Goal: Task Accomplishment & Management: Manage account settings

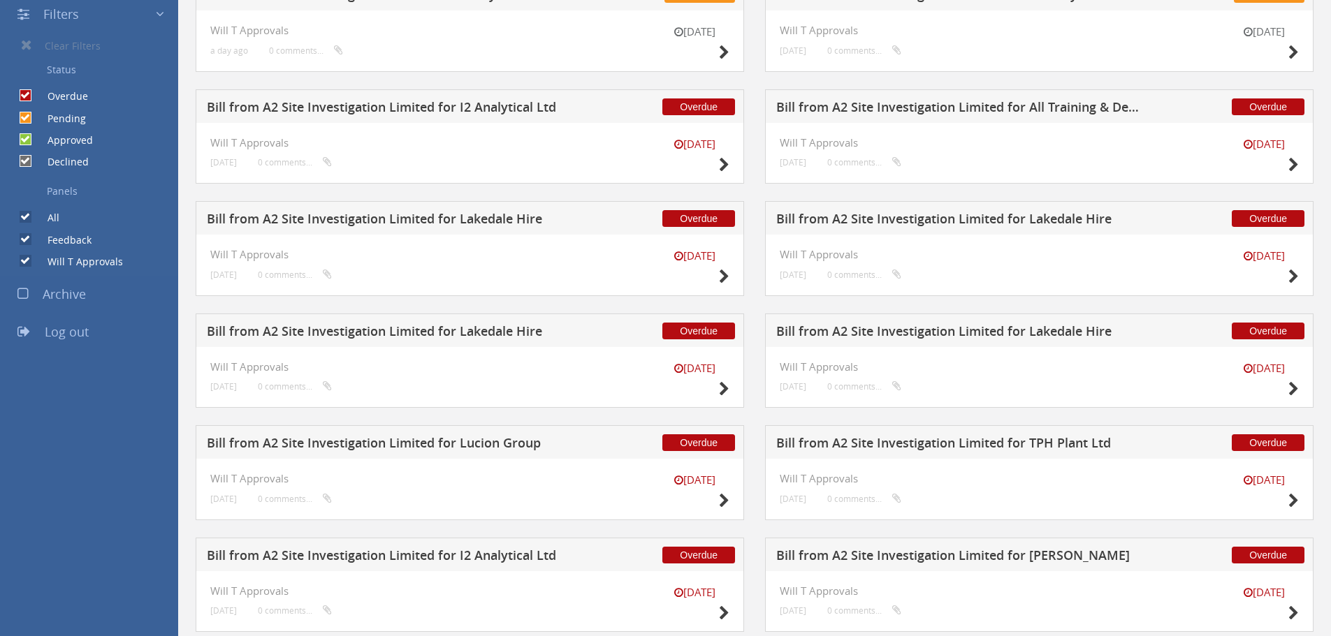
scroll to position [70, 0]
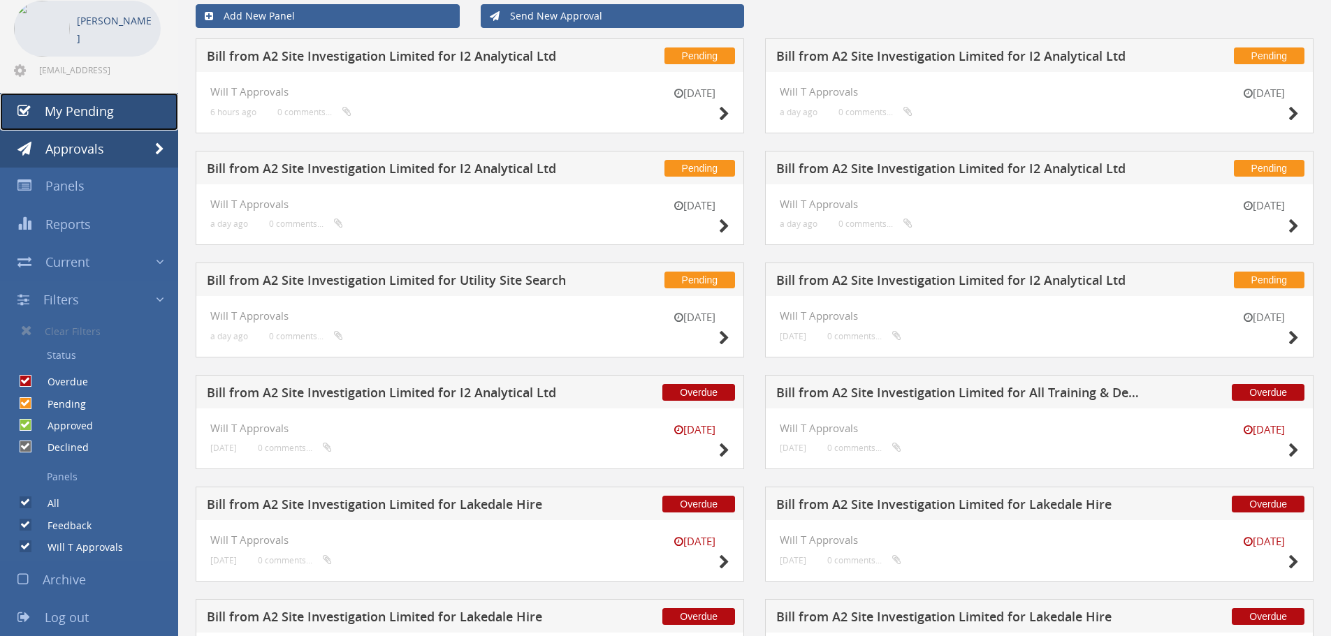
click at [84, 105] on span "My Pending" at bounding box center [79, 111] width 69 height 17
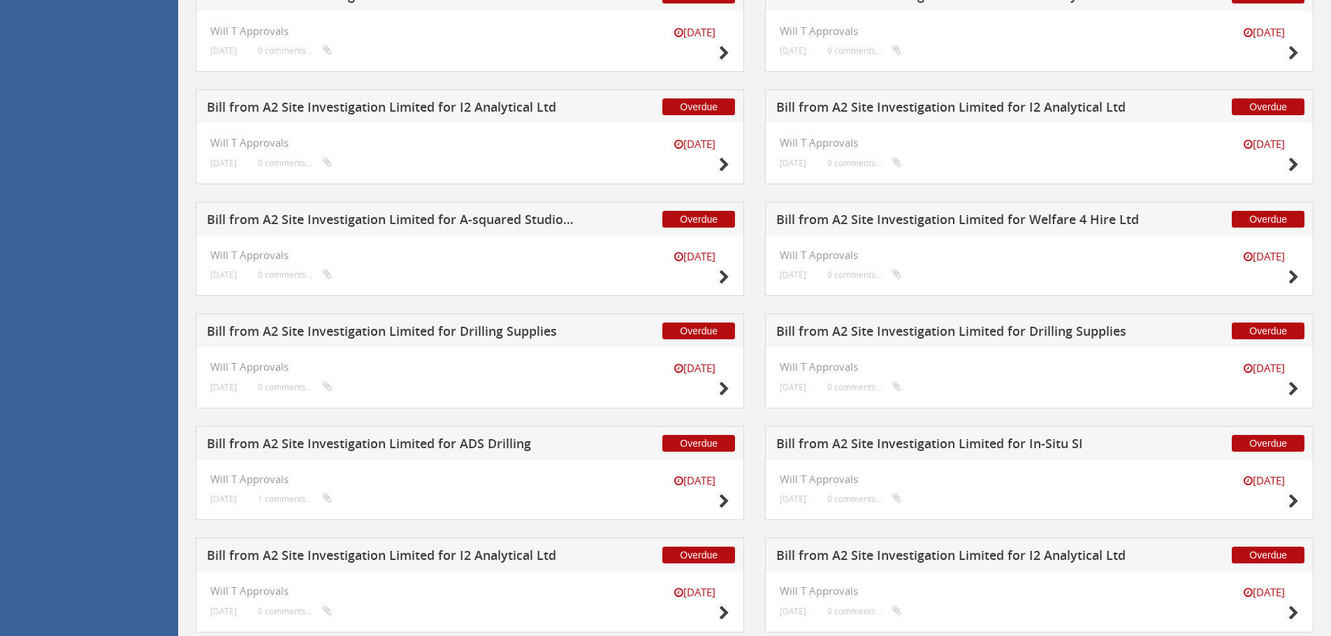
scroll to position [2303, 0]
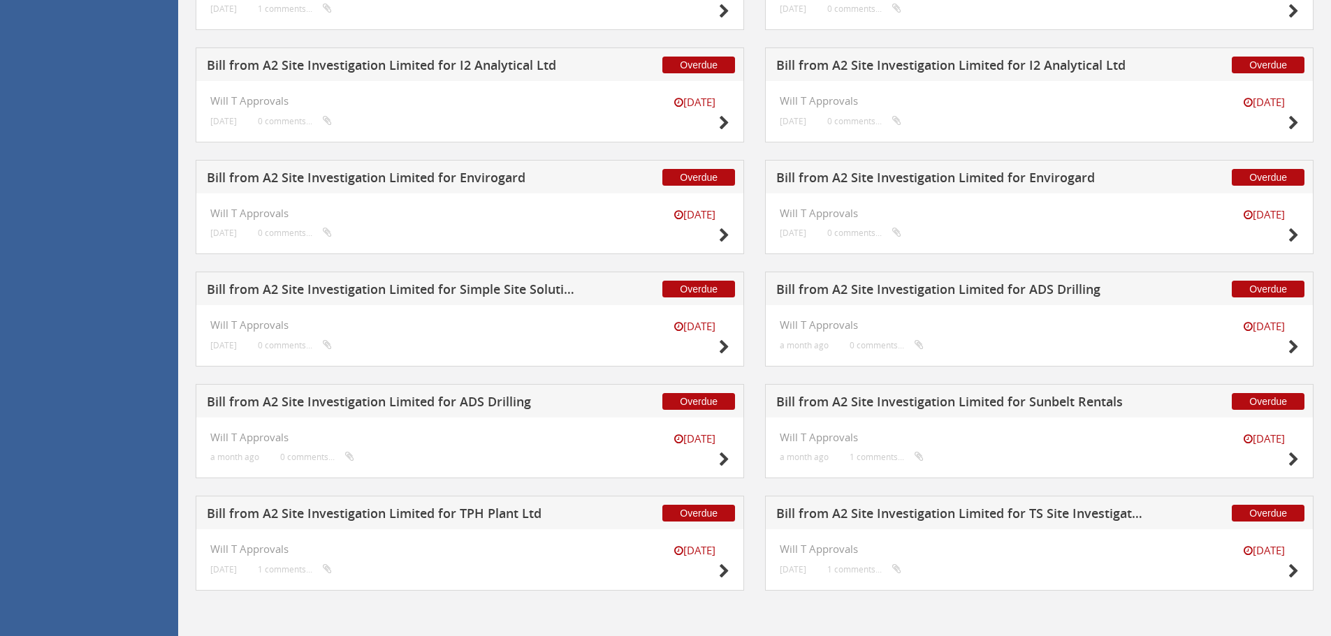
click at [488, 402] on h5 "Bill from A2 Site Investigation Limited for ADS Drilling" at bounding box center [391, 403] width 368 height 17
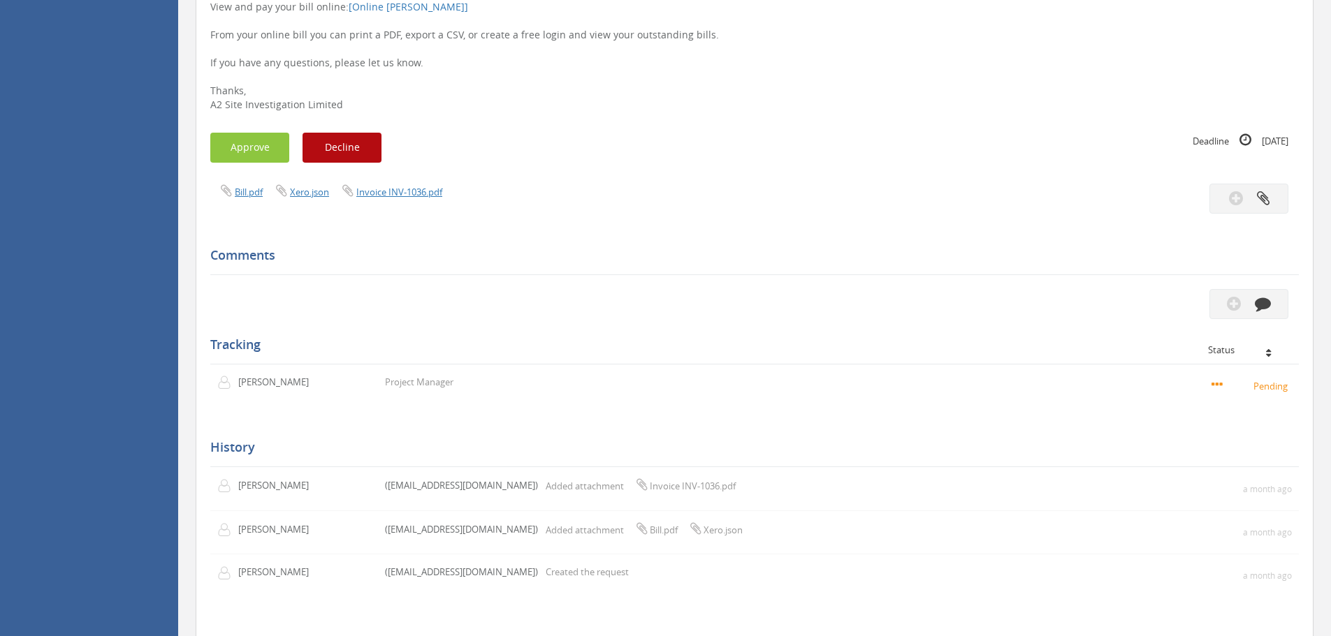
scroll to position [264, 0]
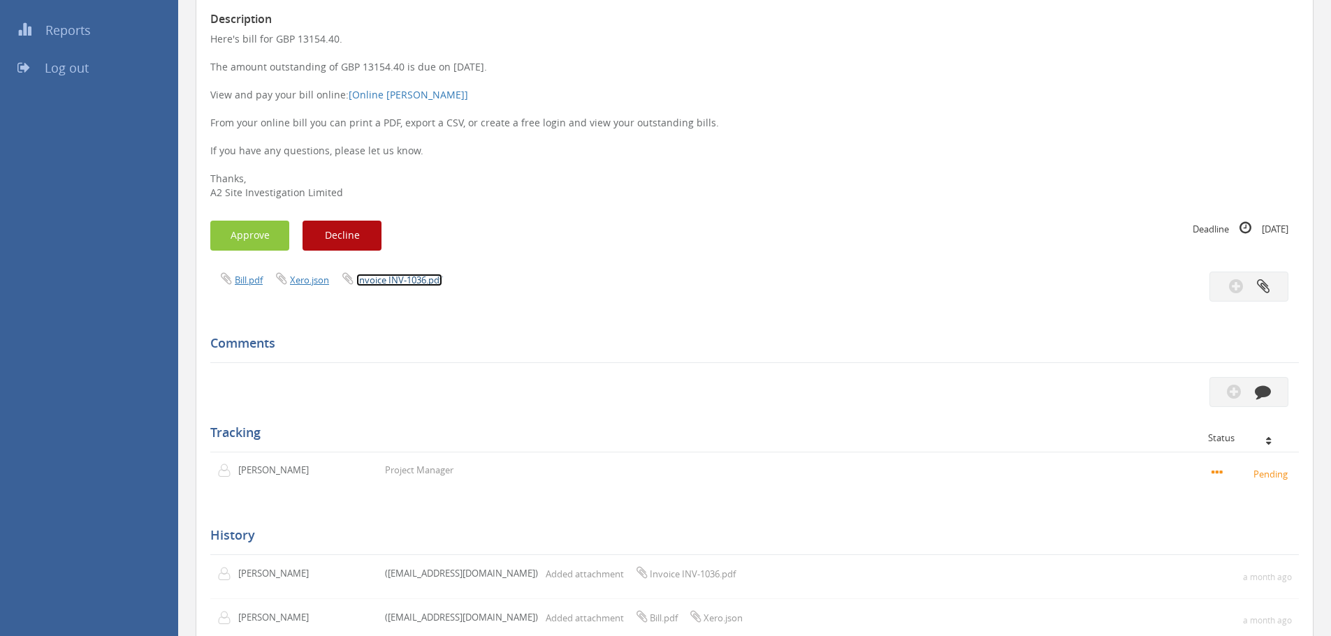
click at [419, 277] on link "Invoice INV-1036.pdf" at bounding box center [399, 280] width 86 height 13
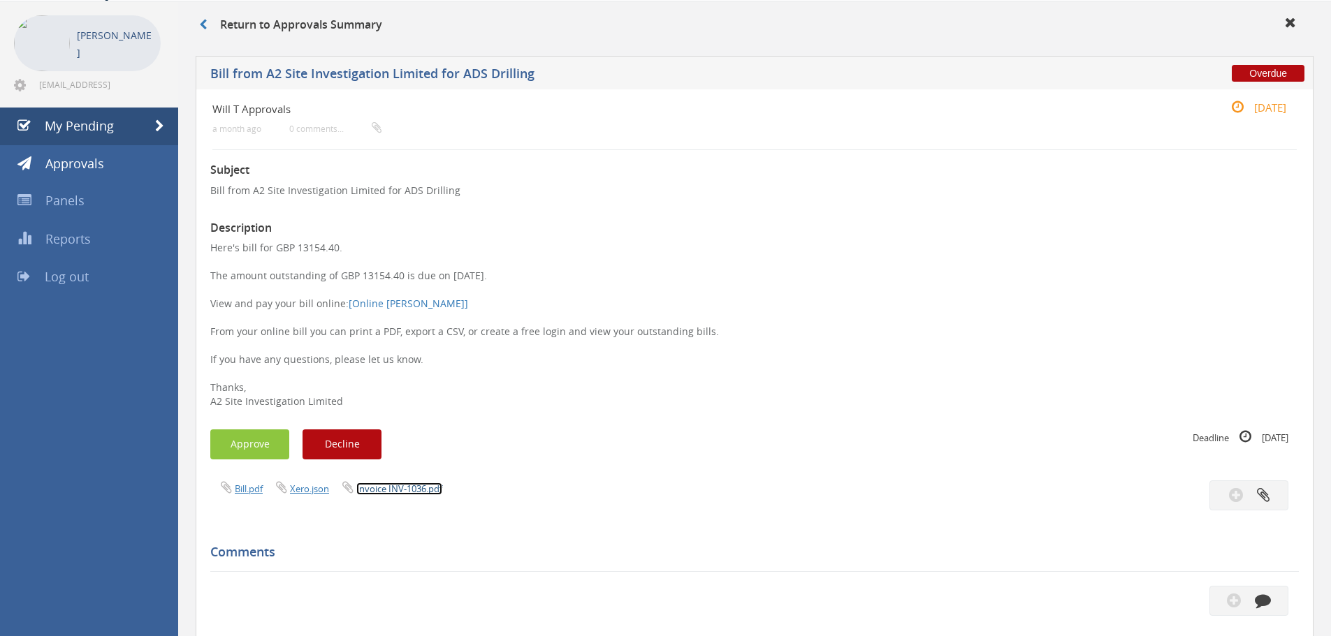
scroll to position [54, 0]
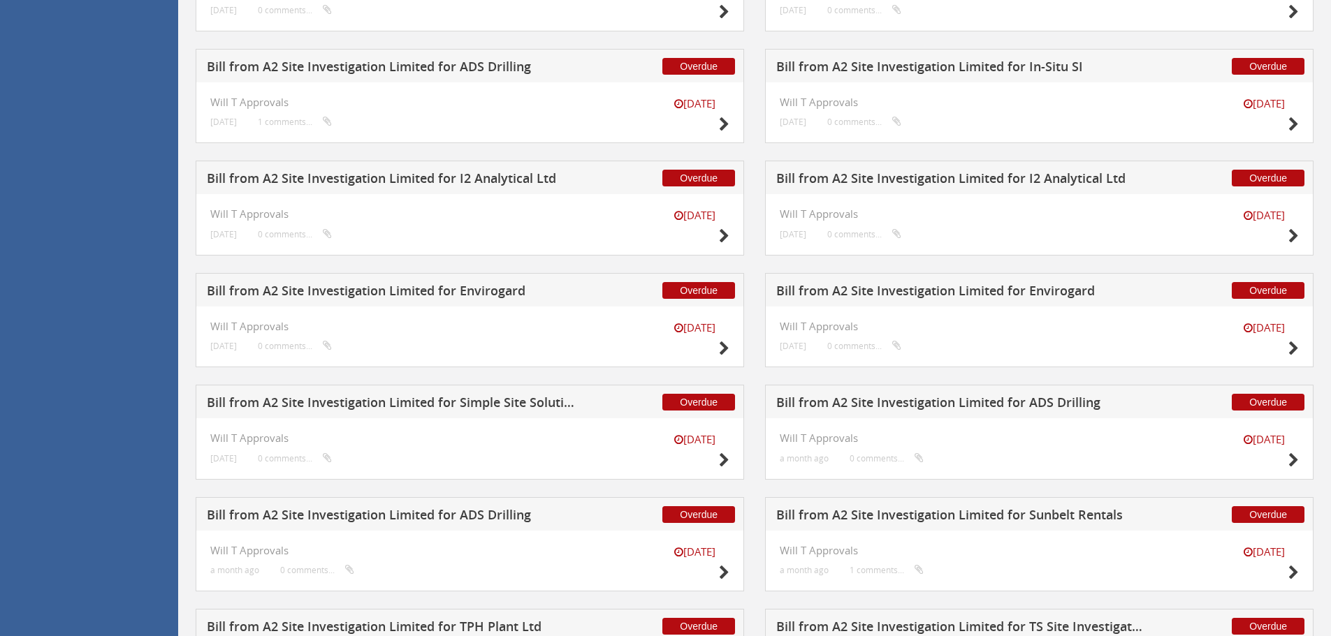
scroll to position [2303, 0]
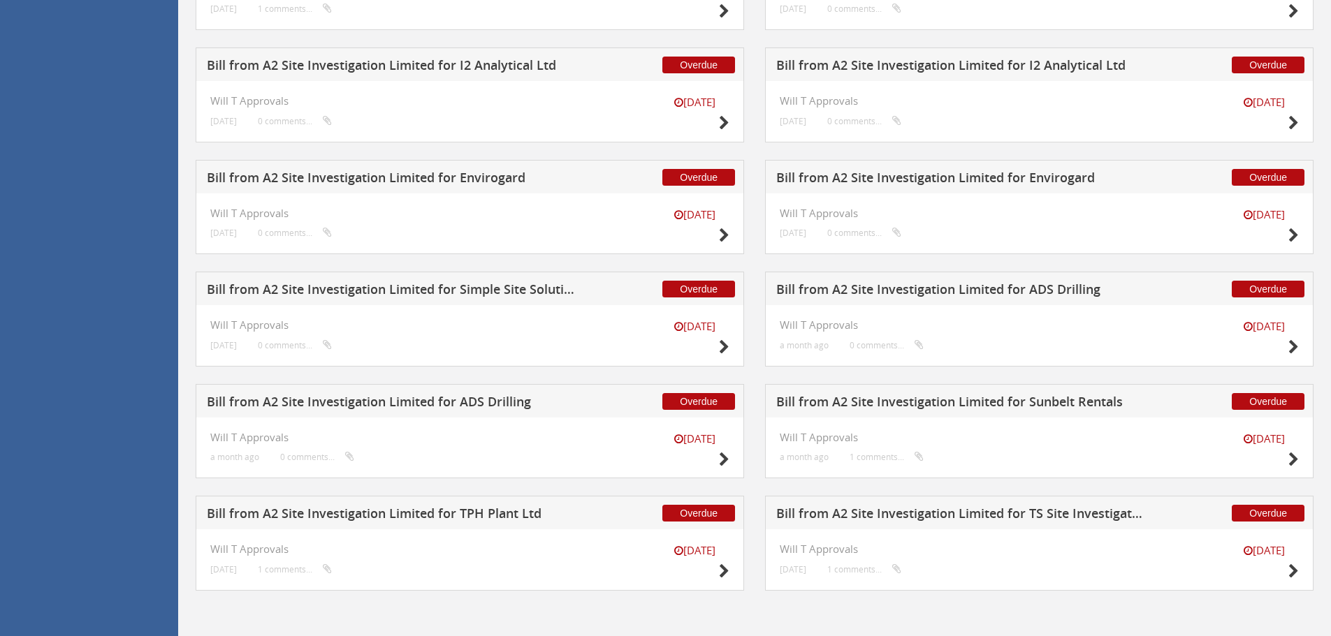
click at [946, 288] on h5 "Bill from A2 Site Investigation Limited for ADS Drilling" at bounding box center [960, 291] width 368 height 17
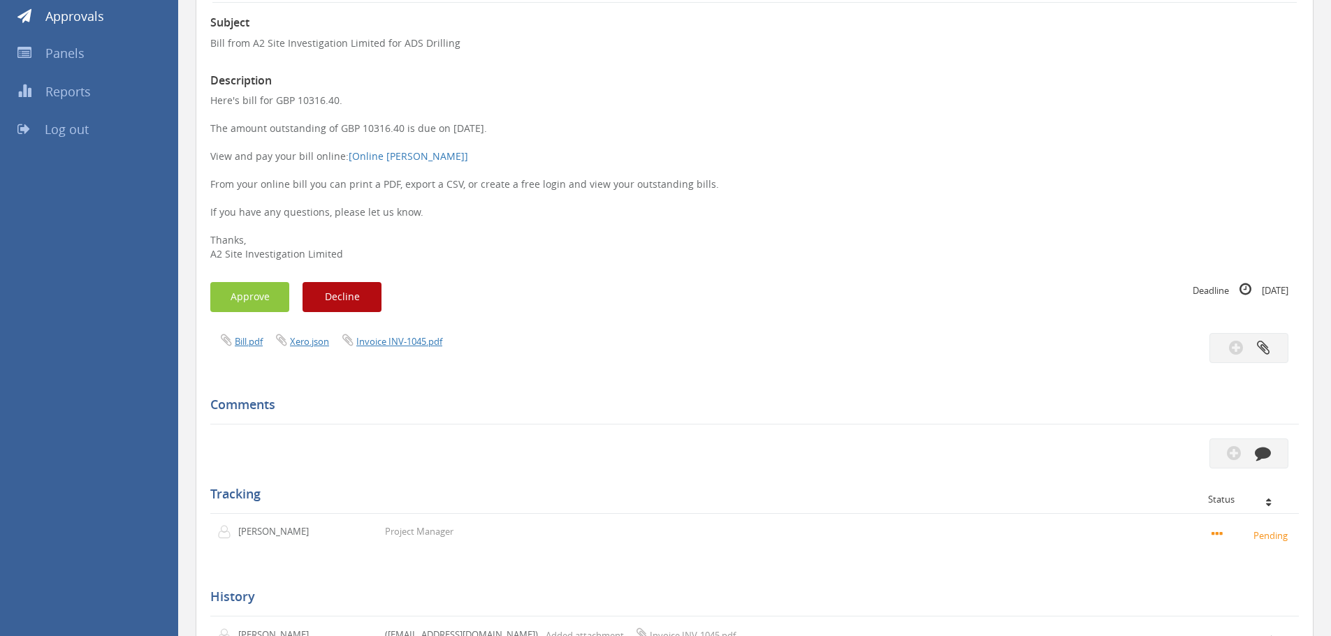
scroll to position [124, 0]
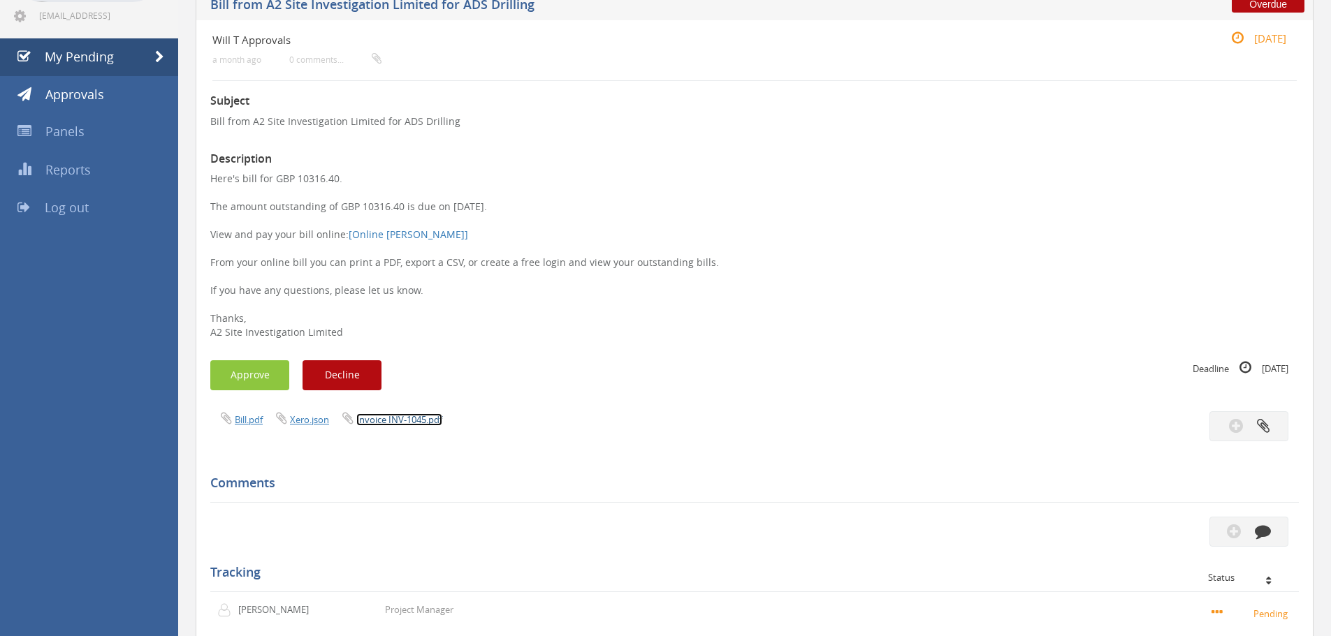
click at [425, 421] on link "Invoice INV-1045.pdf" at bounding box center [399, 420] width 86 height 13
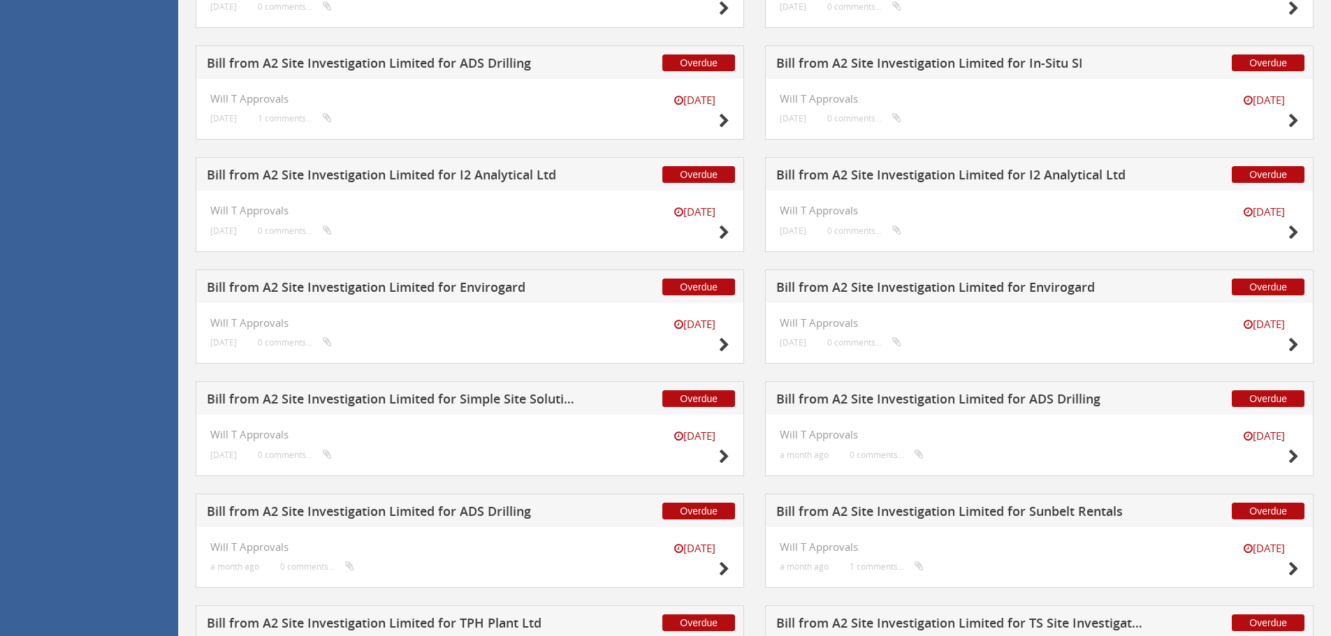
scroll to position [2303, 0]
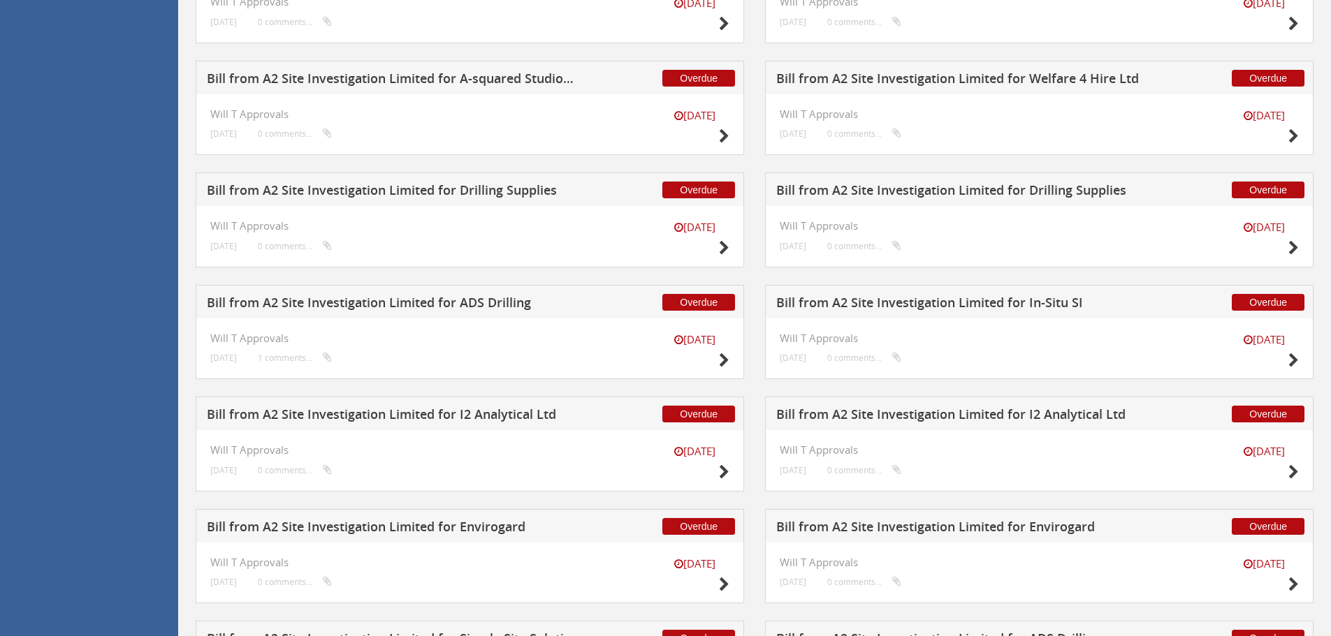
click at [455, 324] on div "[DATE] Will T Approvals [DATE] 1 comments..." at bounding box center [470, 349] width 548 height 61
click at [456, 310] on h5 "Bill from A2 Site Investigation Limited for ADS Drilling" at bounding box center [391, 304] width 368 height 17
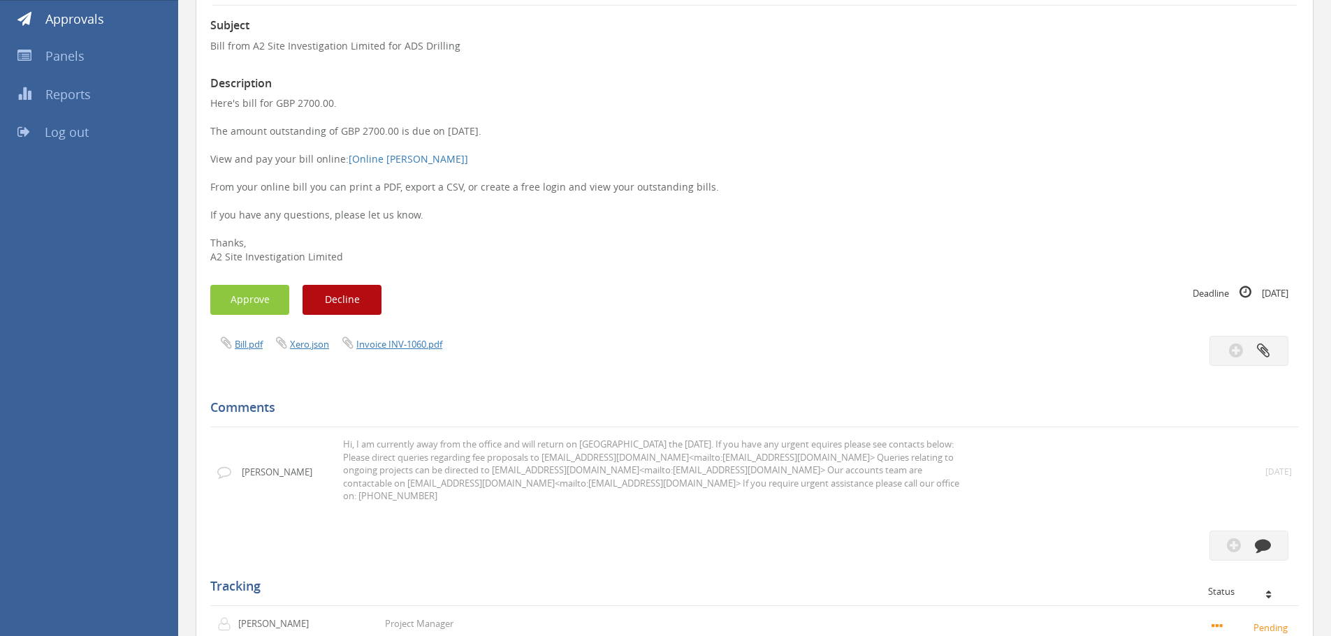
scroll to position [173, 0]
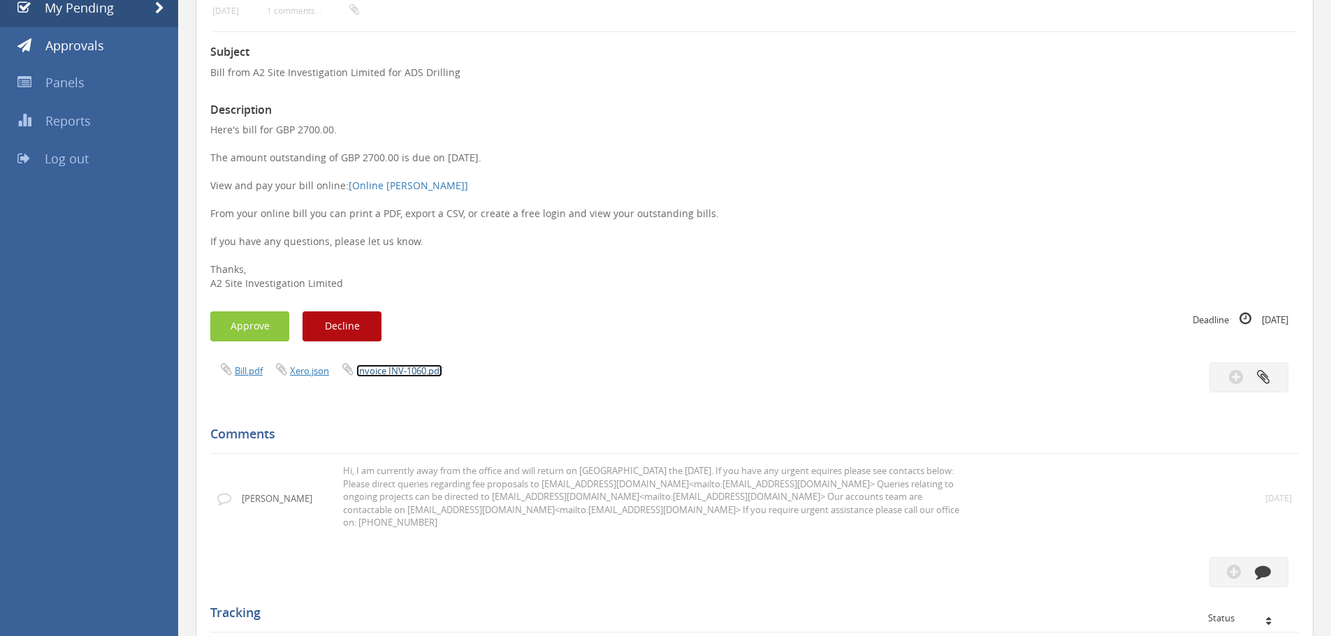
click at [429, 369] on link "Invoice INV-1060.pdf" at bounding box center [399, 371] width 86 height 13
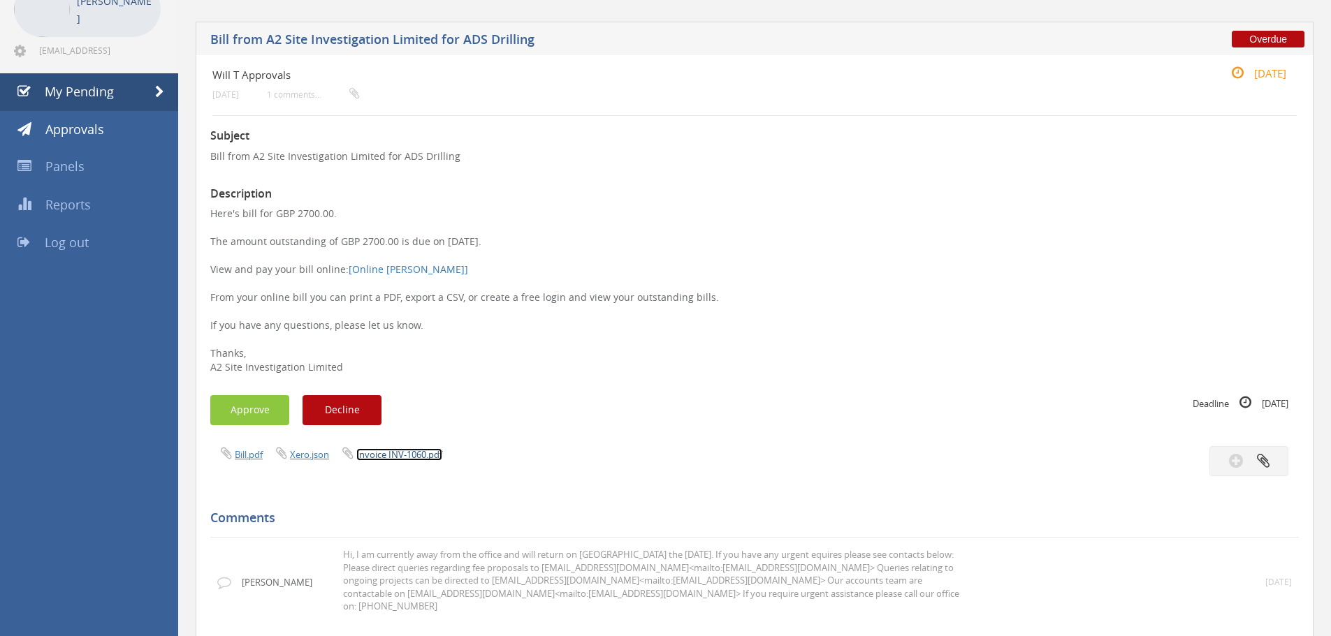
scroll to position [0, 0]
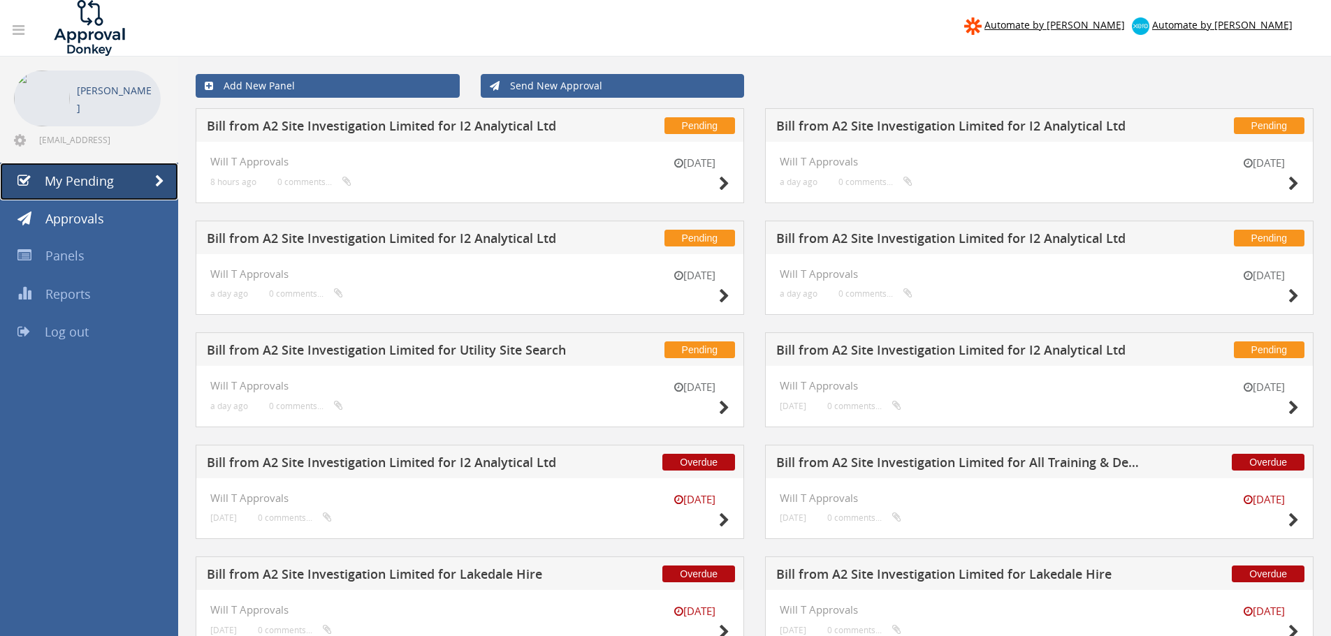
click at [95, 178] on span "My Pending" at bounding box center [79, 181] width 69 height 17
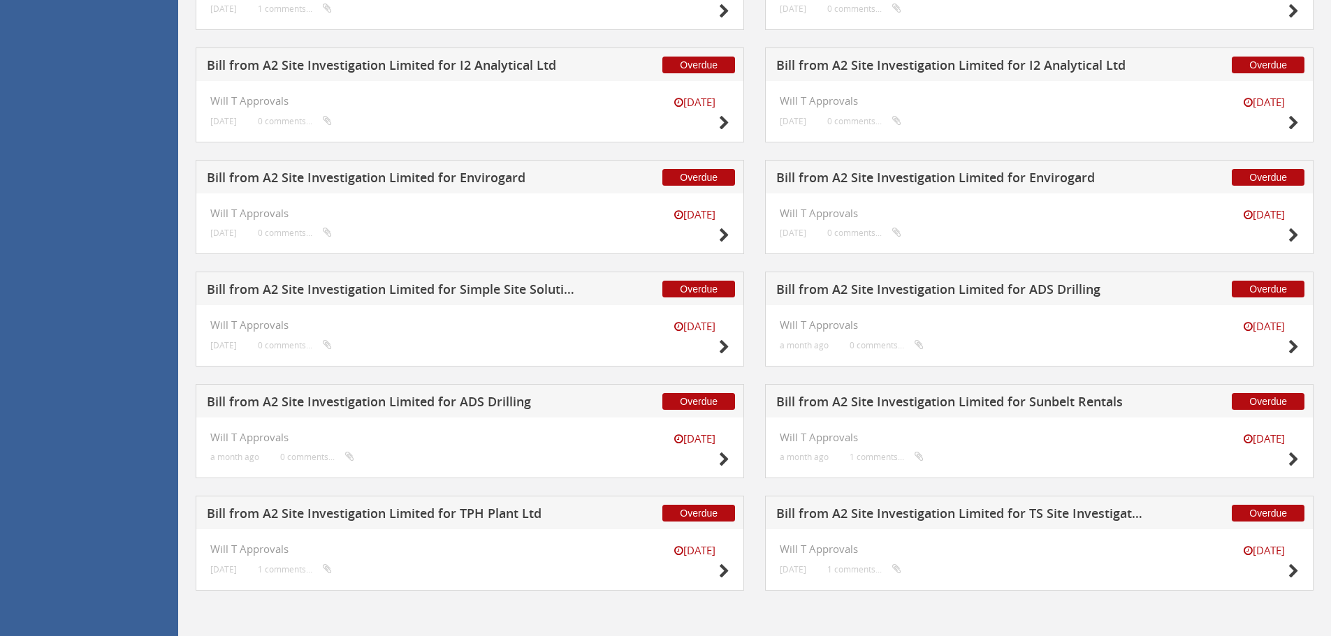
click at [516, 407] on h5 "Bill from A2 Site Investigation Limited for ADS Drilling" at bounding box center [391, 403] width 368 height 17
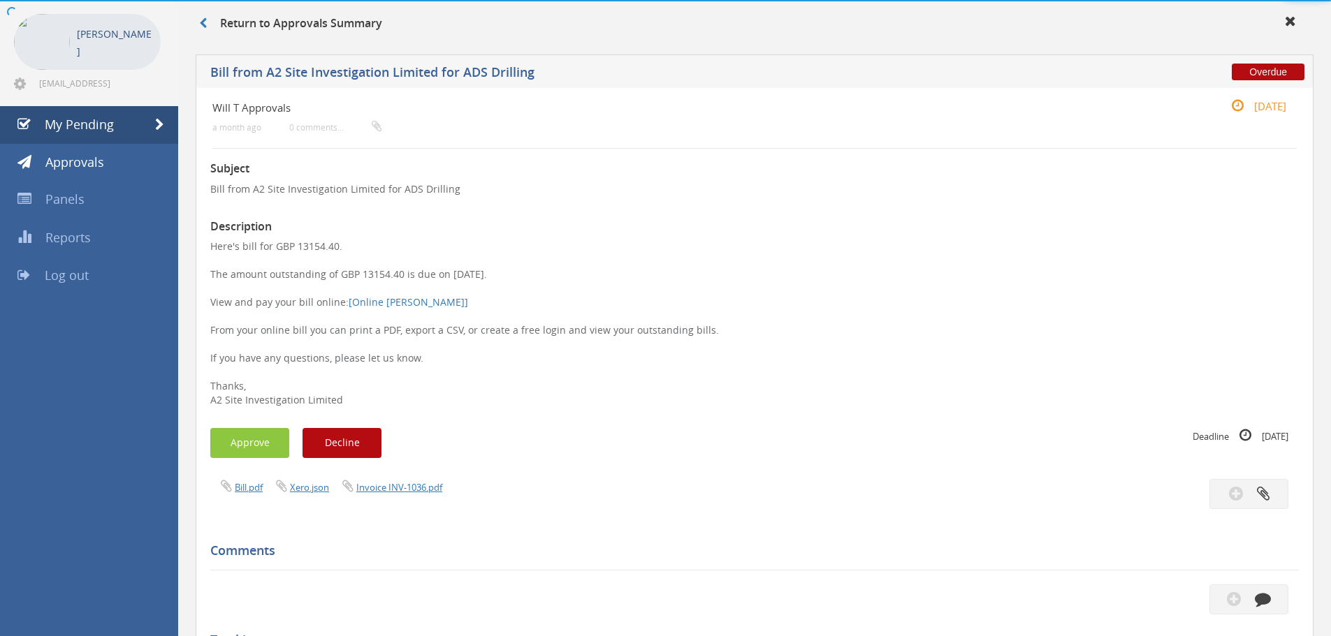
scroll to position [404, 0]
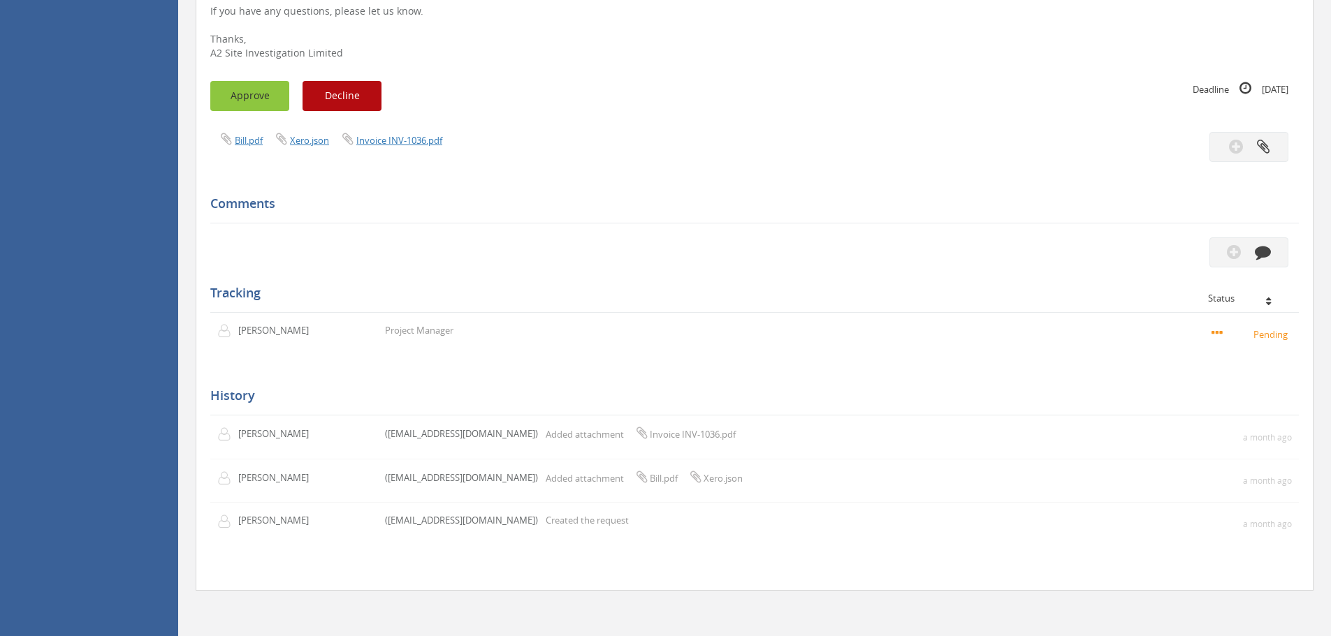
click at [253, 101] on button "Approve" at bounding box center [249, 96] width 79 height 30
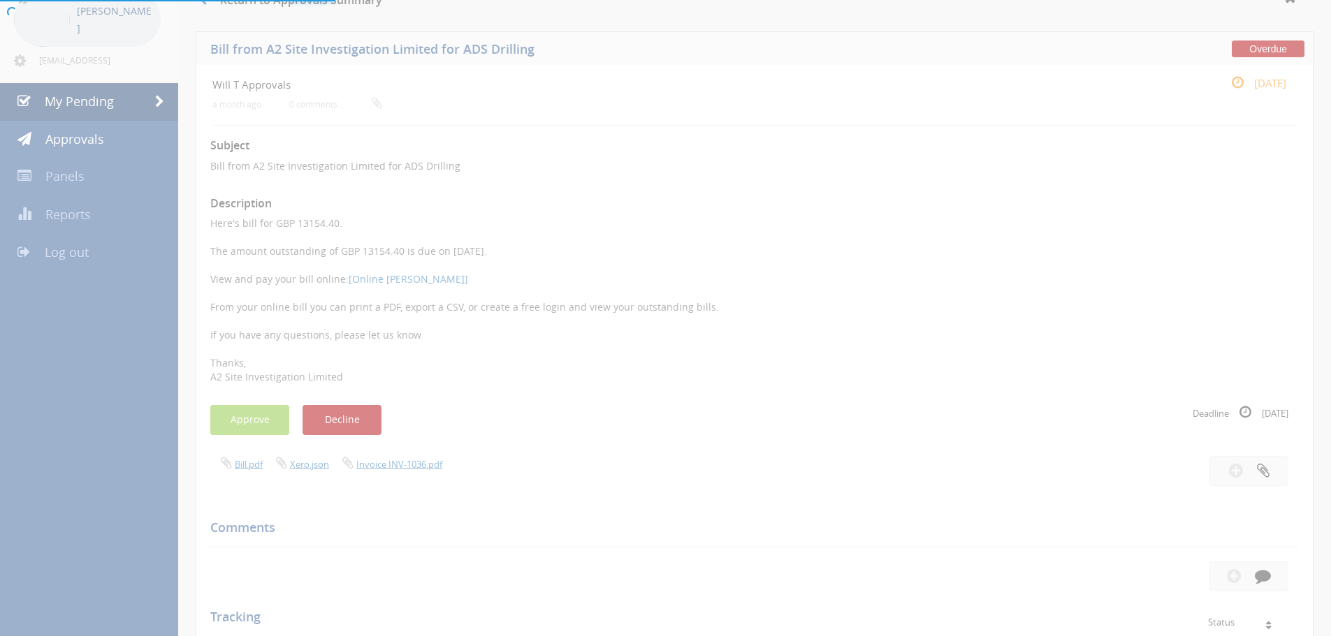
scroll to position [54, 0]
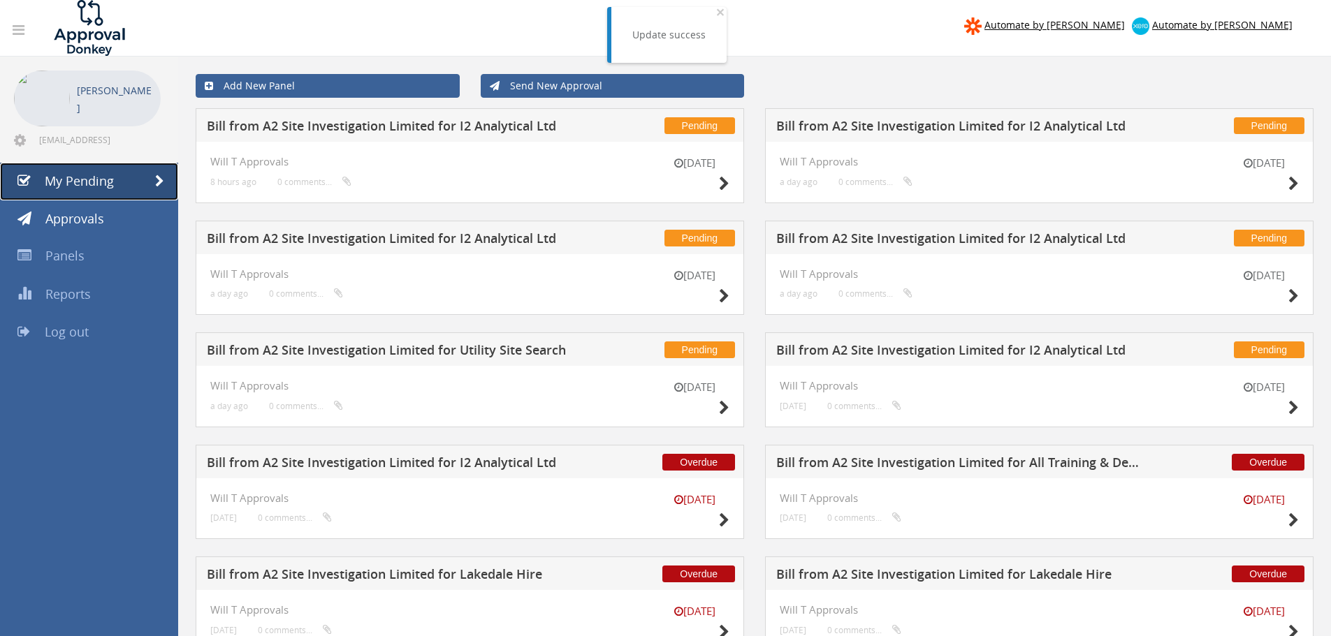
click at [89, 167] on link "My Pending" at bounding box center [89, 182] width 178 height 38
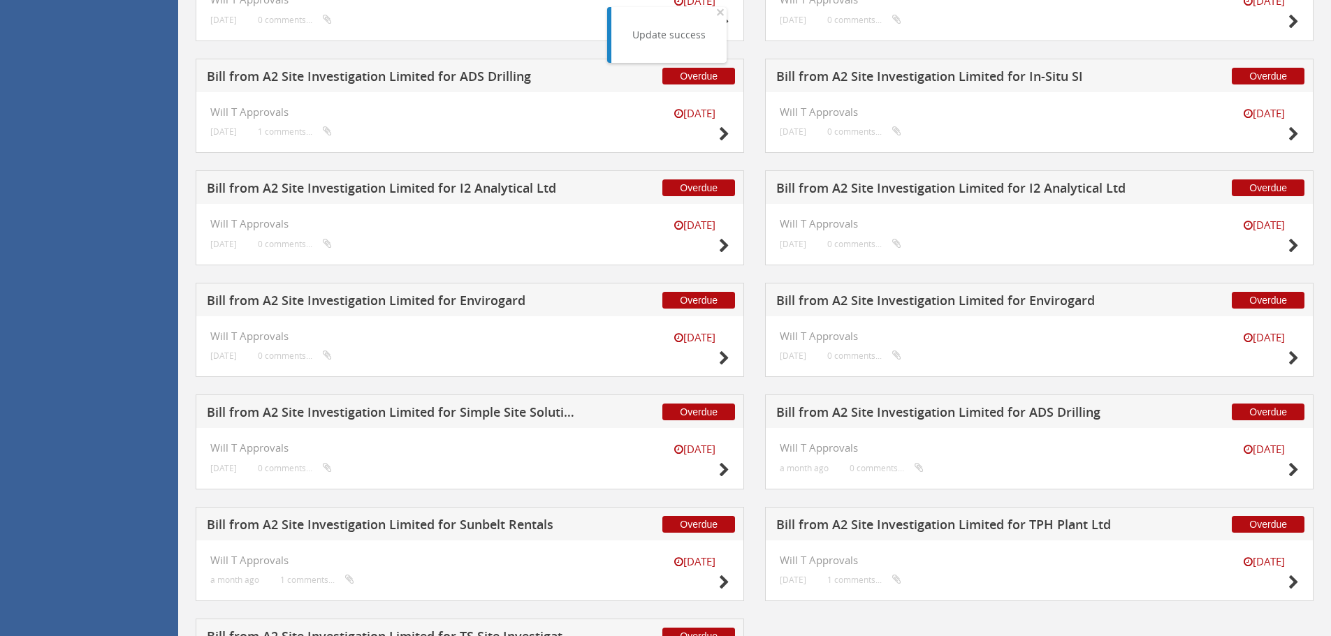
scroll to position [2303, 0]
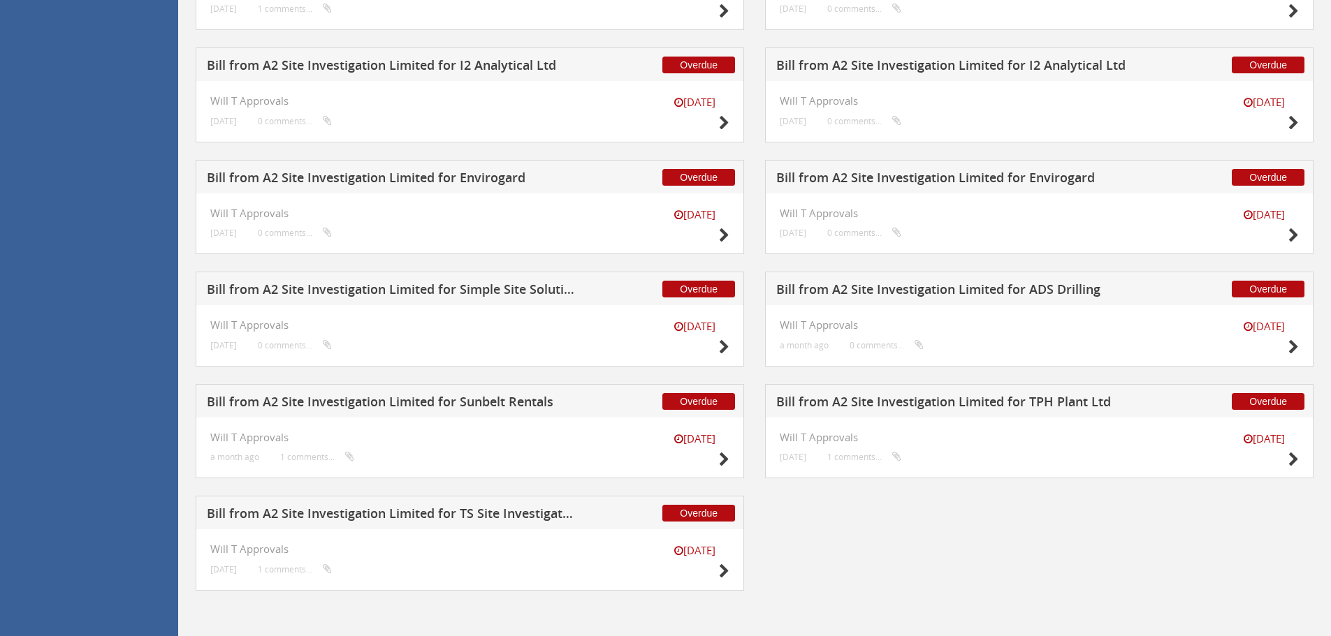
click at [945, 296] on h5 "Bill from A2 Site Investigation Limited for ADS Drilling" at bounding box center [960, 291] width 368 height 17
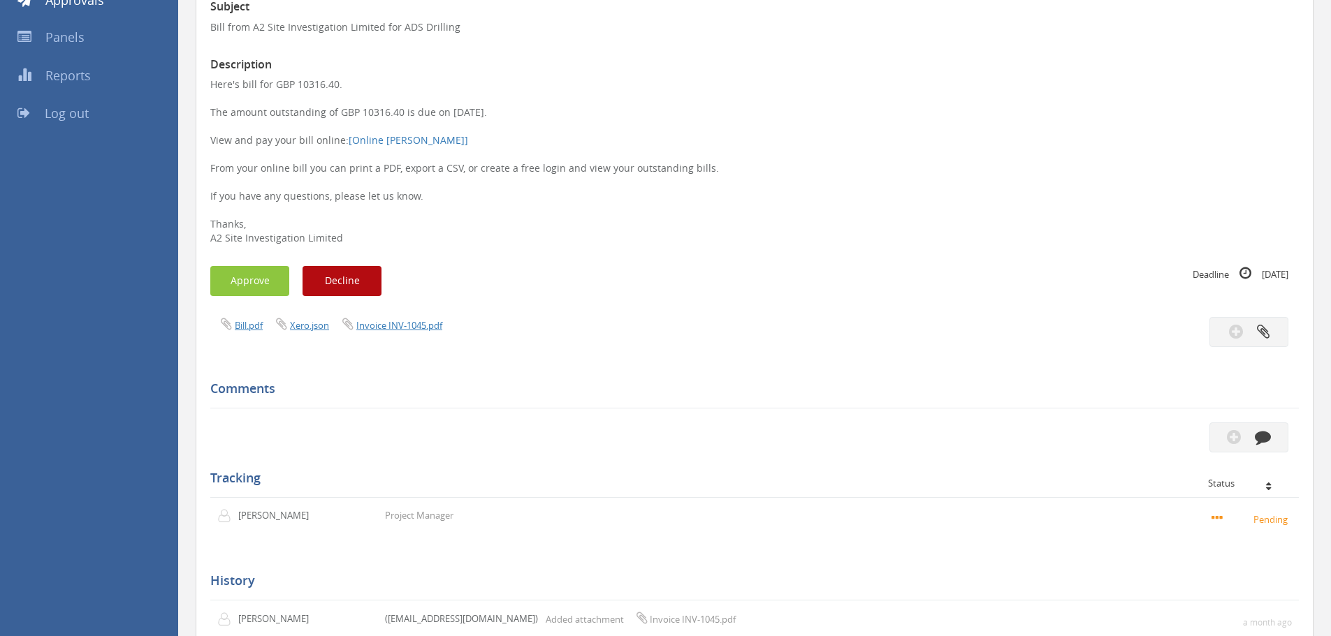
scroll to position [194, 0]
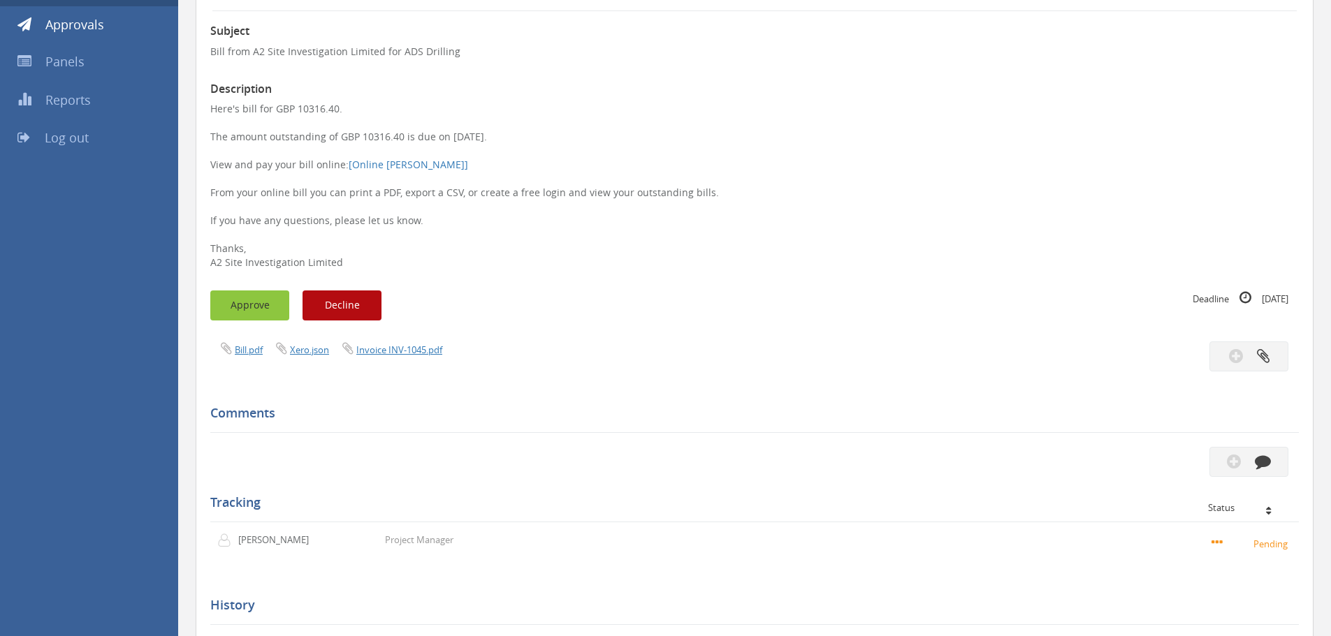
click at [252, 315] on button "Approve" at bounding box center [249, 306] width 79 height 30
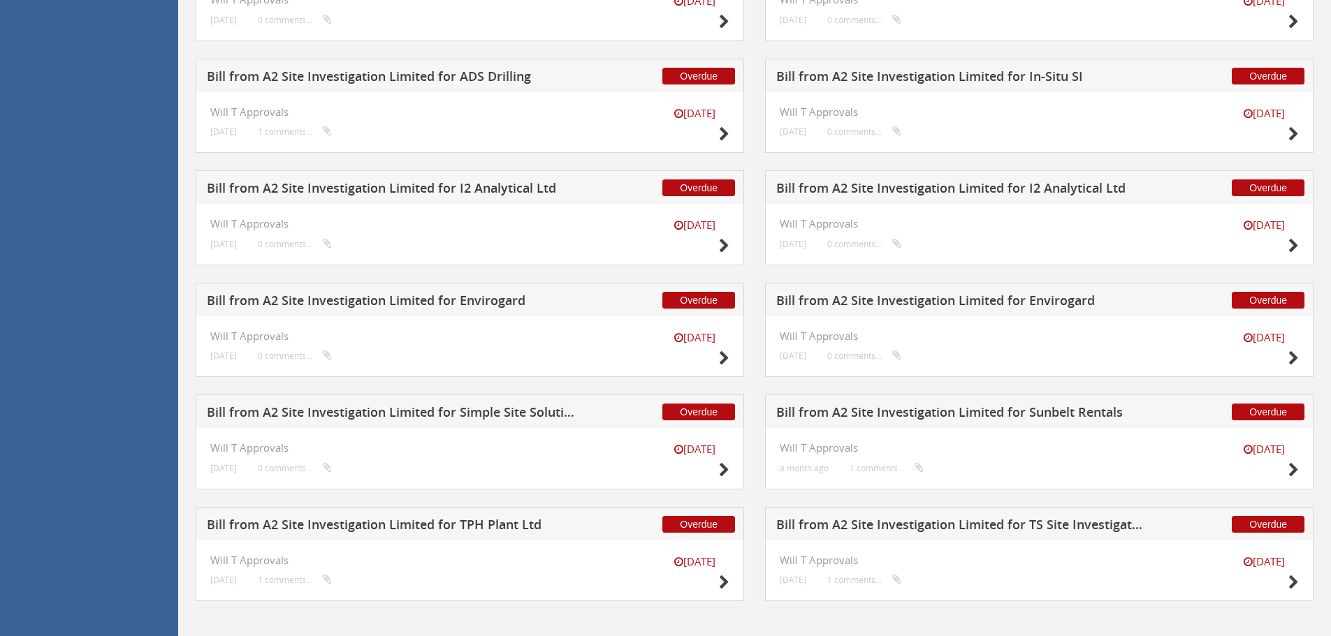
scroll to position [2191, 0]
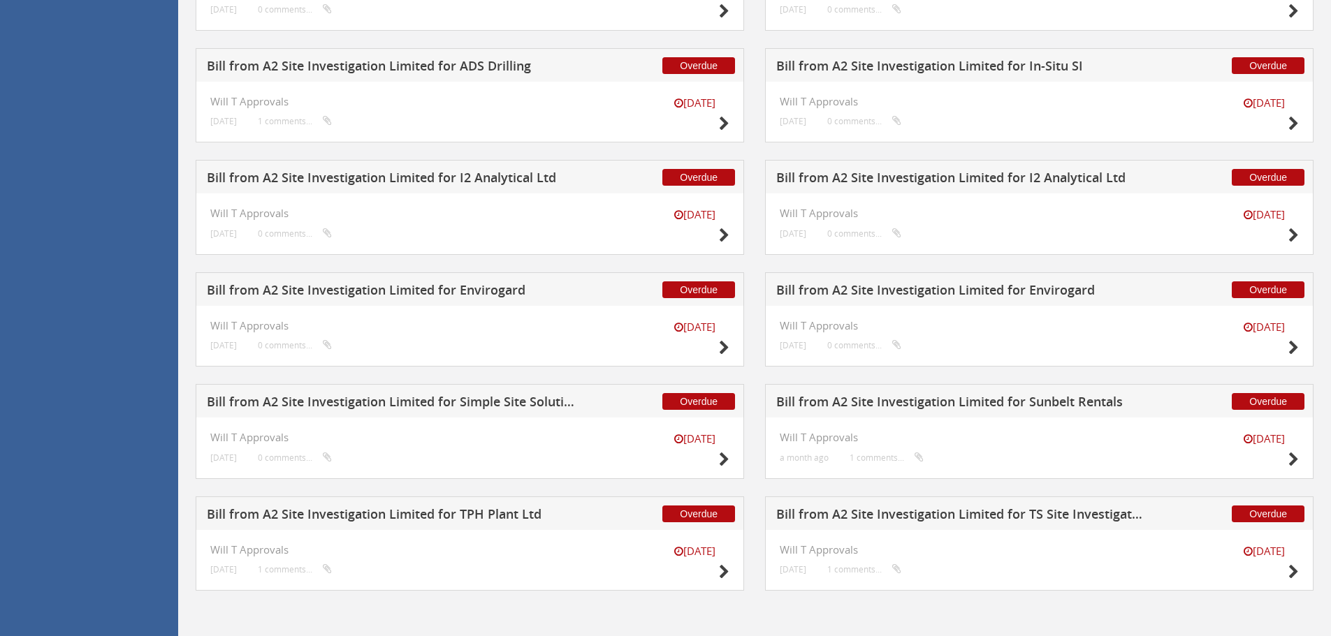
click at [449, 403] on h5 "Bill from A2 Site Investigation Limited for Simple Site Solutions Ltd" at bounding box center [391, 403] width 368 height 17
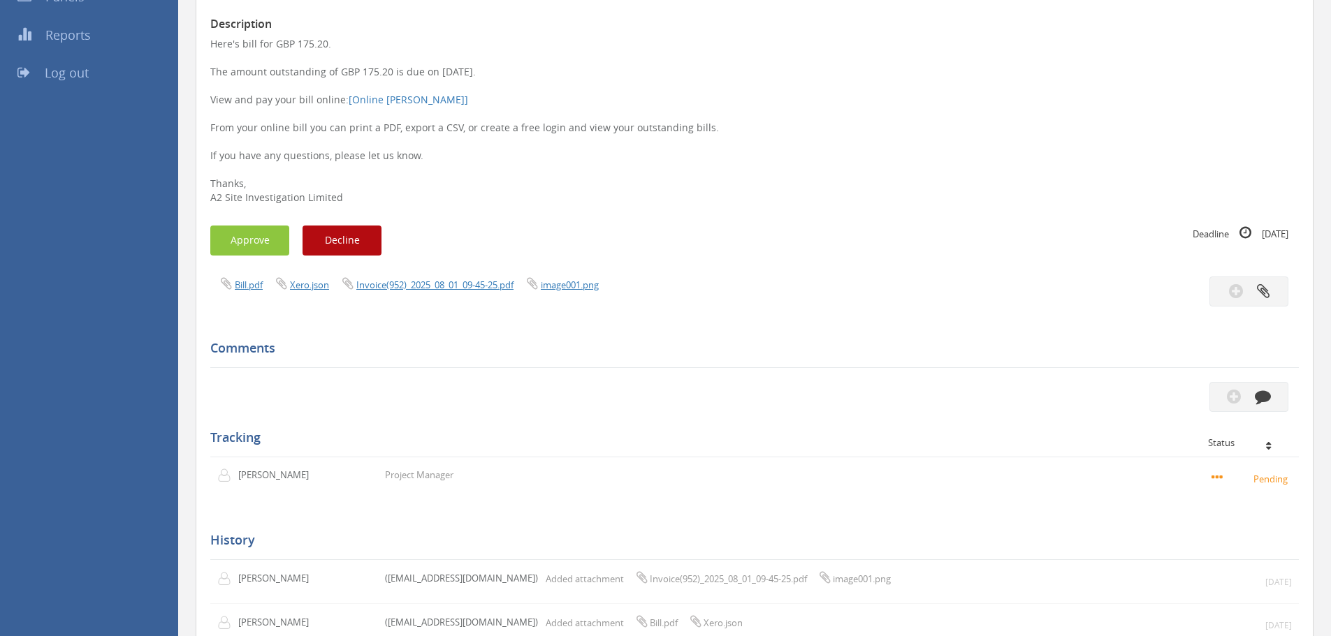
scroll to position [124, 0]
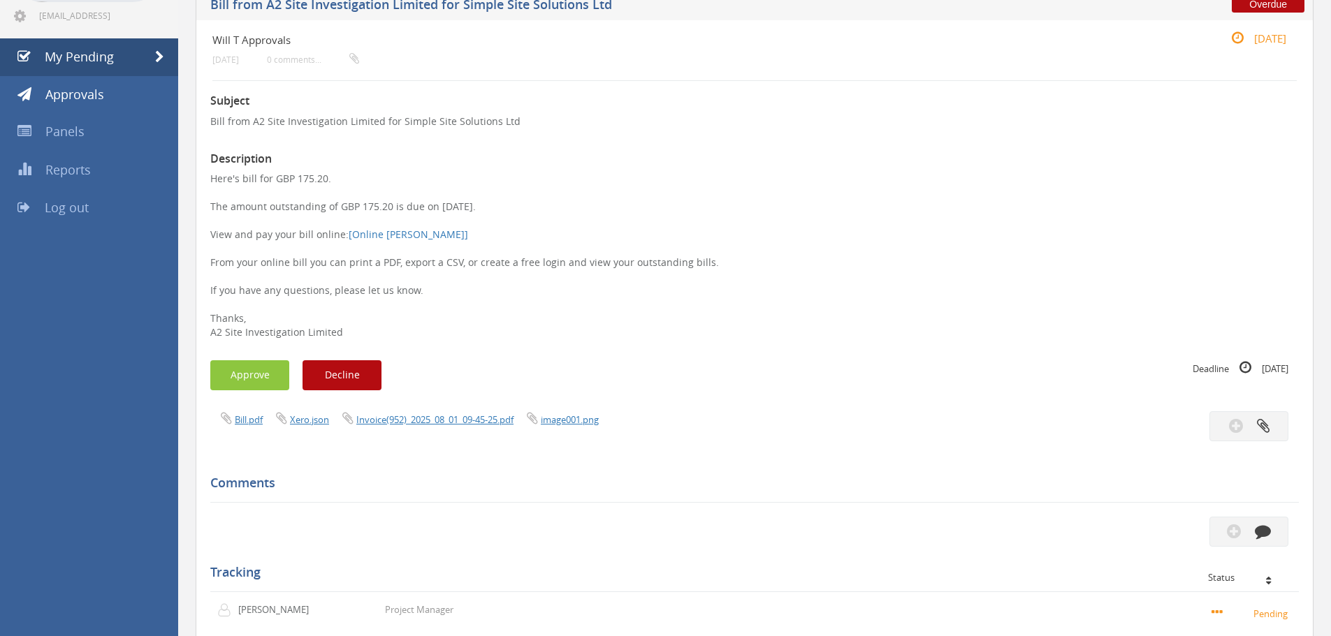
click at [441, 433] on div "Bill.pdf Xero.json Invoice(952)_2025_08_01_09-45-25.pdf image001.png" at bounding box center [754, 426] width 1109 height 30
click at [441, 429] on div "Bill.pdf Xero.json Invoice(952)_2025_08_01_09-45-25.pdf image001.png" at bounding box center [754, 426] width 1109 height 30
click at [442, 426] on link "Invoice(952)_2025_08_01_09-45-25.pdf" at bounding box center [434, 420] width 157 height 13
click at [1230, 532] on icon "button" at bounding box center [1234, 531] width 14 height 16
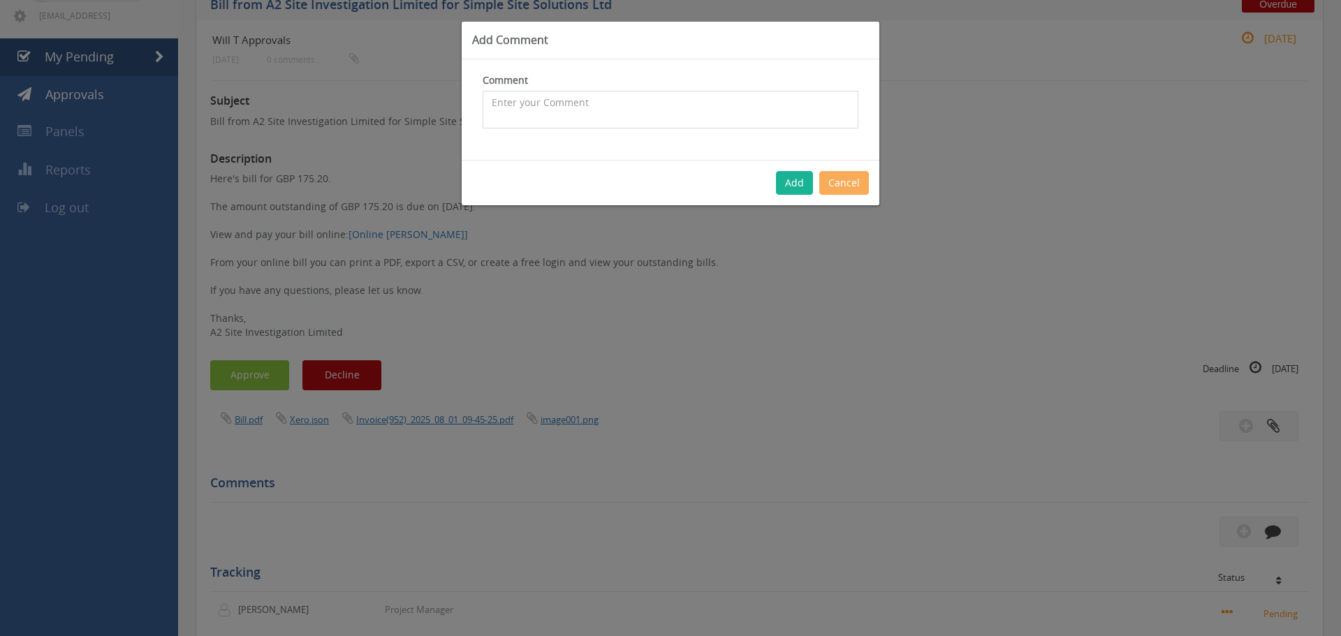
click at [588, 105] on textarea at bounding box center [671, 110] width 376 height 38
drag, startPoint x: 582, startPoint y: 90, endPoint x: 470, endPoint y: 96, distance: 111.9
click at [470, 96] on div "Comment Query with account The comment is required." at bounding box center [671, 109] width 418 height 101
type textarea "[PERSON_NAME]'s project"
click at [797, 187] on button "Add" at bounding box center [794, 183] width 37 height 24
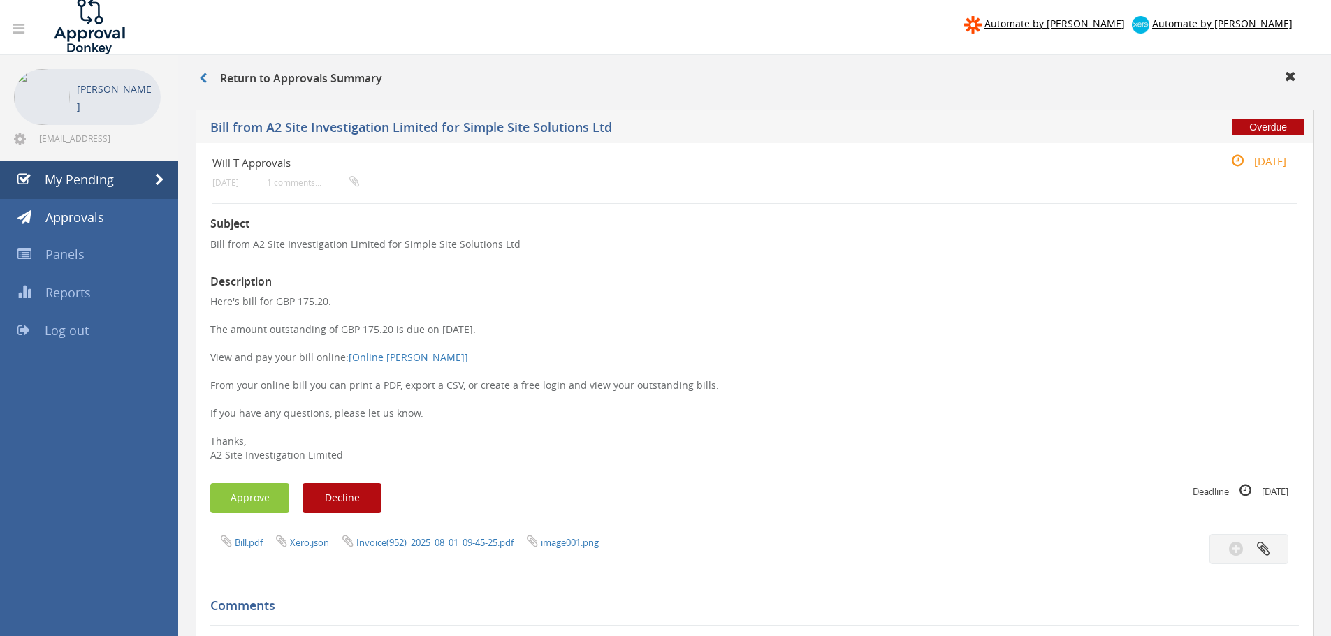
scroll to position [0, 0]
click at [83, 168] on link "My Pending" at bounding box center [89, 182] width 178 height 38
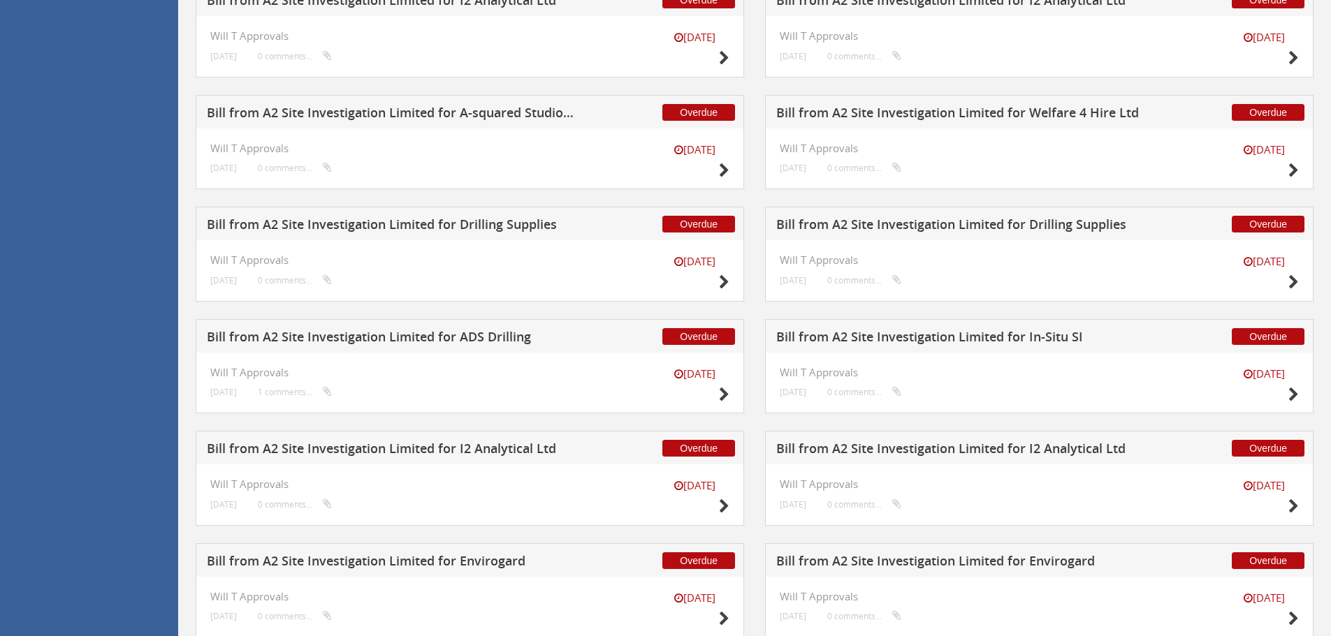
scroll to position [2191, 0]
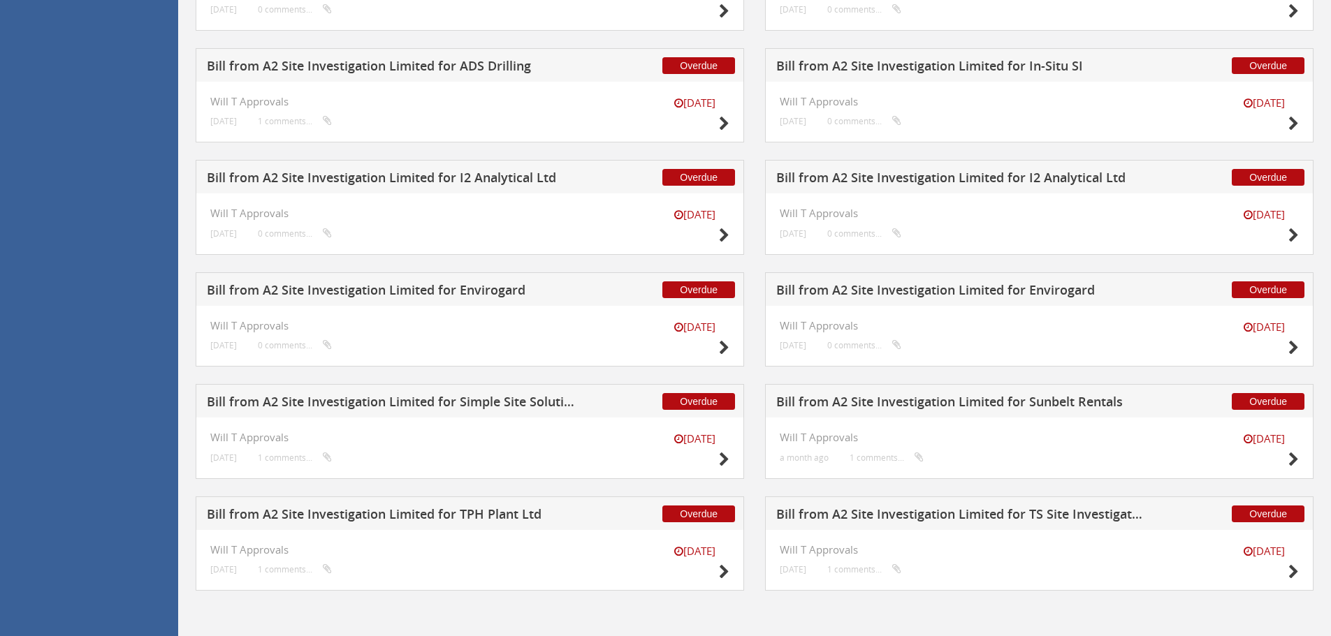
click at [922, 292] on h5 "Bill from A2 Site Investigation Limited for Envirogard" at bounding box center [960, 292] width 368 height 17
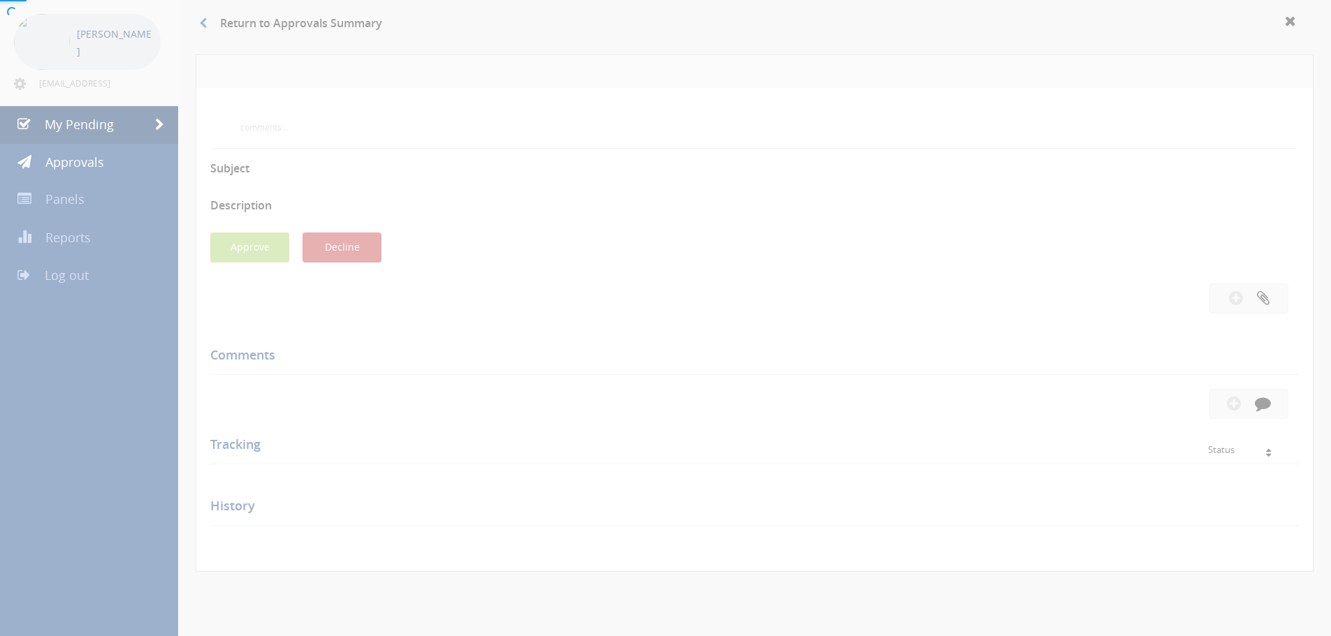
scroll to position [404, 0]
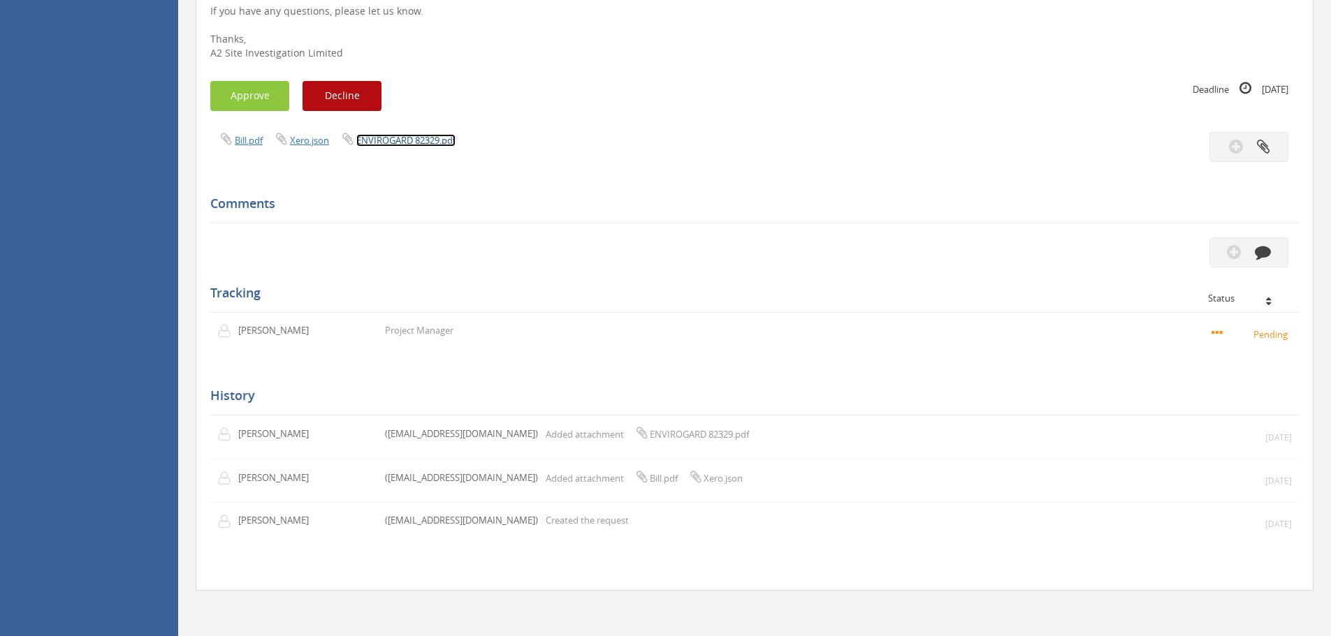
click at [431, 142] on link "ENVIROGARD 82329.pdf" at bounding box center [405, 140] width 99 height 13
click at [258, 89] on button "Approve" at bounding box center [249, 96] width 79 height 30
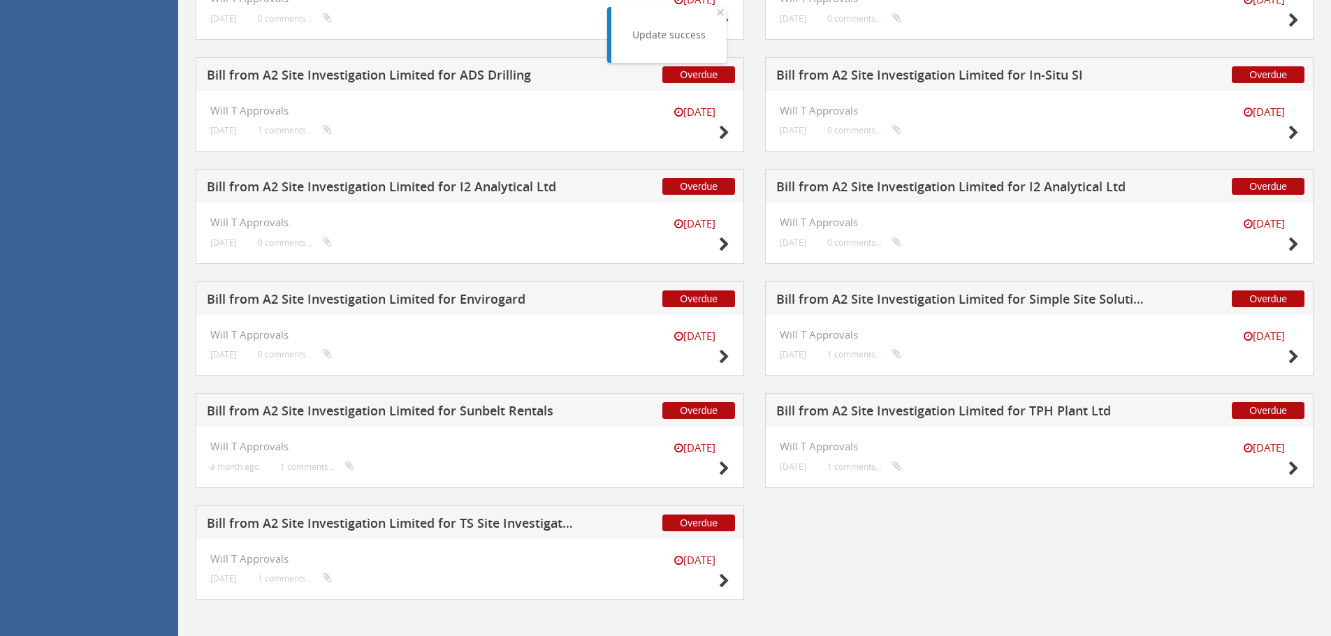
scroll to position [2191, 0]
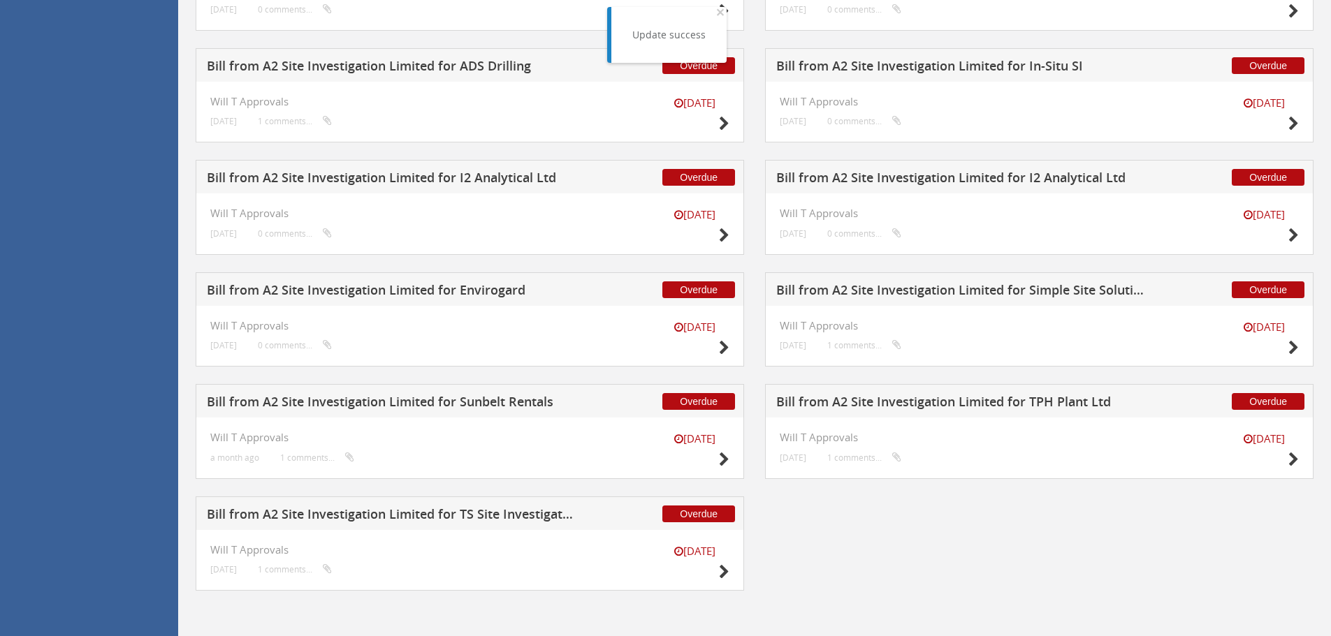
click at [386, 291] on h5 "Bill from A2 Site Investigation Limited for Envirogard" at bounding box center [391, 292] width 368 height 17
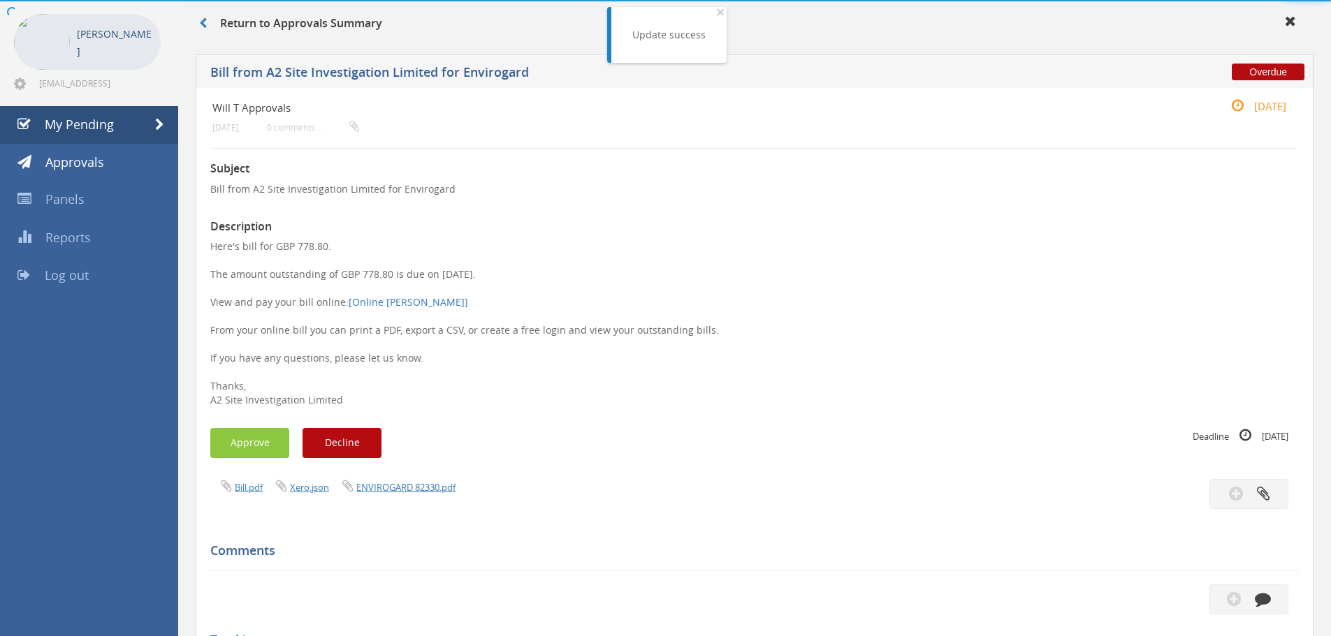
scroll to position [404, 0]
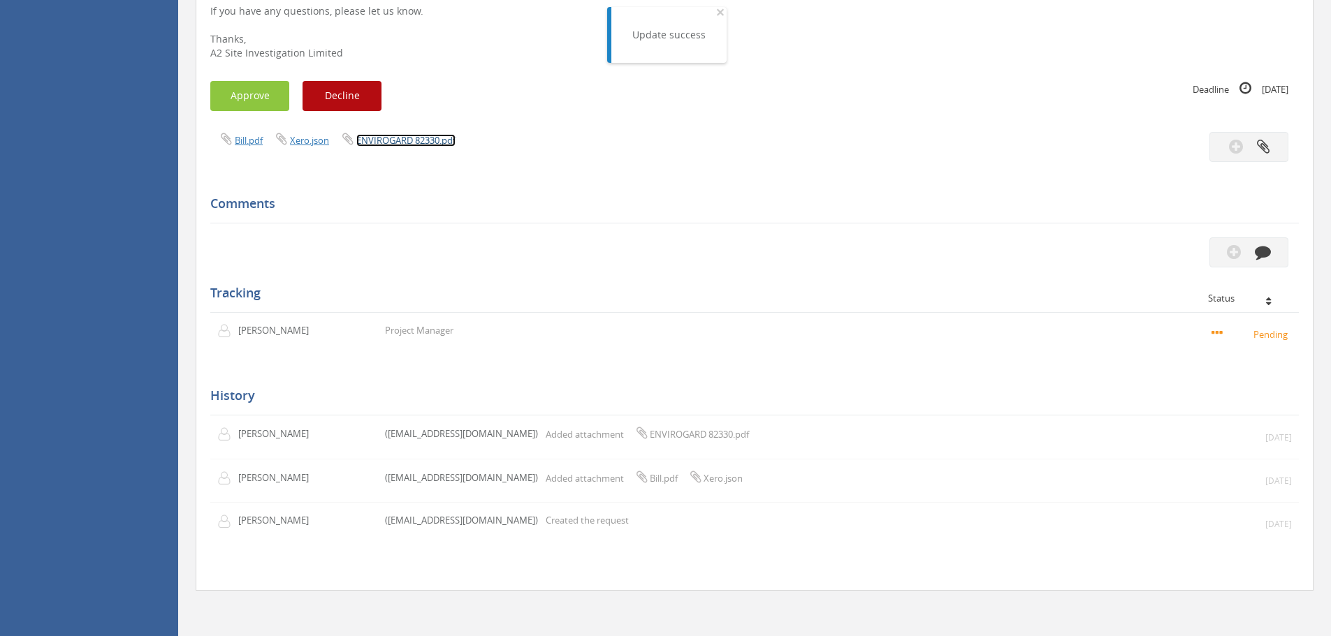
click at [399, 138] on link "ENVIROGARD 82330.pdf" at bounding box center [405, 140] width 99 height 13
click at [252, 104] on button "Approve" at bounding box center [249, 96] width 79 height 30
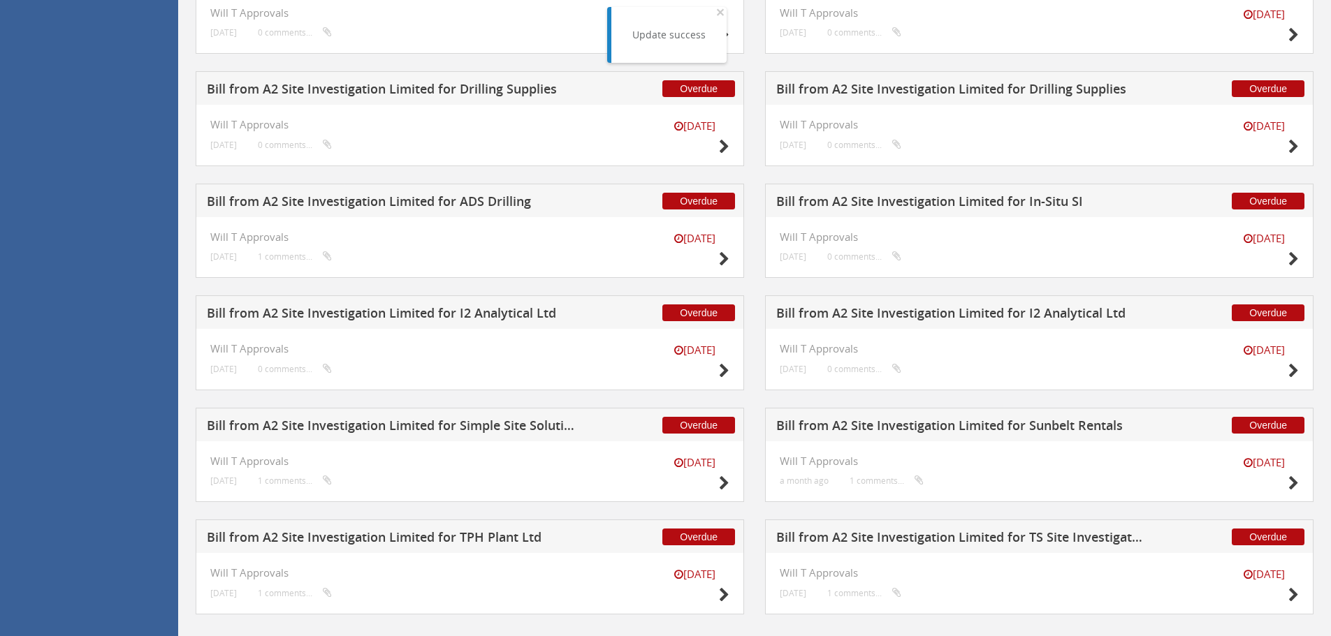
scroll to position [2079, 0]
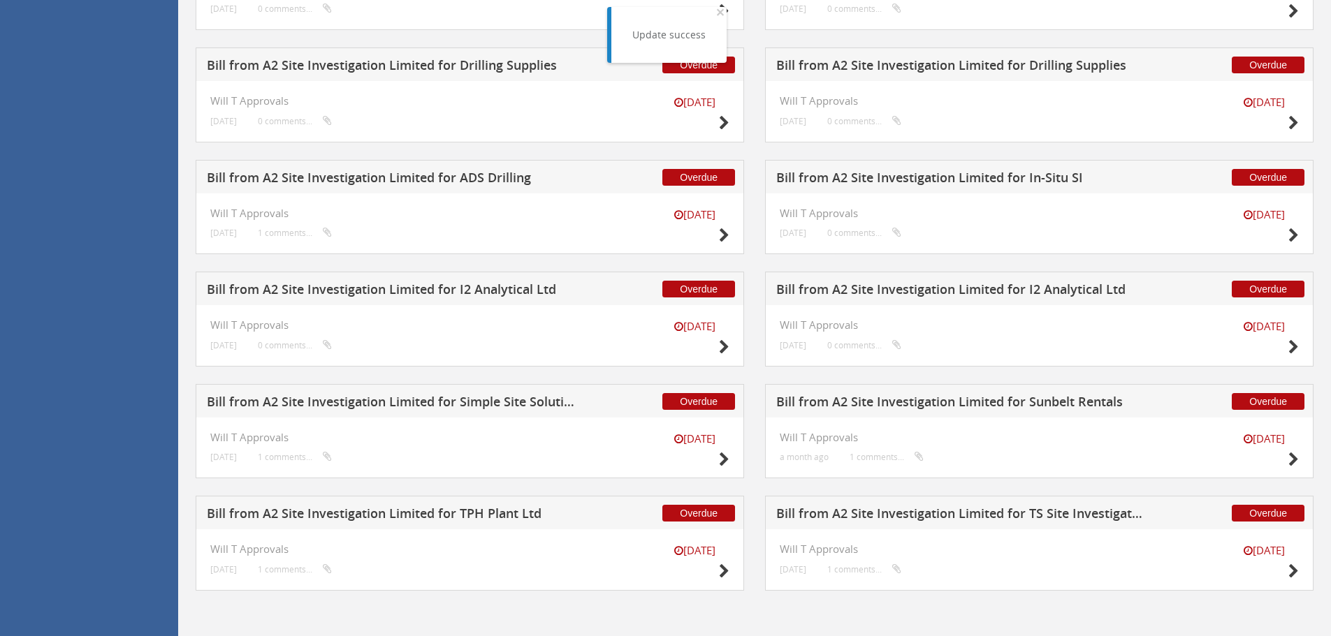
click at [950, 289] on h5 "Bill from A2 Site Investigation Limited for I2 Analytical Ltd" at bounding box center [960, 291] width 368 height 17
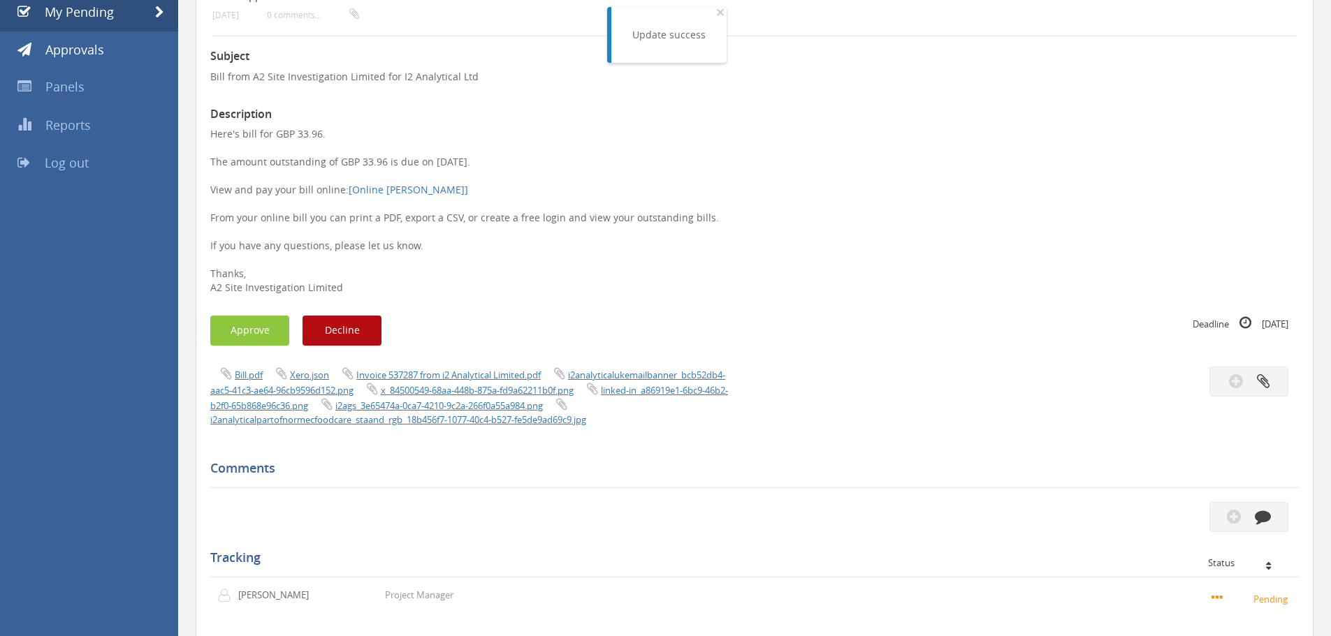
scroll to position [143, 0]
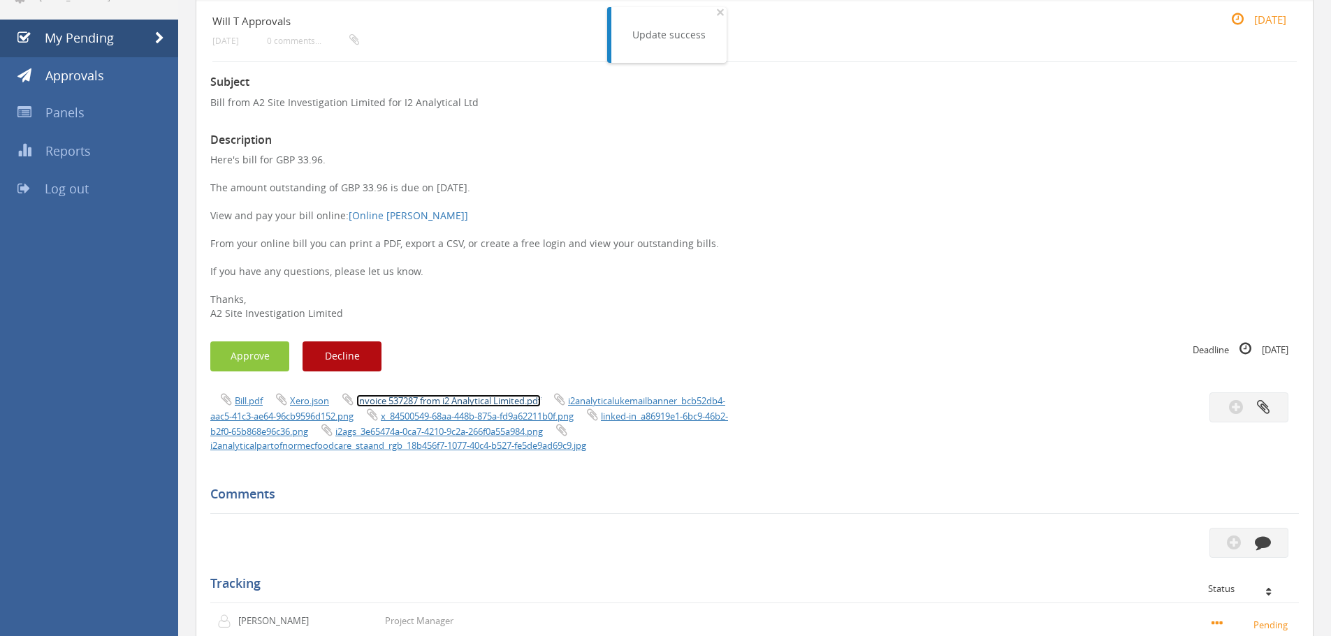
click at [491, 400] on link "Invoice 537287 from i2 Analytical Limited.pdf" at bounding box center [448, 401] width 184 height 13
click at [255, 357] on button "Approve" at bounding box center [249, 357] width 79 height 30
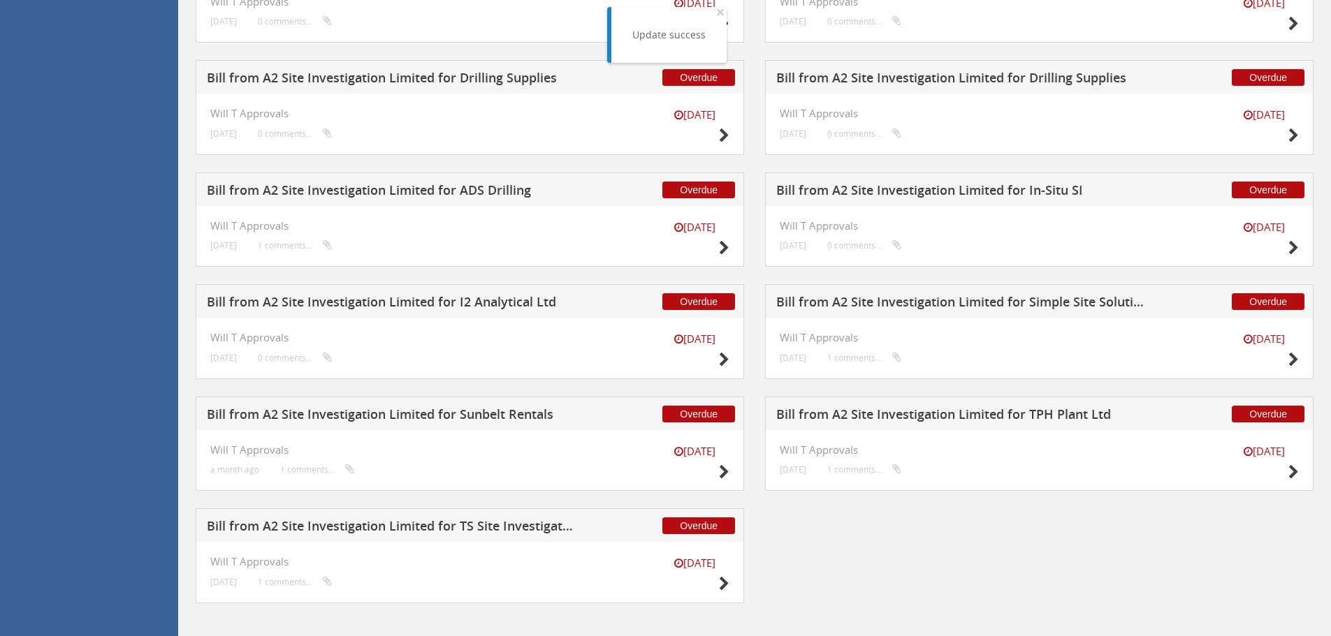
scroll to position [2079, 0]
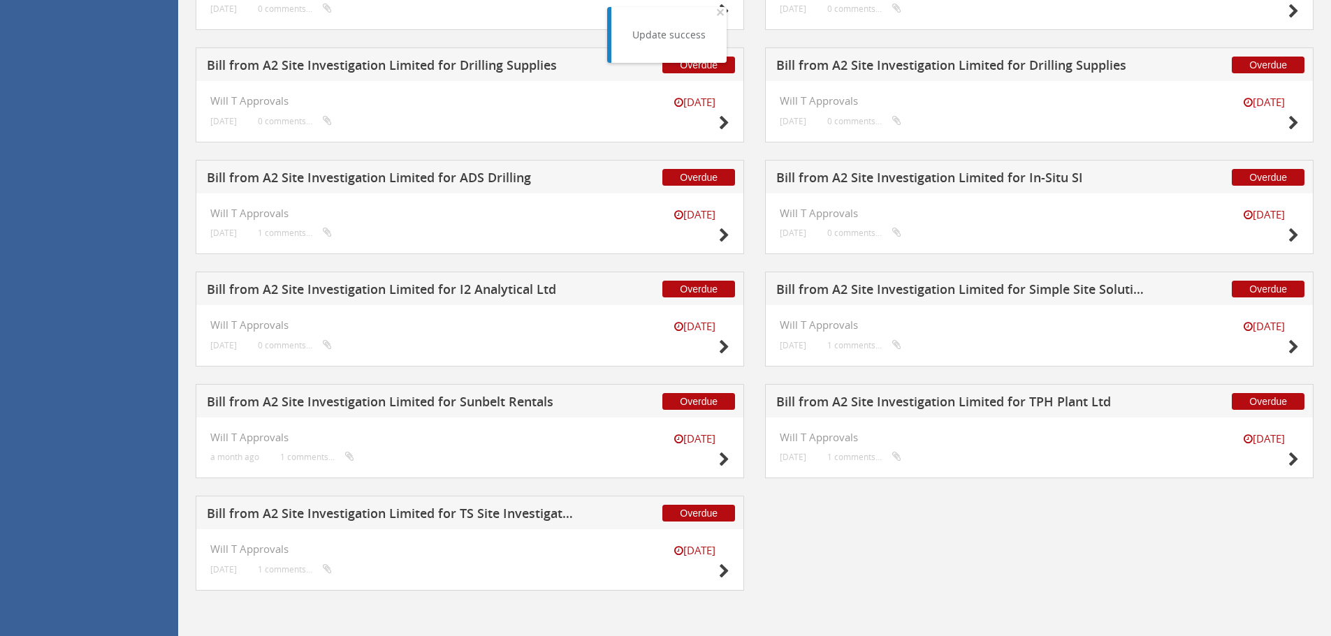
click at [508, 294] on h5 "Bill from A2 Site Investigation Limited for I2 Analytical Ltd" at bounding box center [391, 291] width 368 height 17
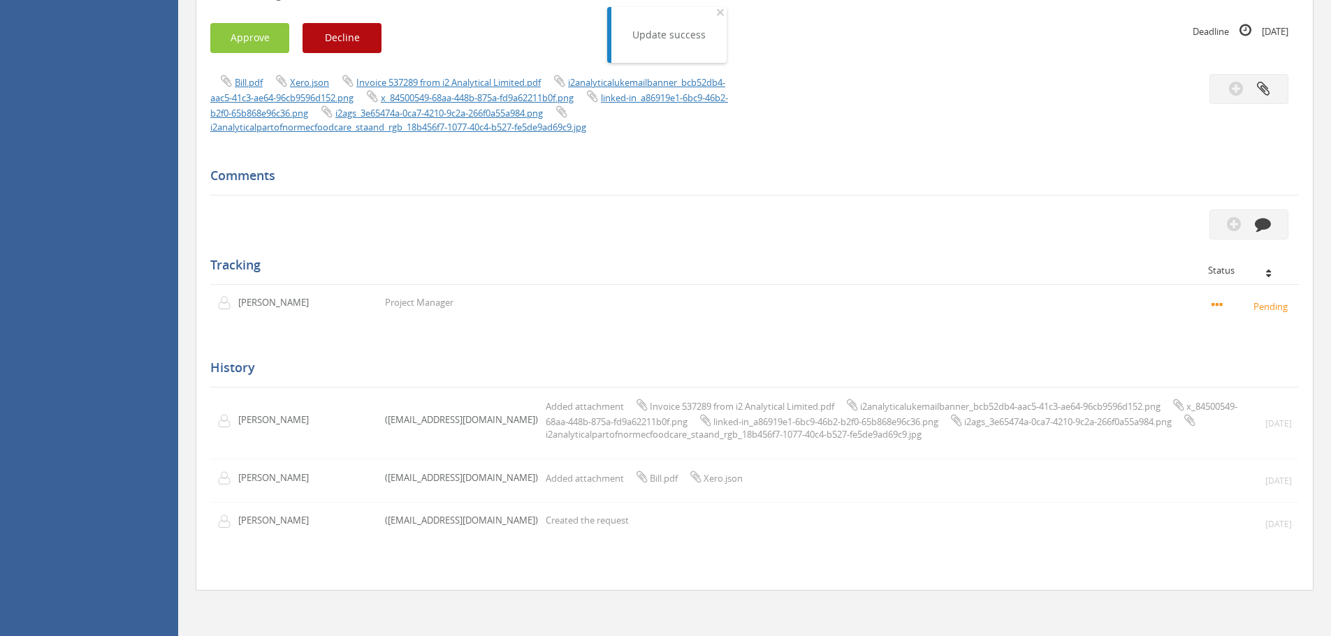
scroll to position [283, 0]
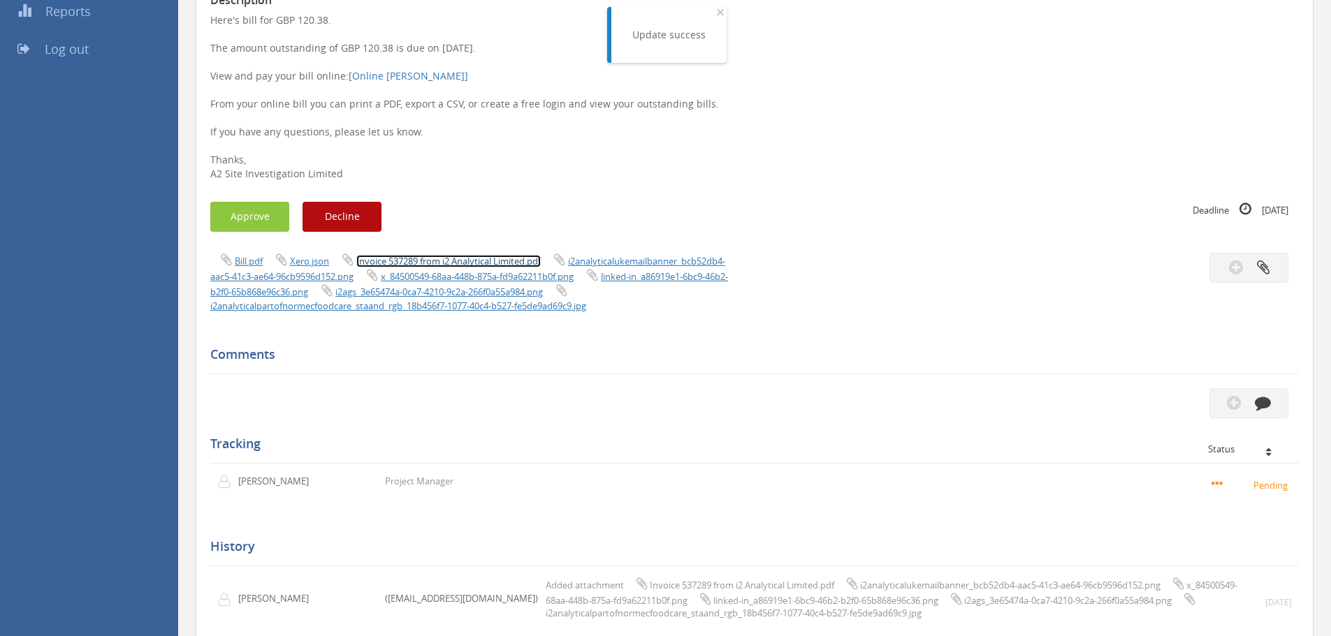
click at [480, 261] on link "Invoice 537289 from i2 Analytical Limited.pdf" at bounding box center [448, 261] width 184 height 13
click at [243, 211] on button "Approve" at bounding box center [249, 217] width 79 height 30
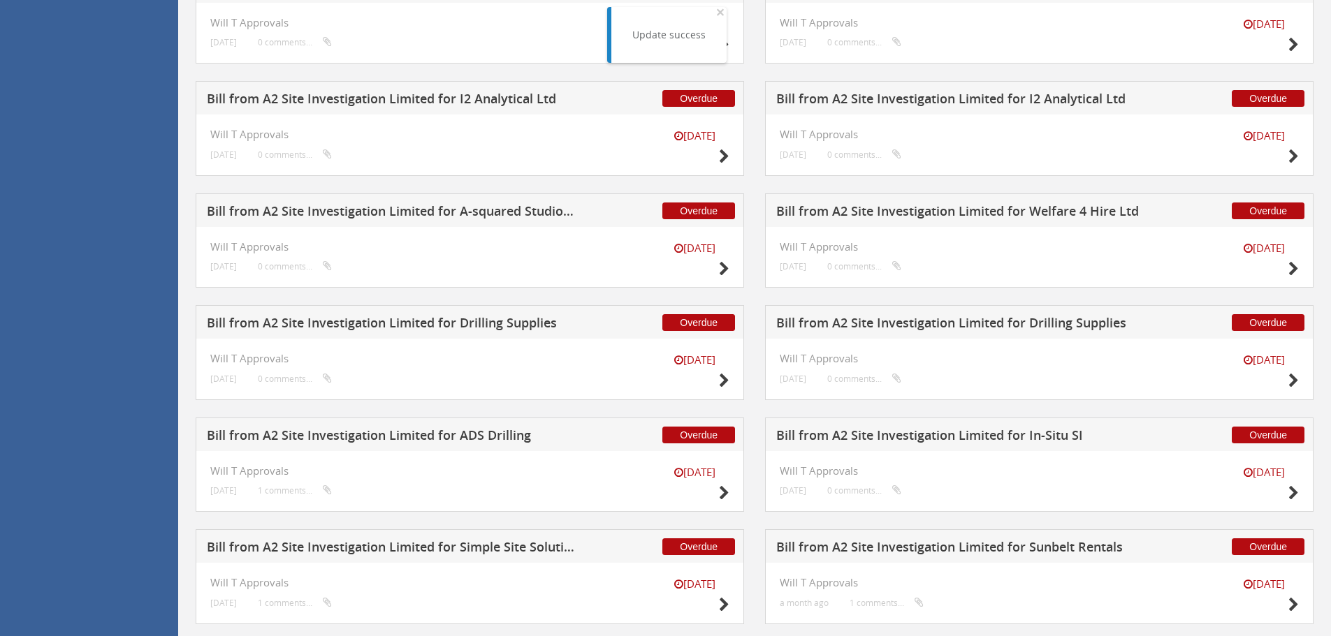
scroll to position [1967, 0]
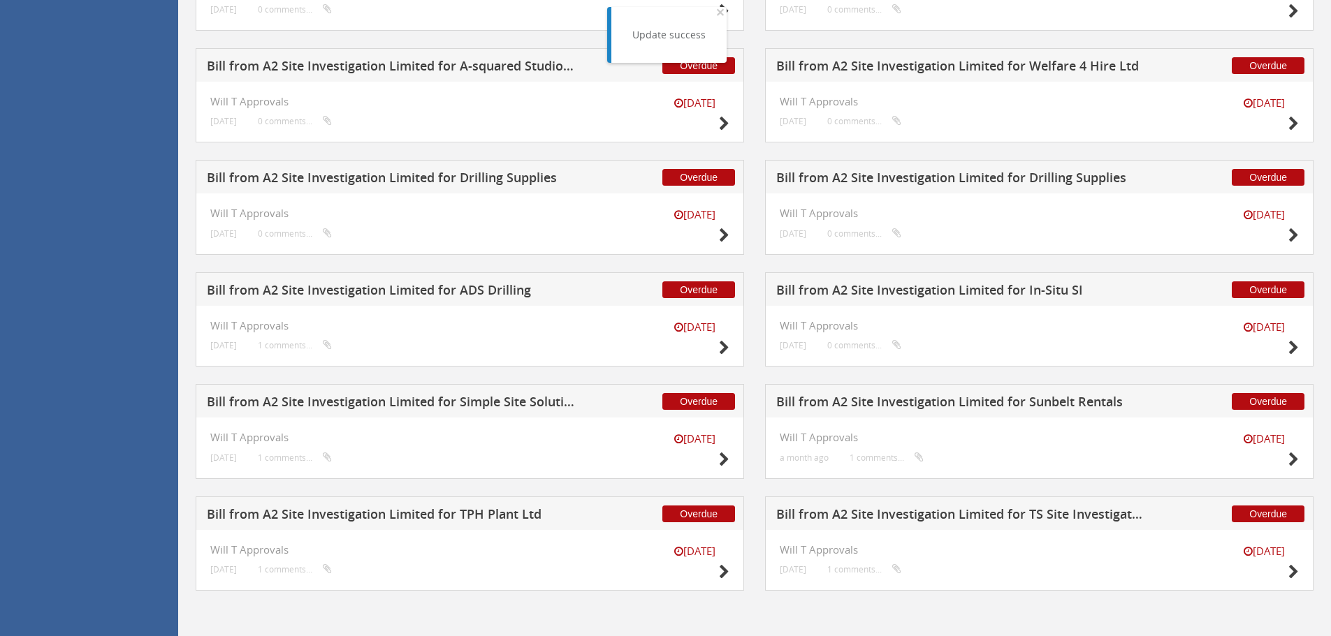
click at [983, 291] on h5 "Bill from A2 Site Investigation Limited for In-Situ SI" at bounding box center [960, 292] width 368 height 17
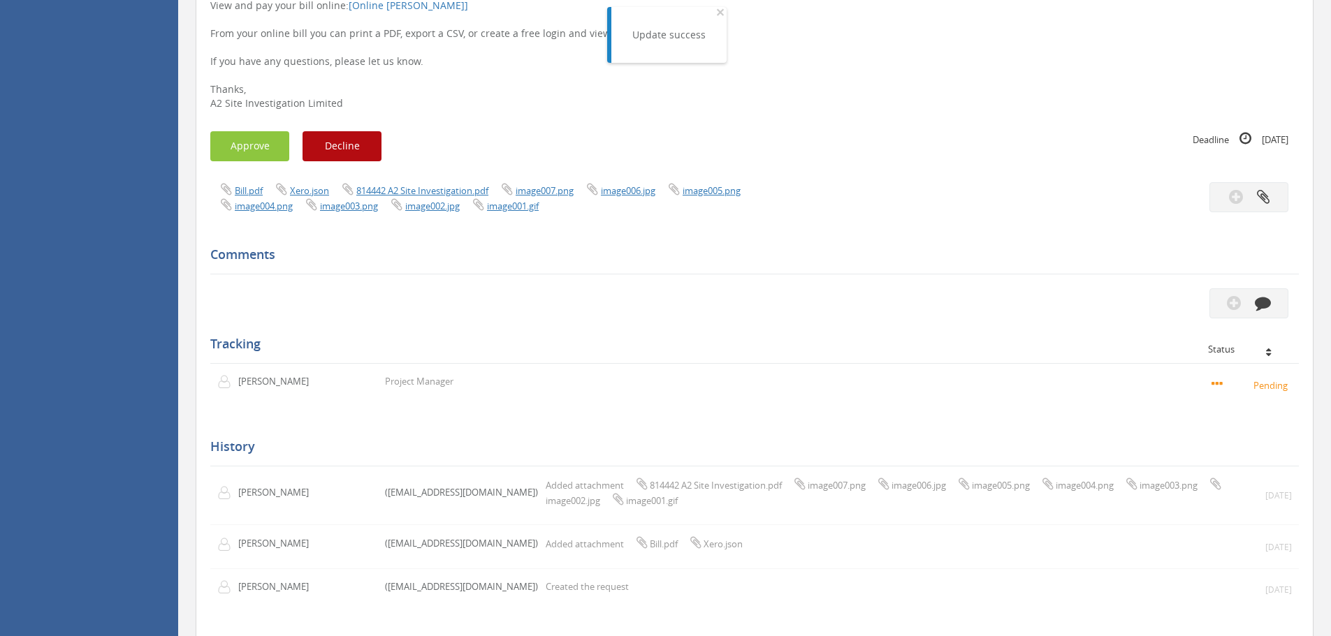
scroll to position [145, 0]
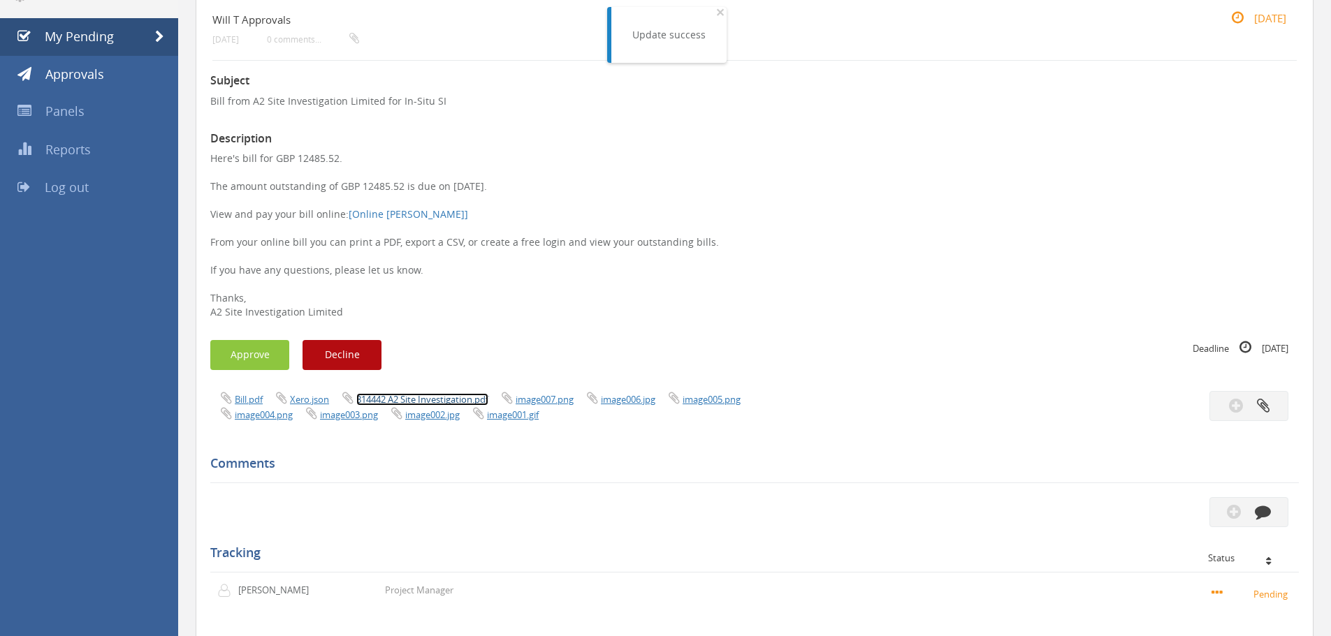
click at [447, 400] on link "814442 A2 Site Investigation.pdf" at bounding box center [422, 399] width 132 height 13
click at [260, 359] on button "Approve" at bounding box center [249, 355] width 79 height 30
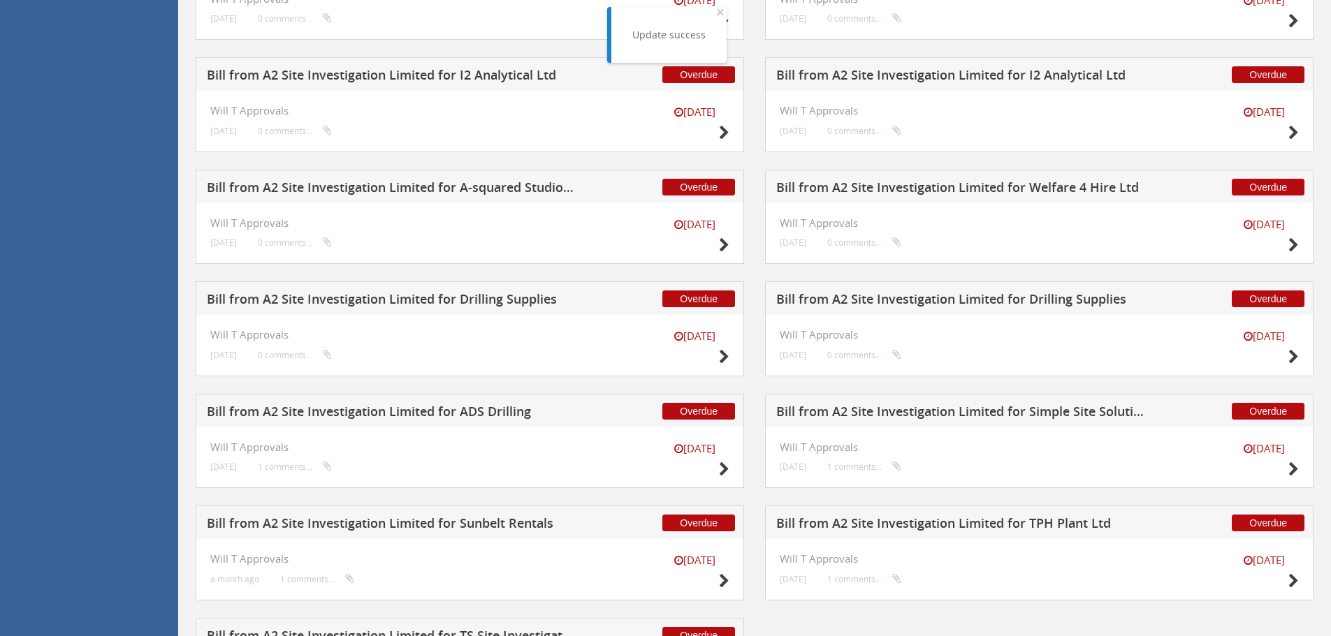
scroll to position [1967, 0]
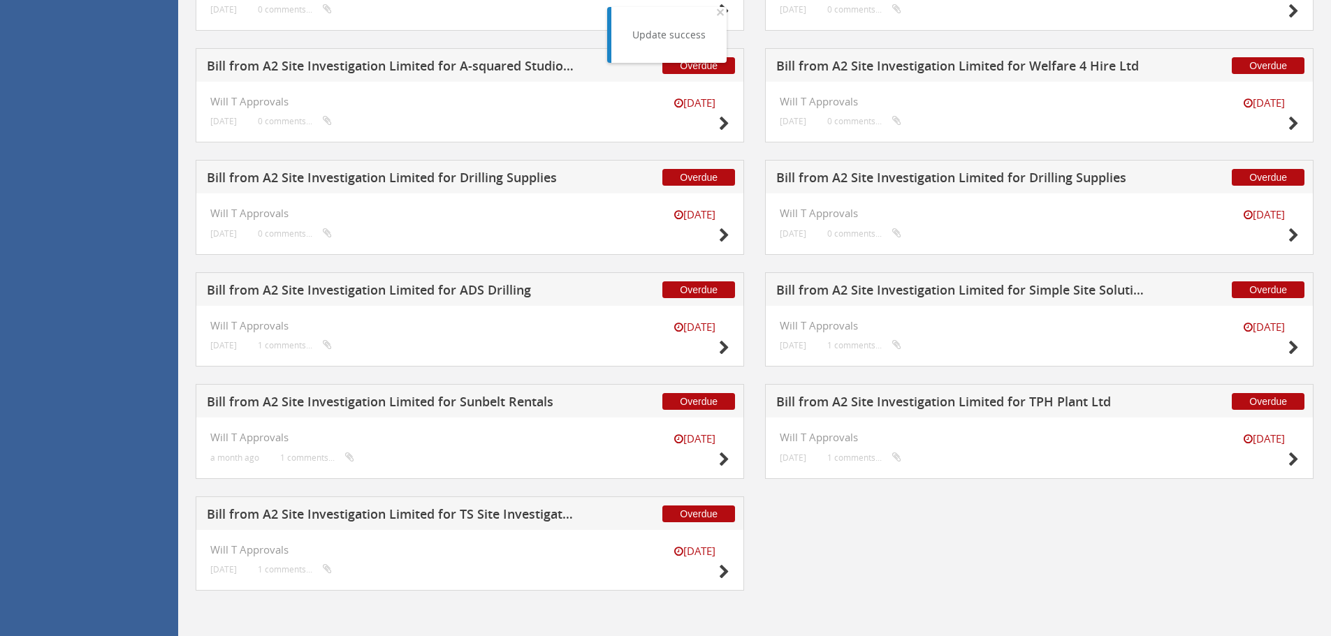
click at [912, 176] on h5 "Bill from A2 Site Investigation Limited for Drilling Supplies" at bounding box center [960, 179] width 368 height 17
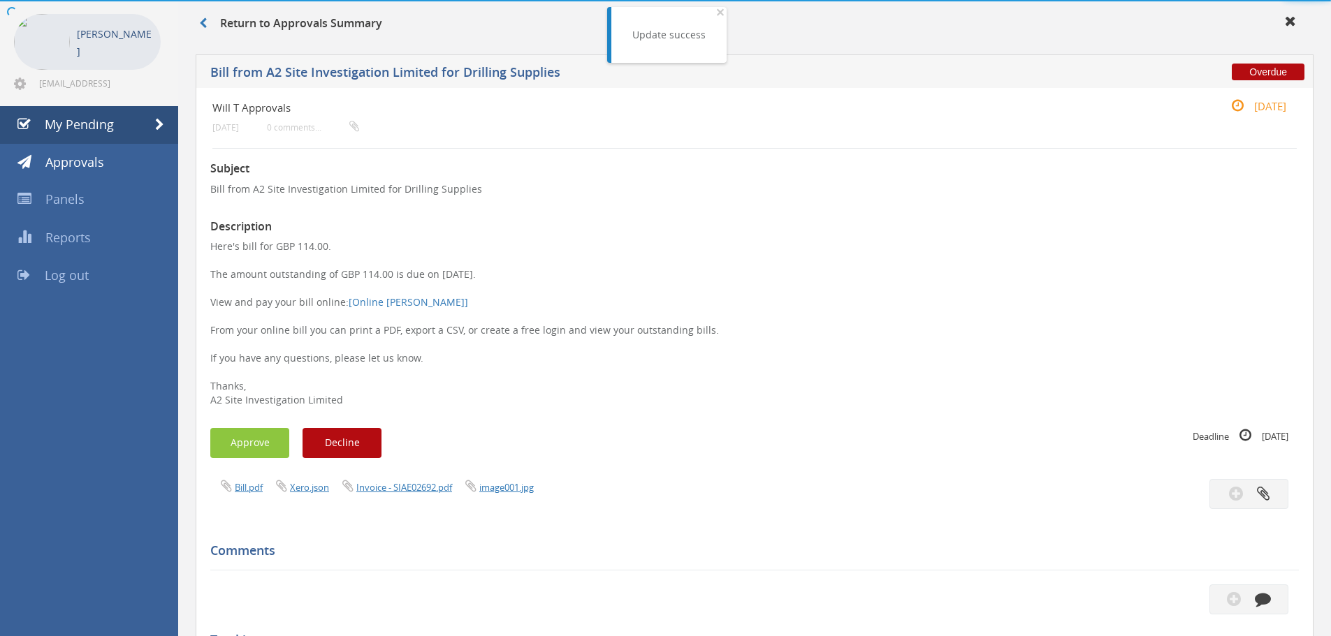
scroll to position [404, 0]
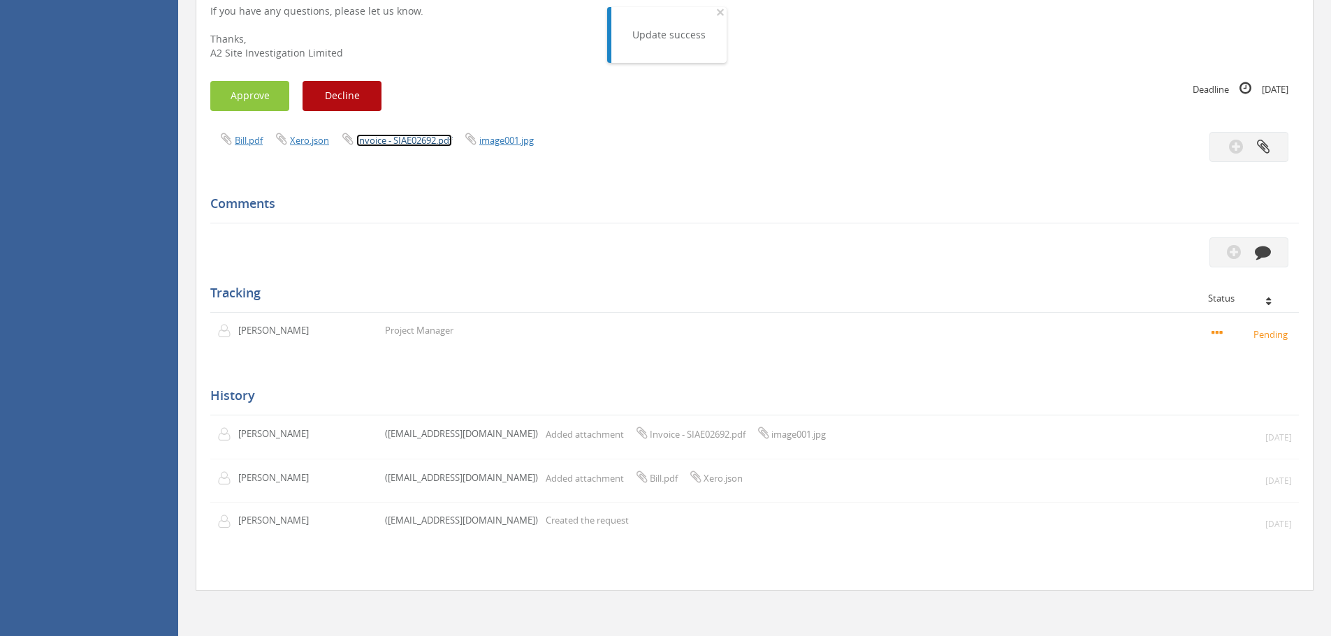
click at [436, 147] on link "Invoice - SIAE02692.pdf" at bounding box center [404, 140] width 96 height 13
click at [241, 101] on button "Approve" at bounding box center [249, 96] width 79 height 30
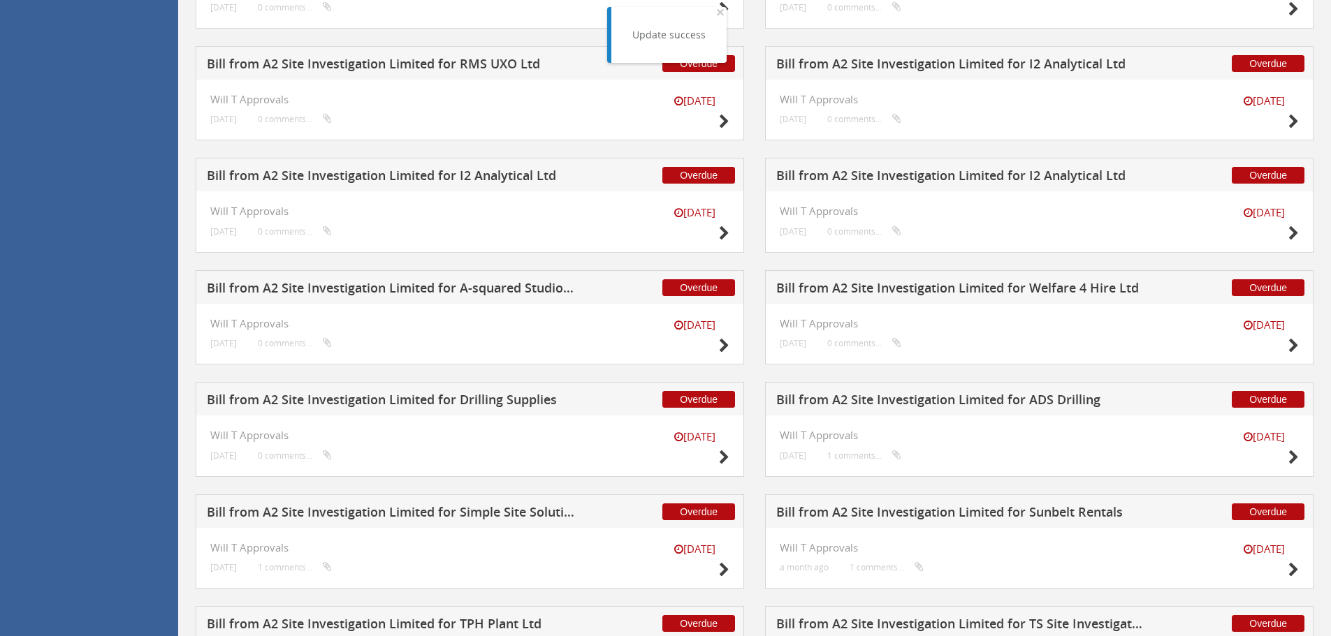
scroll to position [1855, 0]
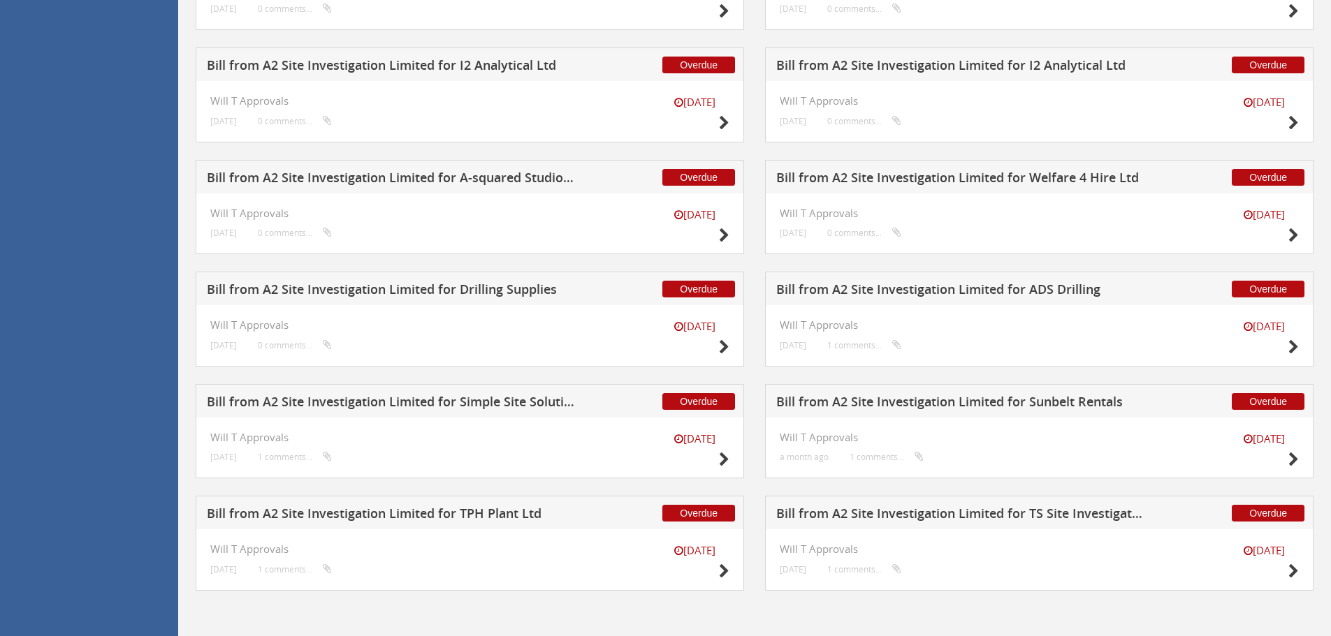
click at [914, 284] on h5 "Bill from A2 Site Investigation Limited for ADS Drilling" at bounding box center [960, 291] width 368 height 17
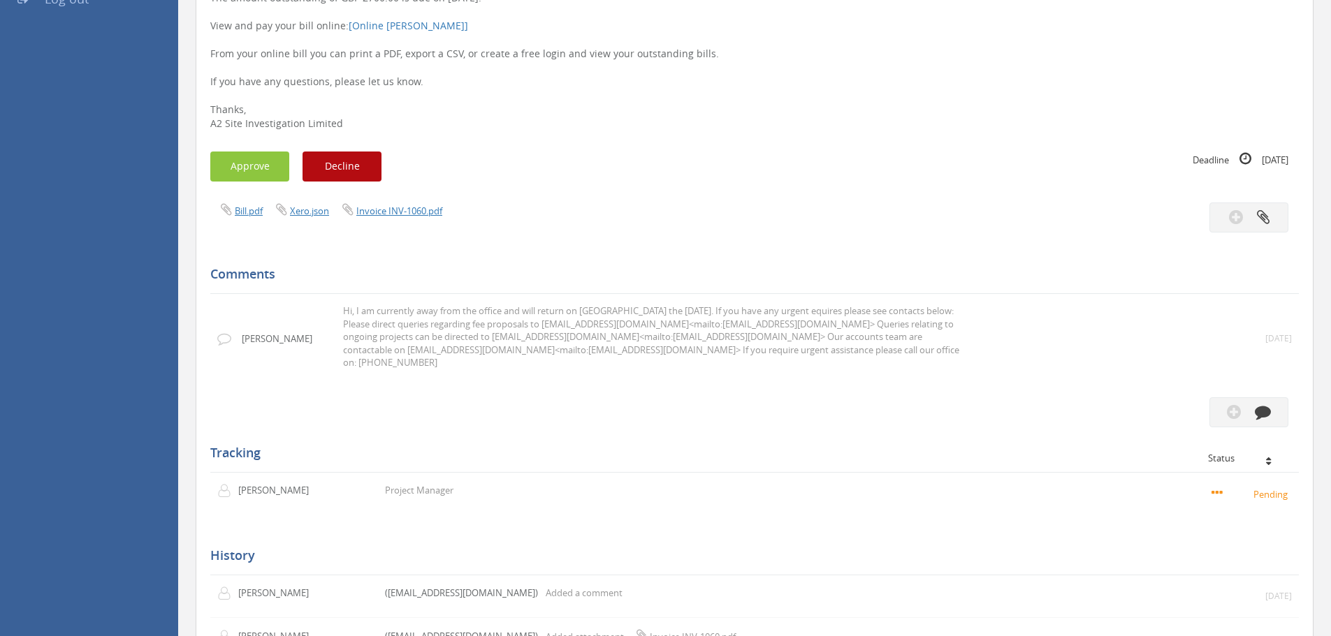
scroll to position [173, 0]
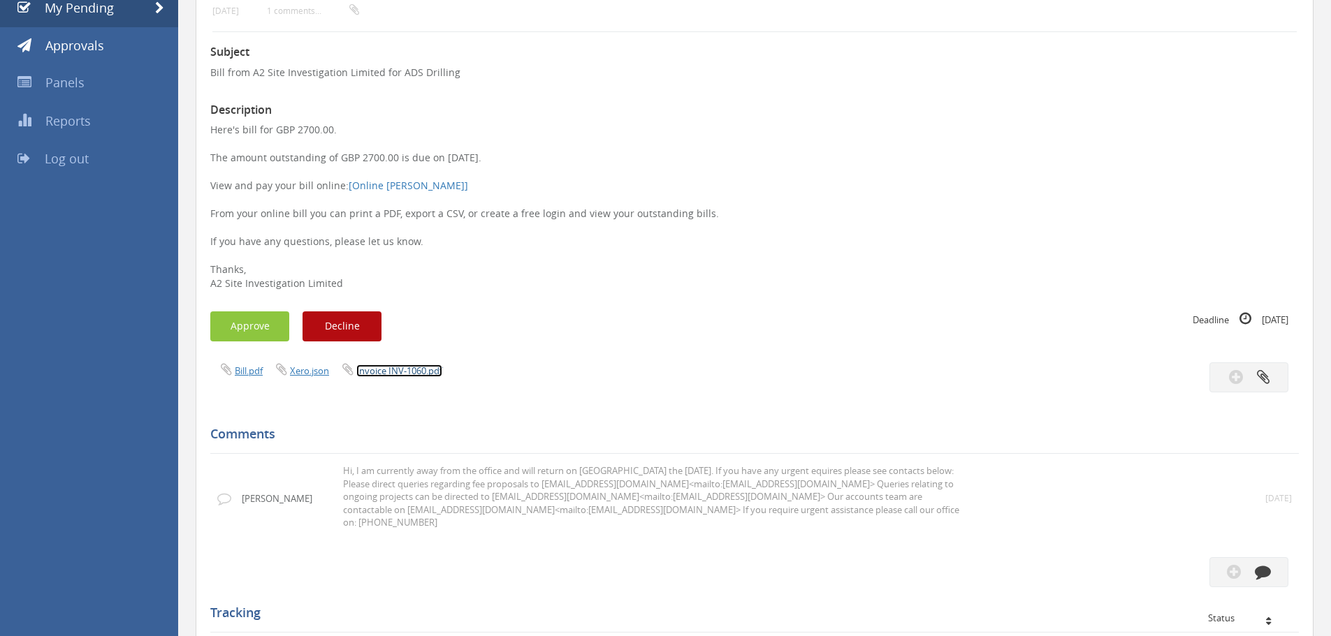
click at [432, 371] on link "Invoice INV-1060.pdf" at bounding box center [399, 371] width 86 height 13
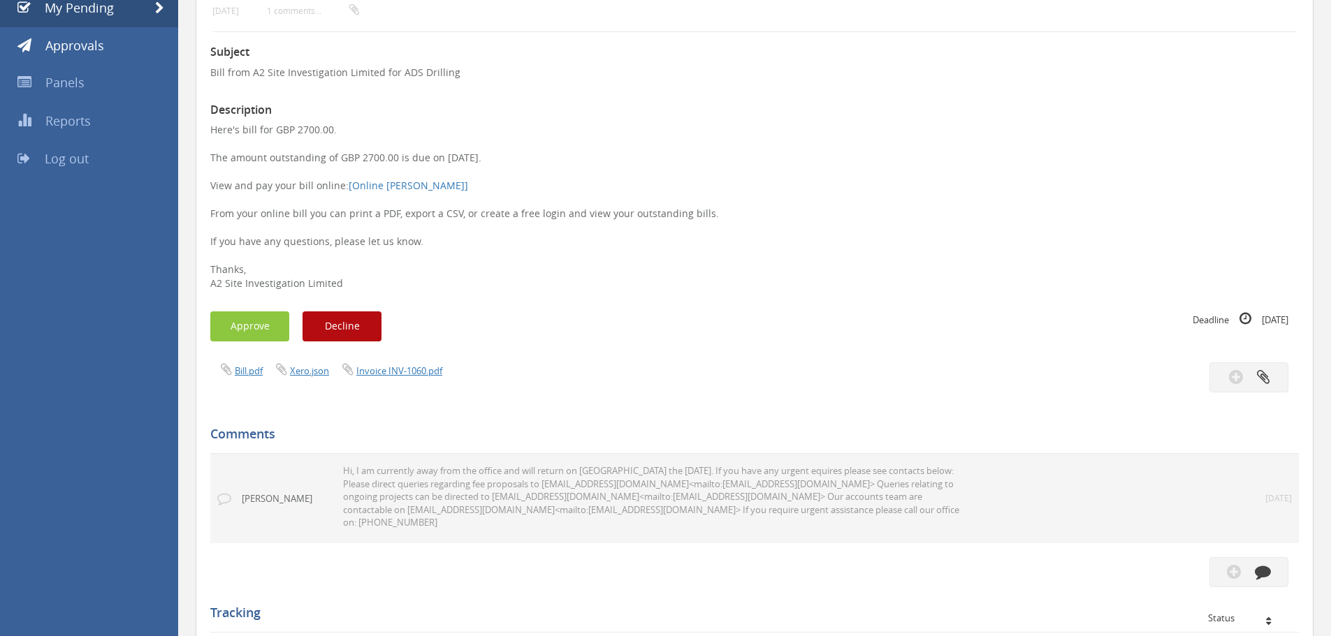
click at [1241, 488] on td "[DATE]" at bounding box center [1269, 498] width 57 height 89
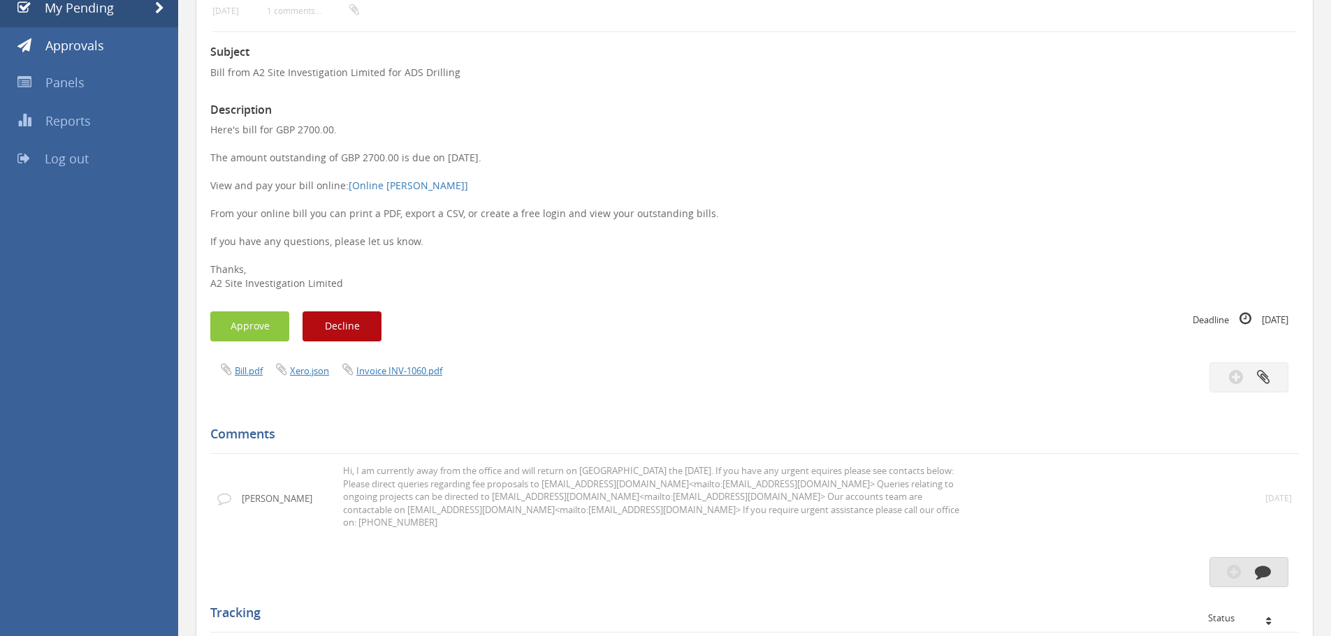
click at [1225, 557] on button "button" at bounding box center [1248, 572] width 79 height 30
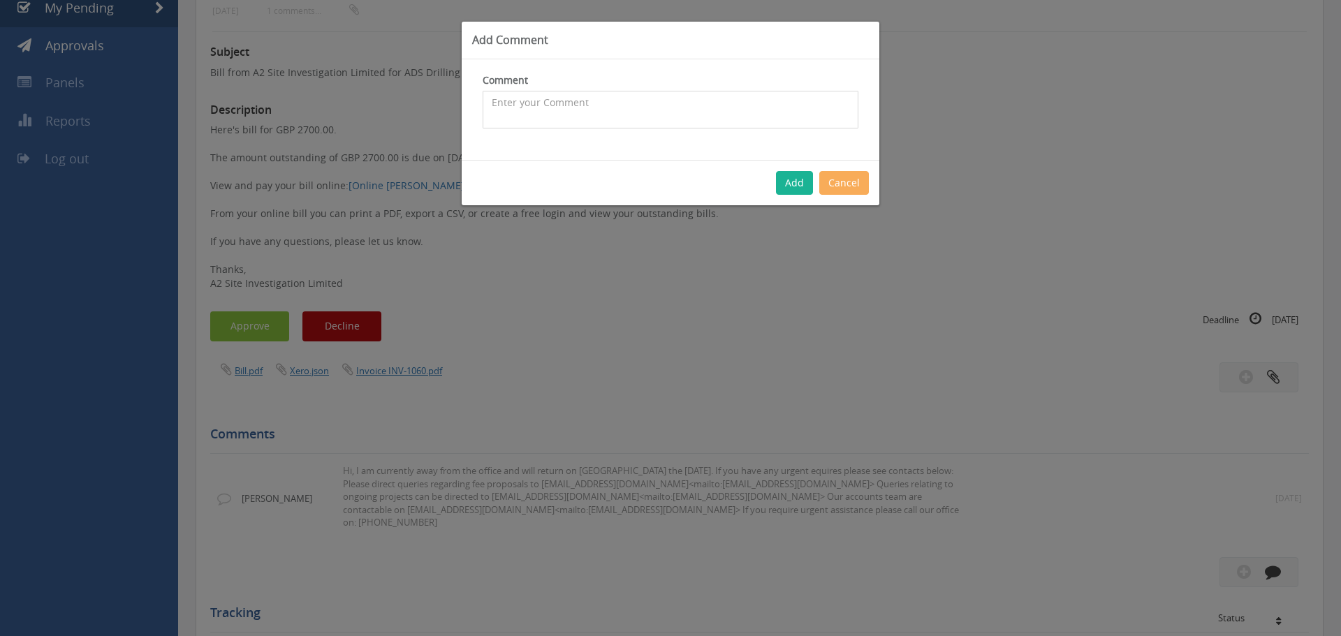
click at [646, 96] on textarea at bounding box center [671, 110] width 376 height 38
type textarea "Query with ADS"
click at [798, 177] on button "Add" at bounding box center [794, 183] width 37 height 24
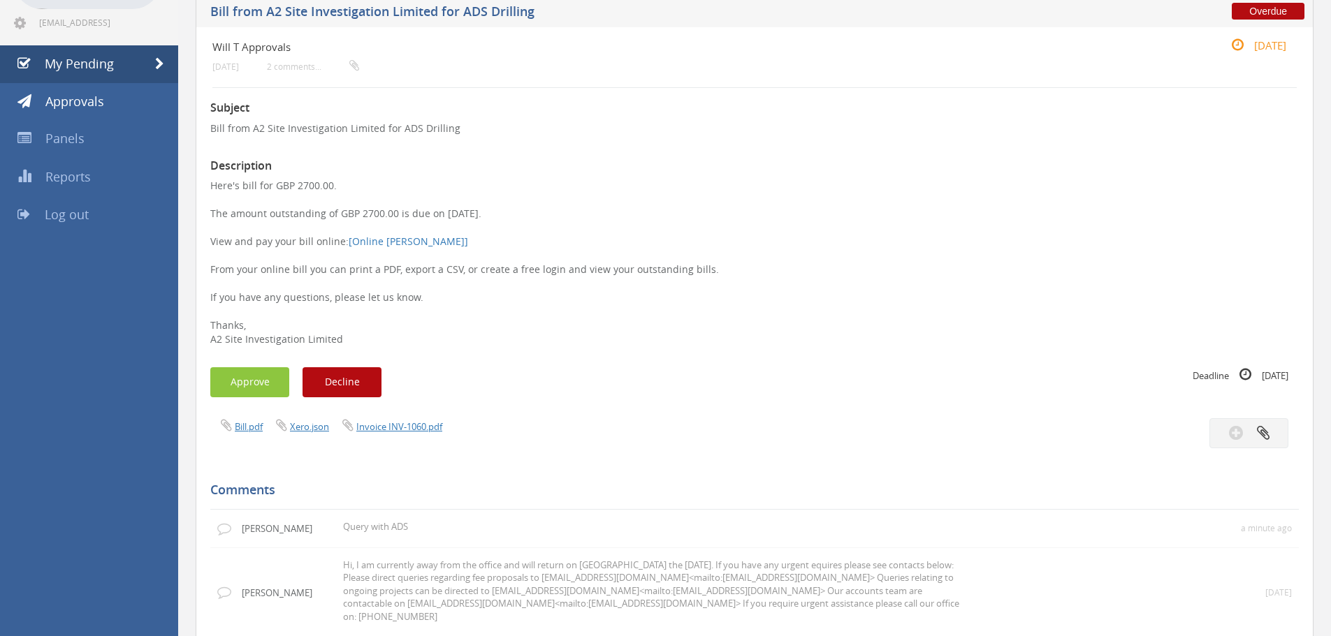
scroll to position [0, 0]
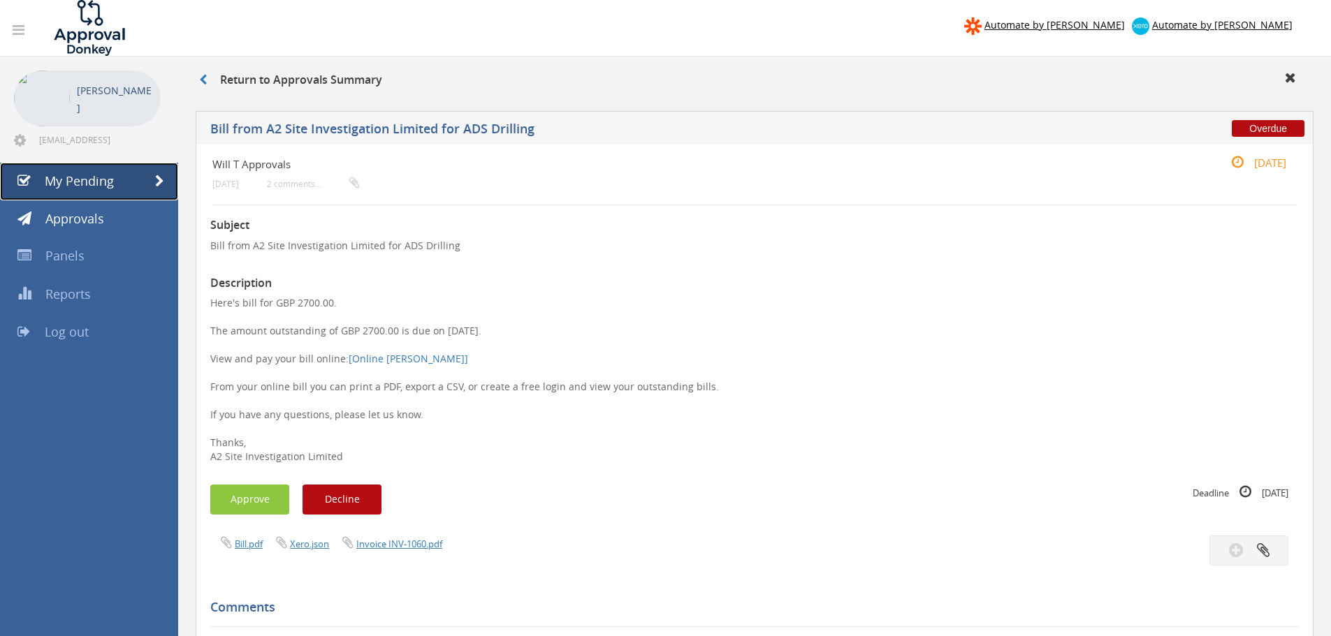
click at [85, 169] on link "My Pending" at bounding box center [89, 182] width 178 height 38
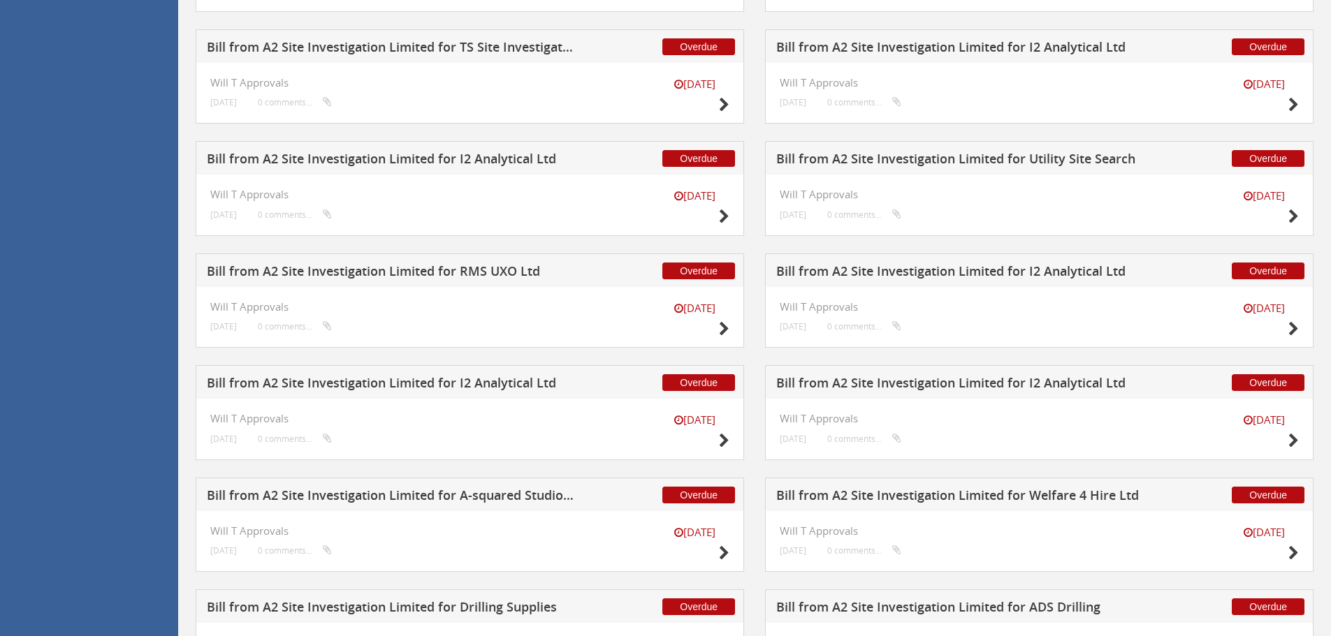
scroll to position [1855, 0]
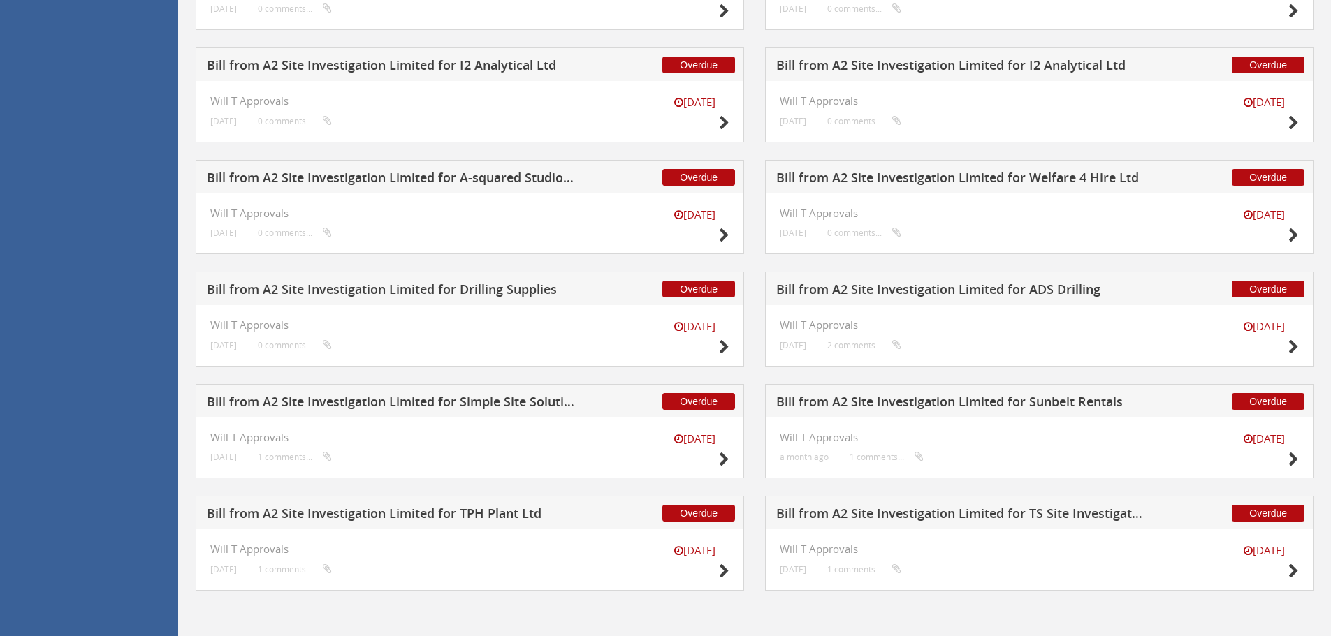
click at [469, 296] on h5 "Bill from A2 Site Investigation Limited for Drilling Supplies" at bounding box center [391, 291] width 368 height 17
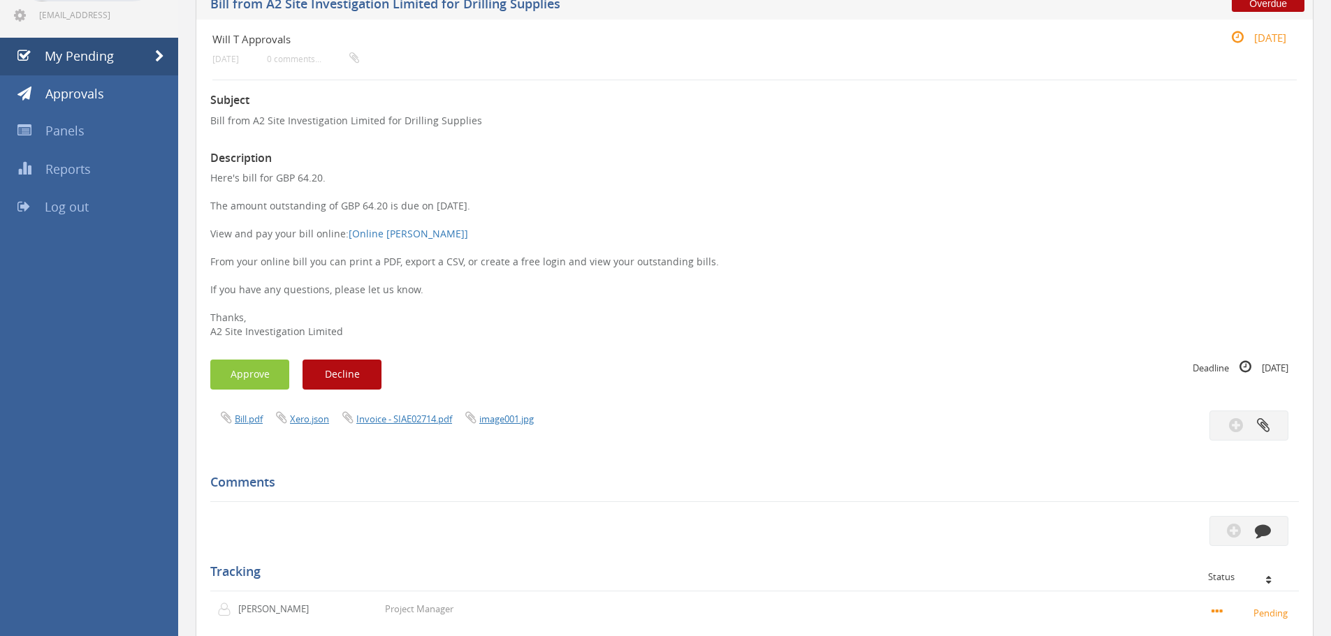
scroll to position [124, 0]
click at [414, 414] on link "Invoice - SIAE02714.pdf" at bounding box center [404, 420] width 96 height 13
click at [241, 353] on div "Subject Bill from A2 Site Investigation Limited for Drilling Supplies Descripti…" at bounding box center [754, 468] width 1088 height 775
click at [245, 366] on button "Approve" at bounding box center [249, 375] width 79 height 30
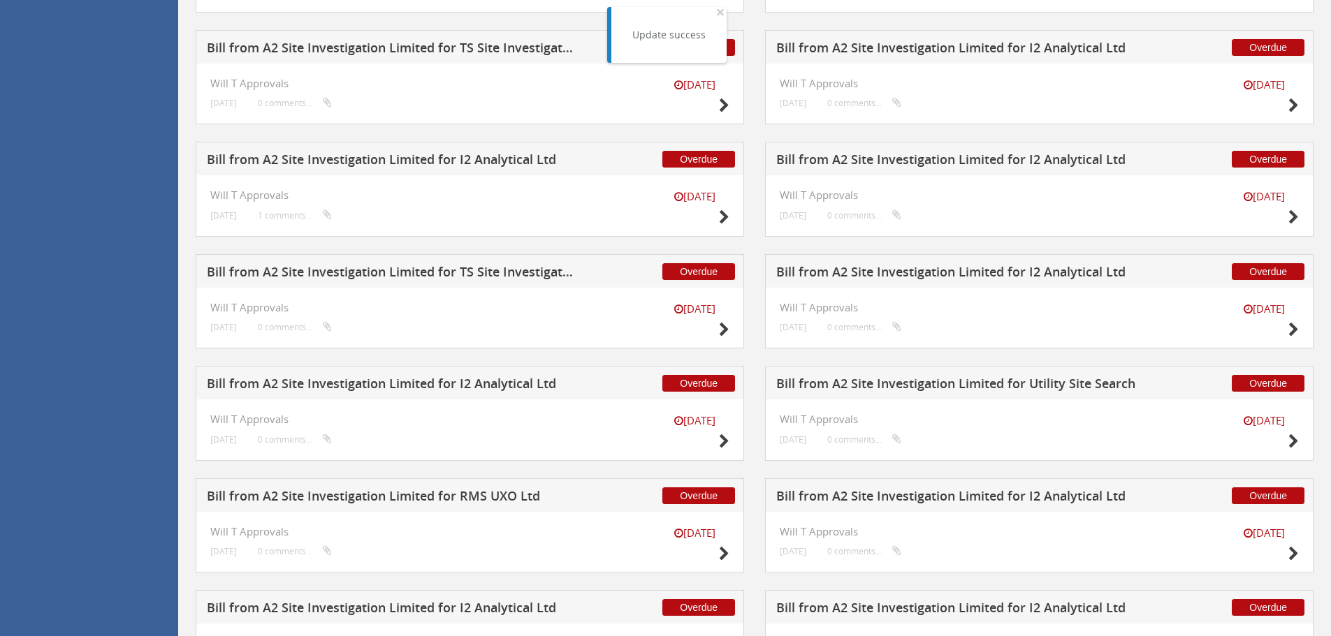
scroll to position [1855, 0]
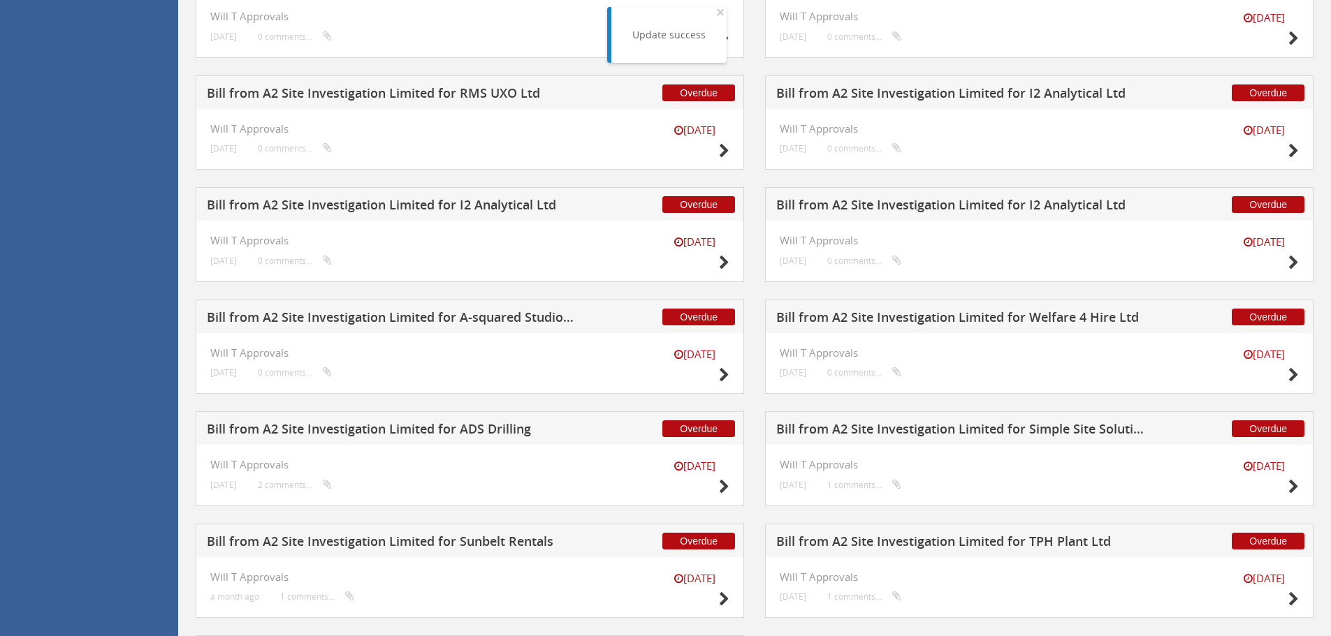
click at [991, 324] on h5 "Bill from A2 Site Investigation Limited for Welfare 4 Hire Ltd" at bounding box center [960, 319] width 368 height 17
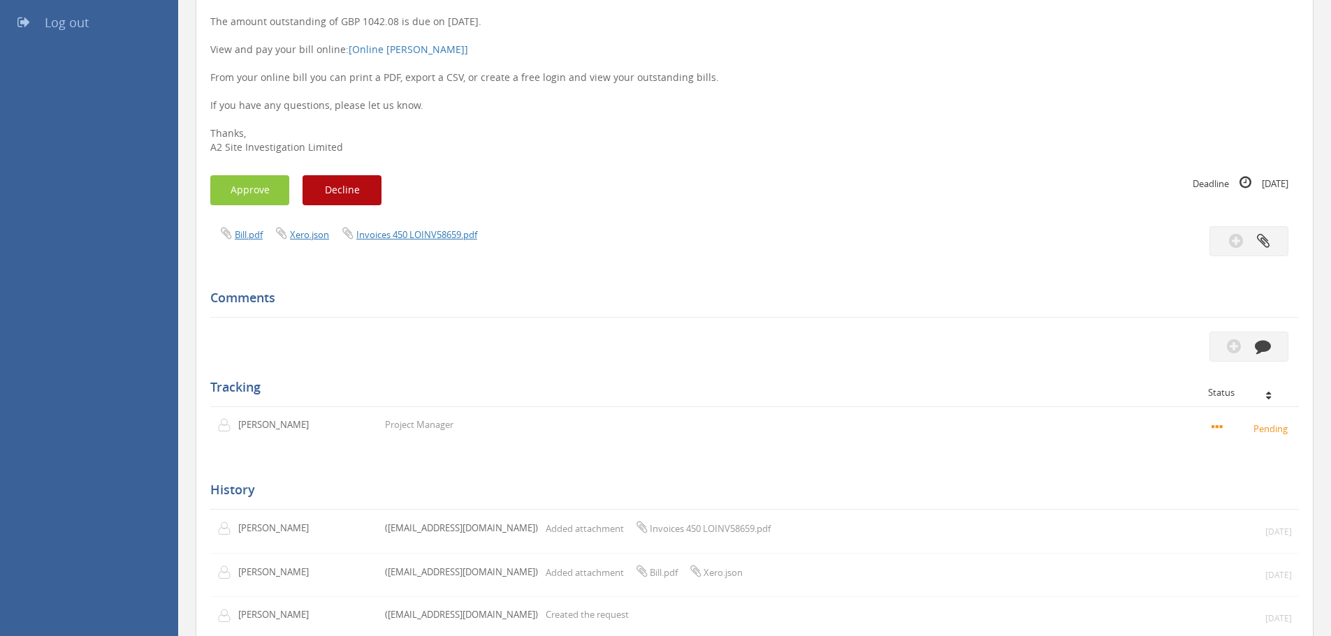
scroll to position [124, 0]
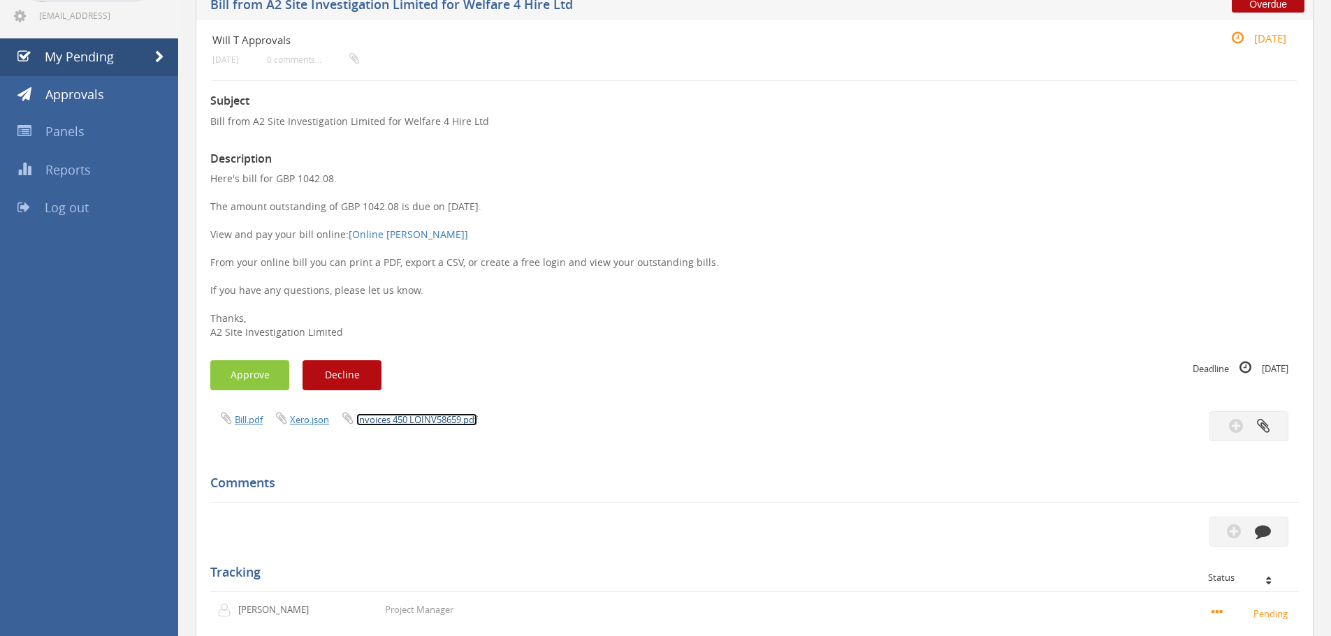
click at [448, 417] on link "Invoices 450 LOINV58659.pdf" at bounding box center [416, 420] width 121 height 13
click at [251, 373] on button "Approve" at bounding box center [249, 375] width 79 height 30
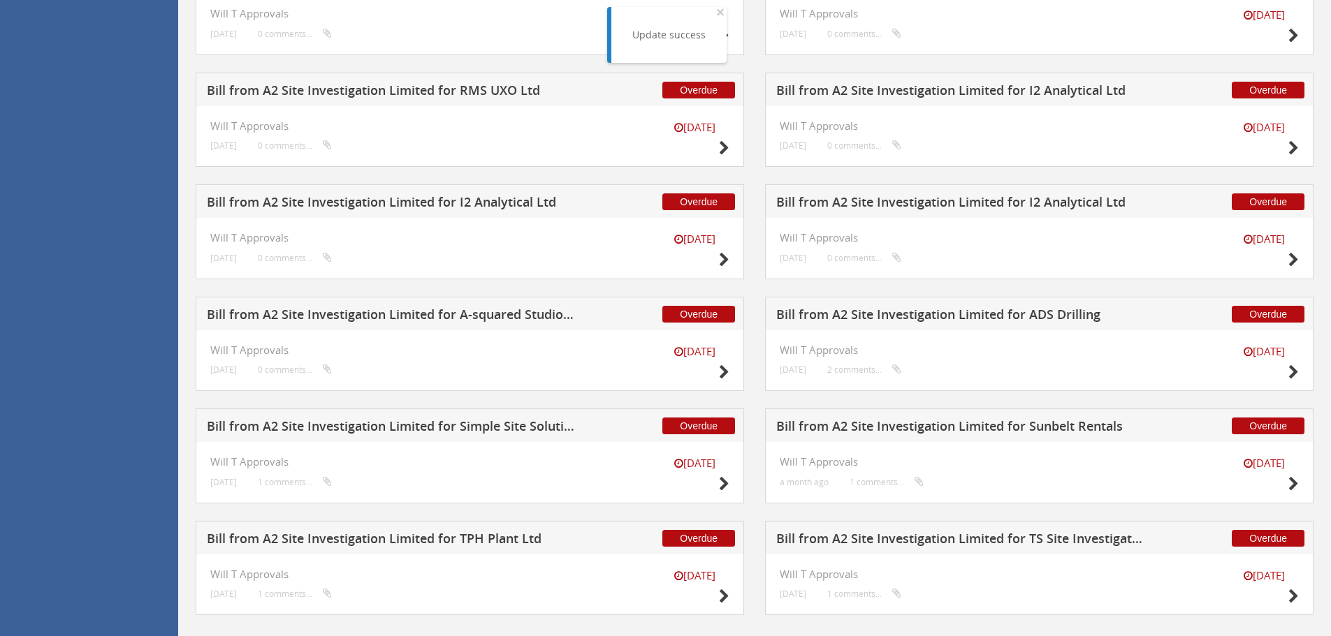
scroll to position [1742, 0]
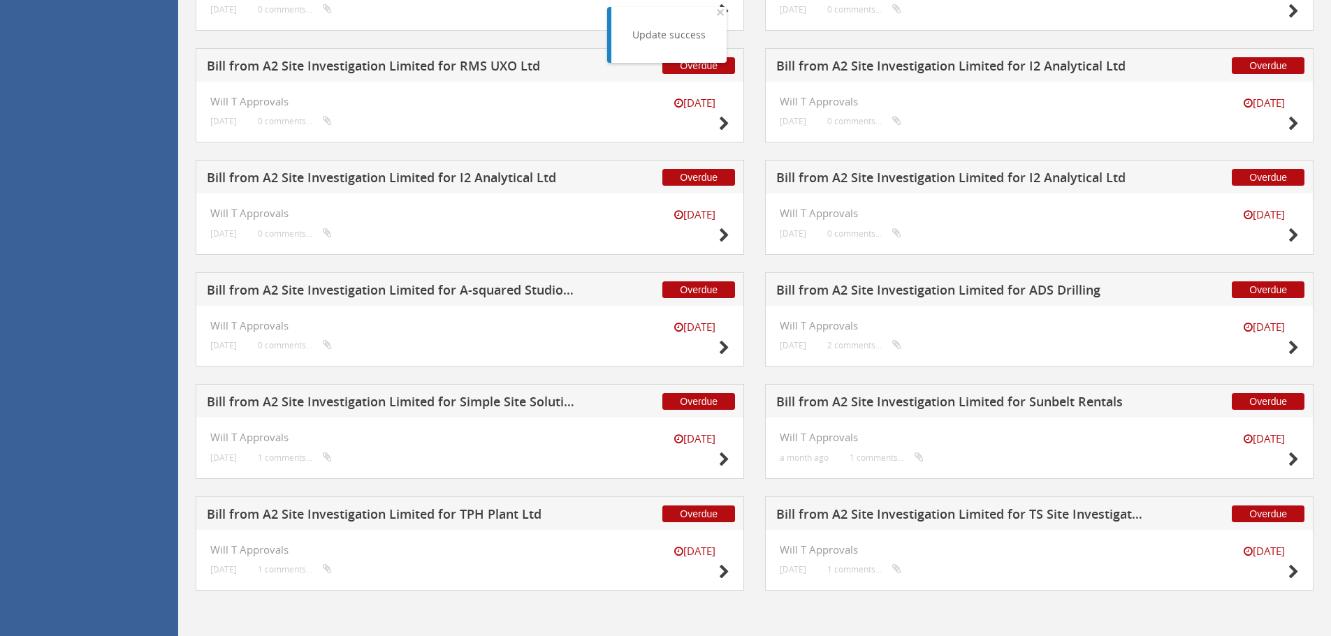
click at [486, 287] on h5 "Bill from A2 Site Investigation Limited for A-squared Studio Engineers" at bounding box center [391, 292] width 368 height 17
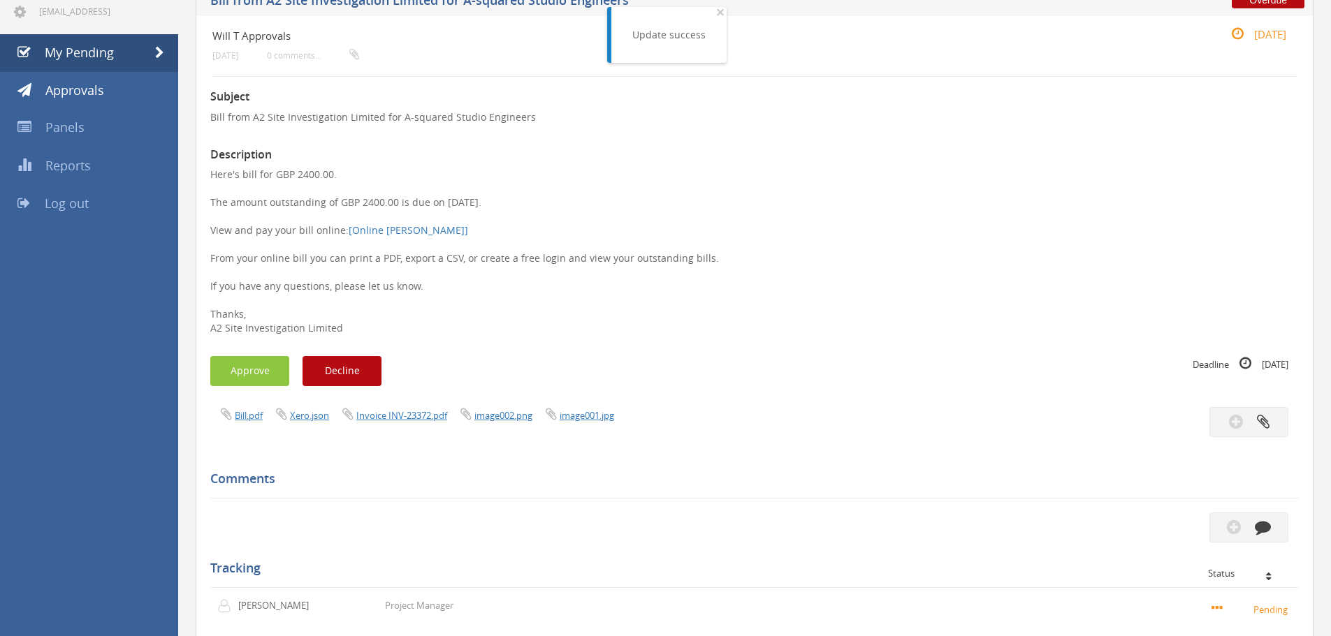
scroll to position [124, 0]
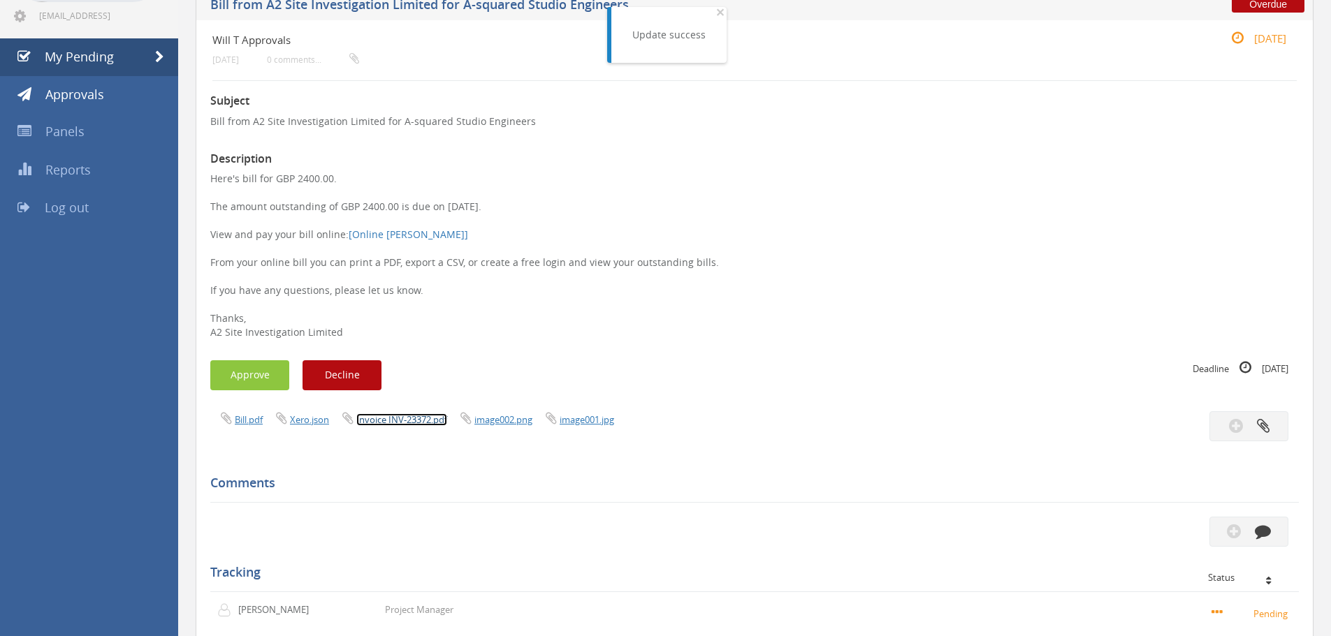
click at [397, 419] on link "Invoice INV-23372.pdf" at bounding box center [401, 420] width 91 height 13
click at [249, 379] on button "Approve" at bounding box center [249, 375] width 79 height 30
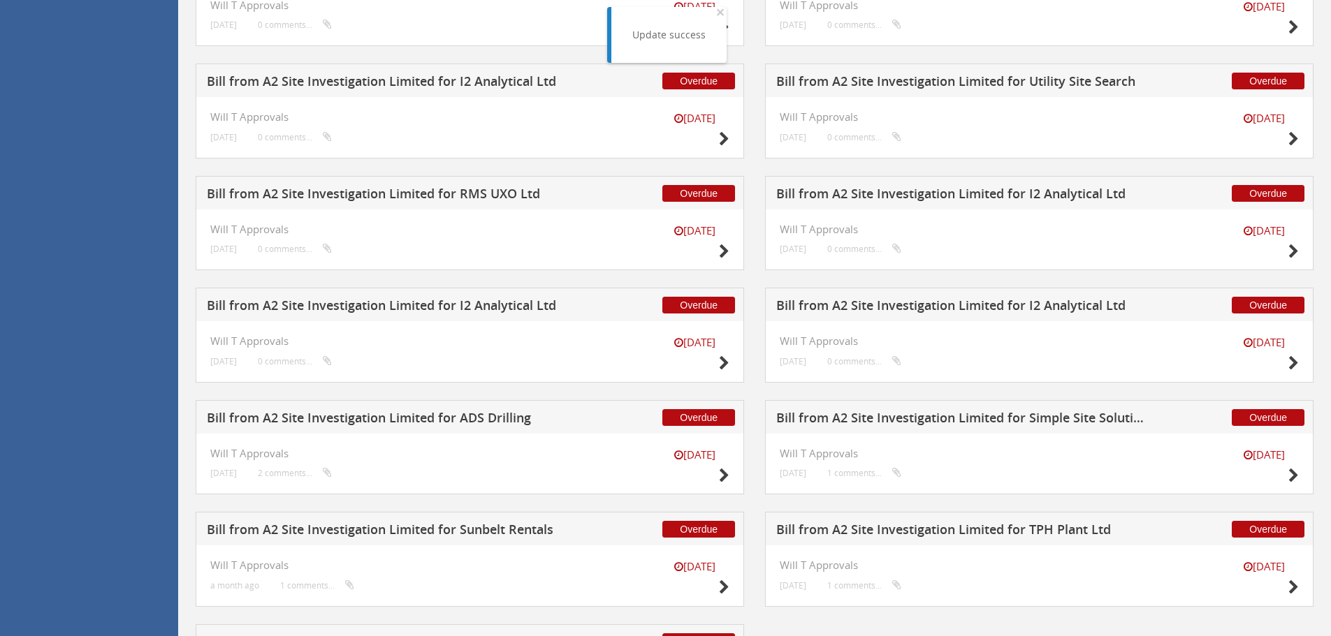
scroll to position [1533, 0]
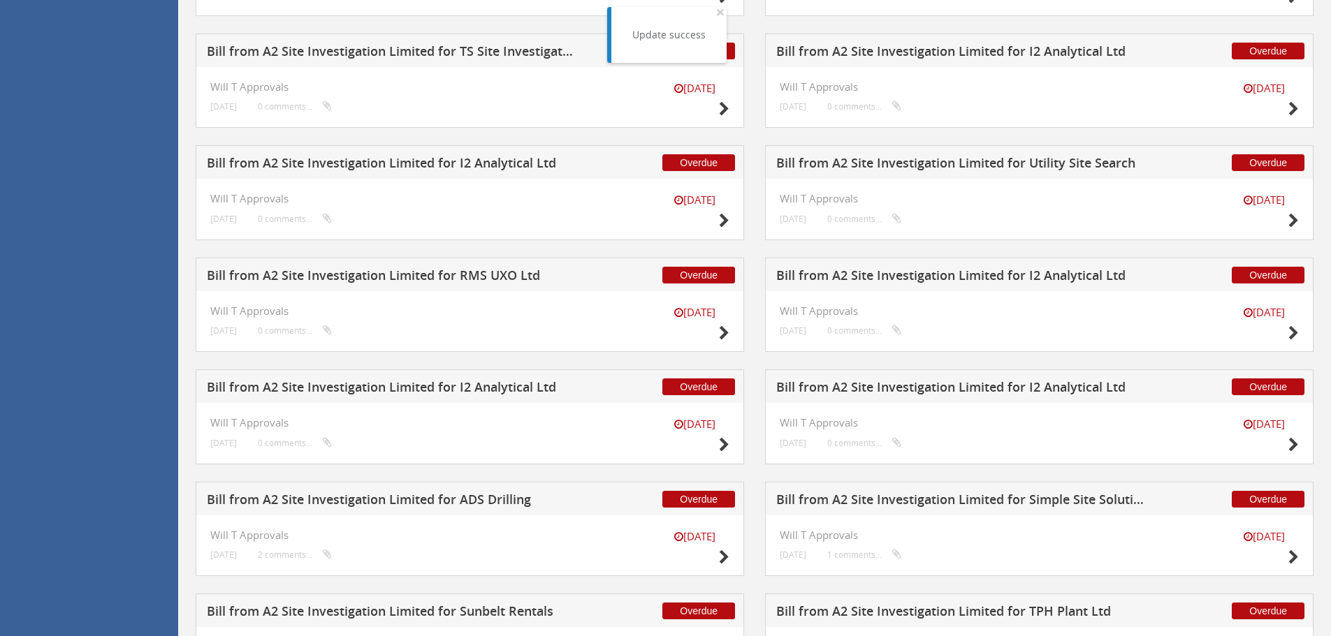
click at [464, 277] on h5 "Bill from A2 Site Investigation Limited for RMS UXO Ltd" at bounding box center [391, 277] width 368 height 17
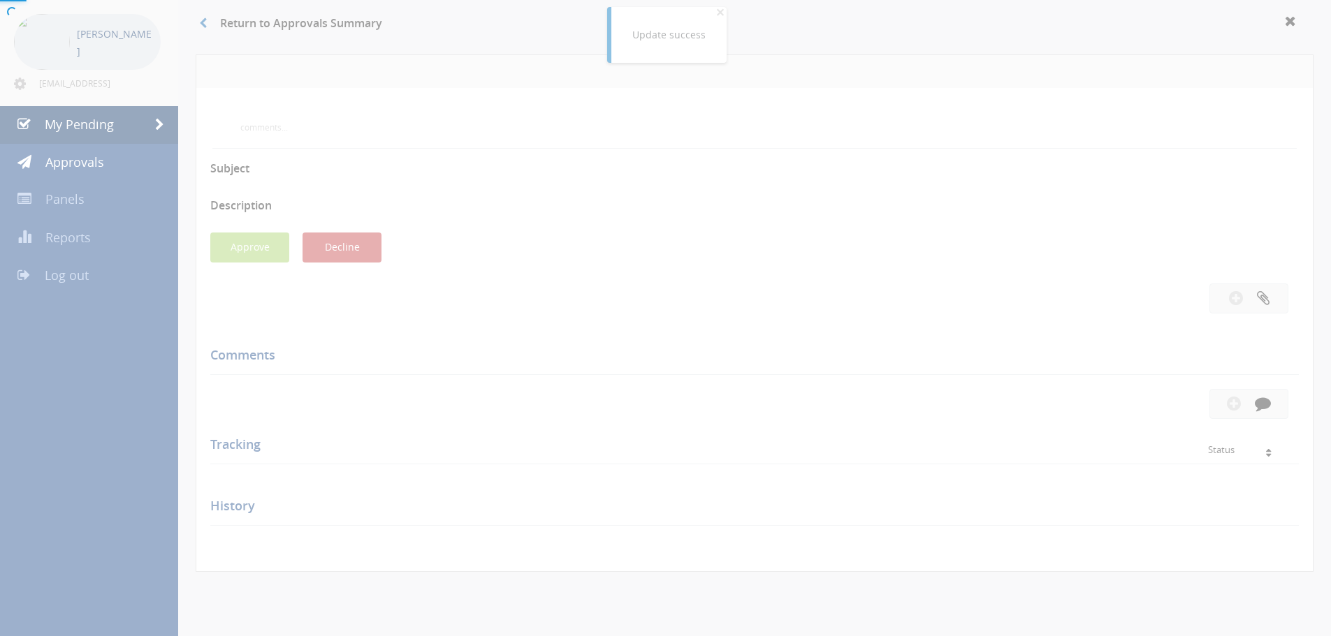
scroll to position [404, 0]
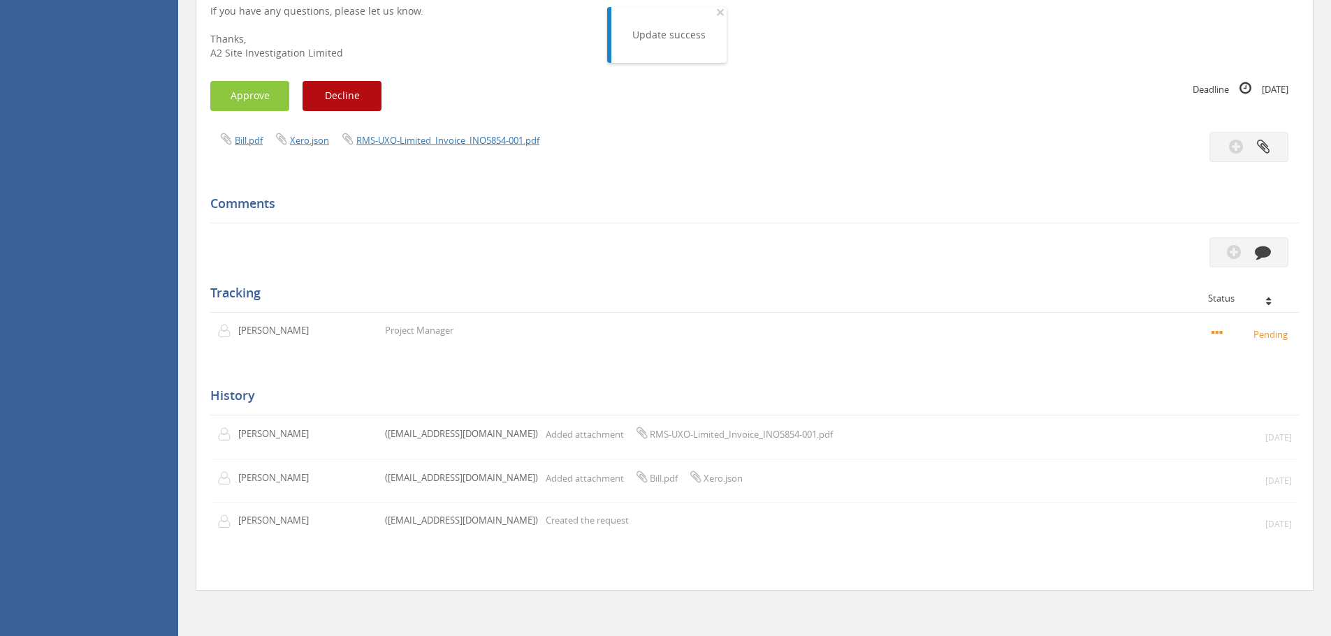
click at [416, 131] on div "Subject Bill from A2 Site Investigation Limited for RMS UXO Ltd Description Her…" at bounding box center [754, 189] width 1088 height 775
click at [425, 144] on link "RMS-UXO-Limited_Invoice_INO5854-001.pdf" at bounding box center [447, 140] width 183 height 13
click at [235, 100] on button "Approve" at bounding box center [249, 96] width 79 height 30
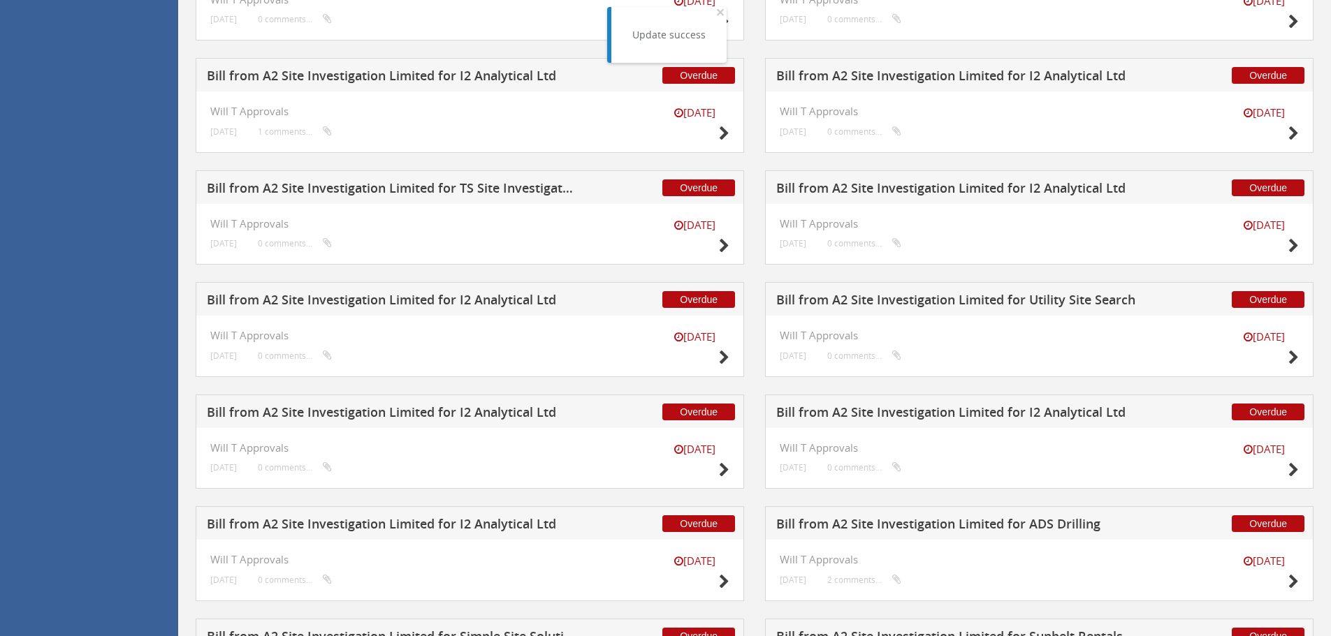
scroll to position [1631, 0]
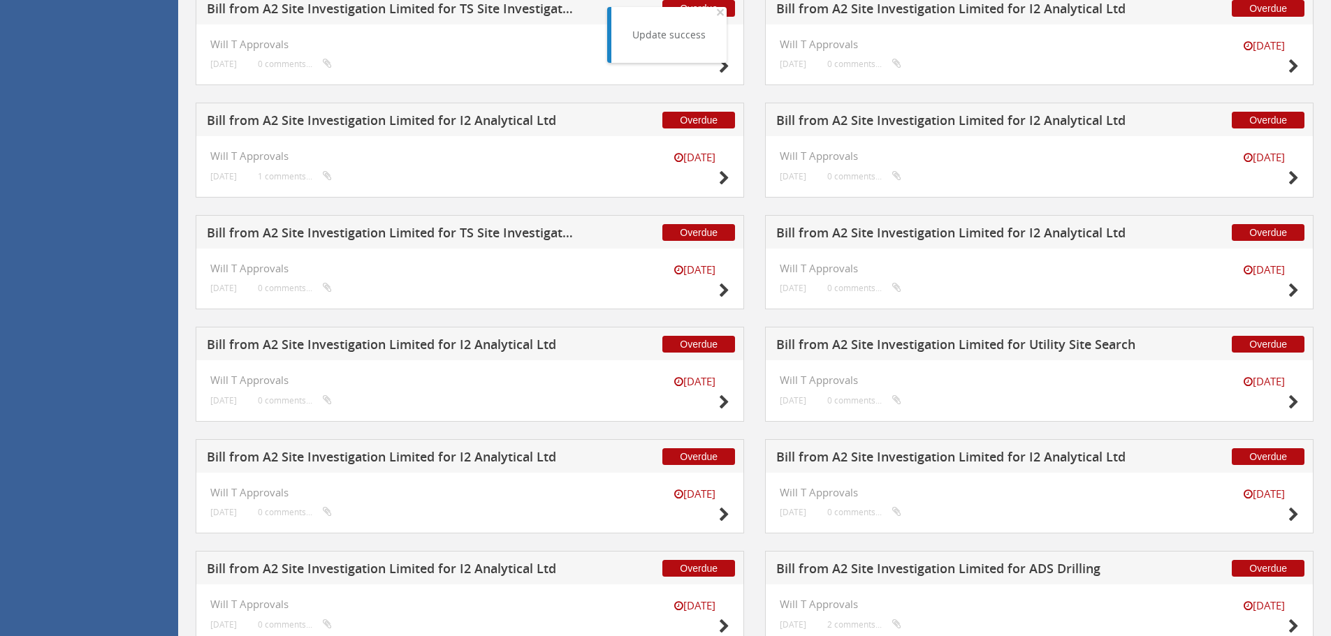
click at [880, 348] on h5 "Bill from A2 Site Investigation Limited for Utility Site Search" at bounding box center [960, 346] width 368 height 17
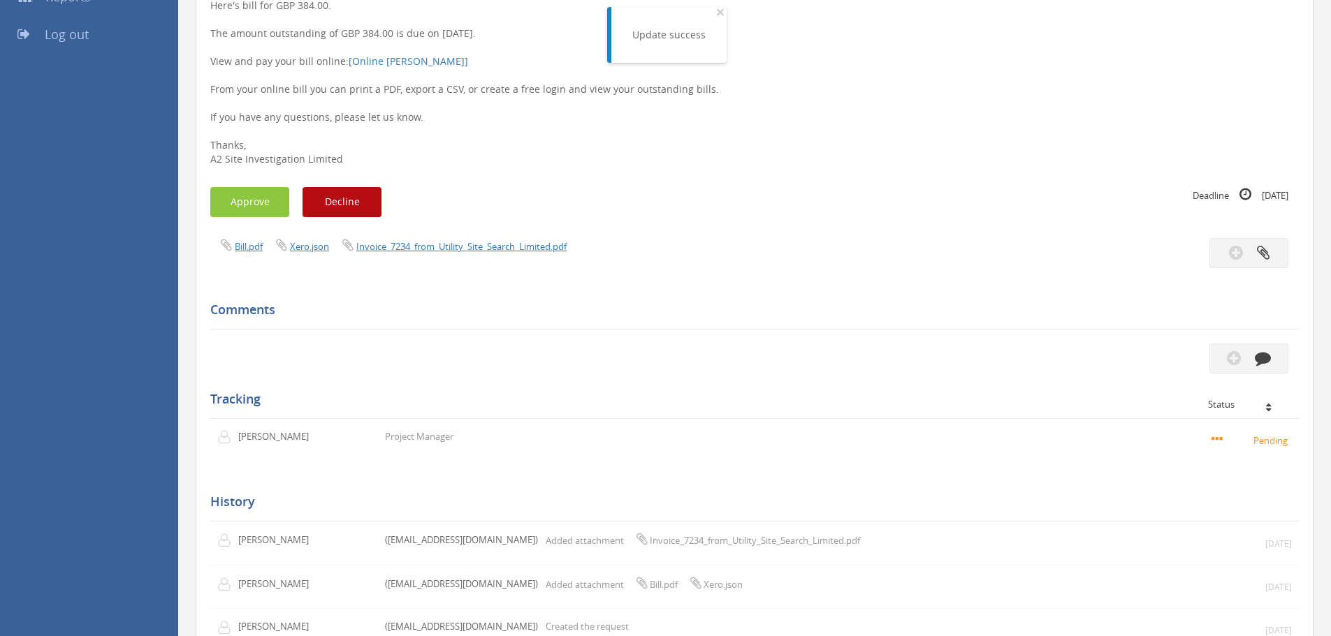
scroll to position [124, 0]
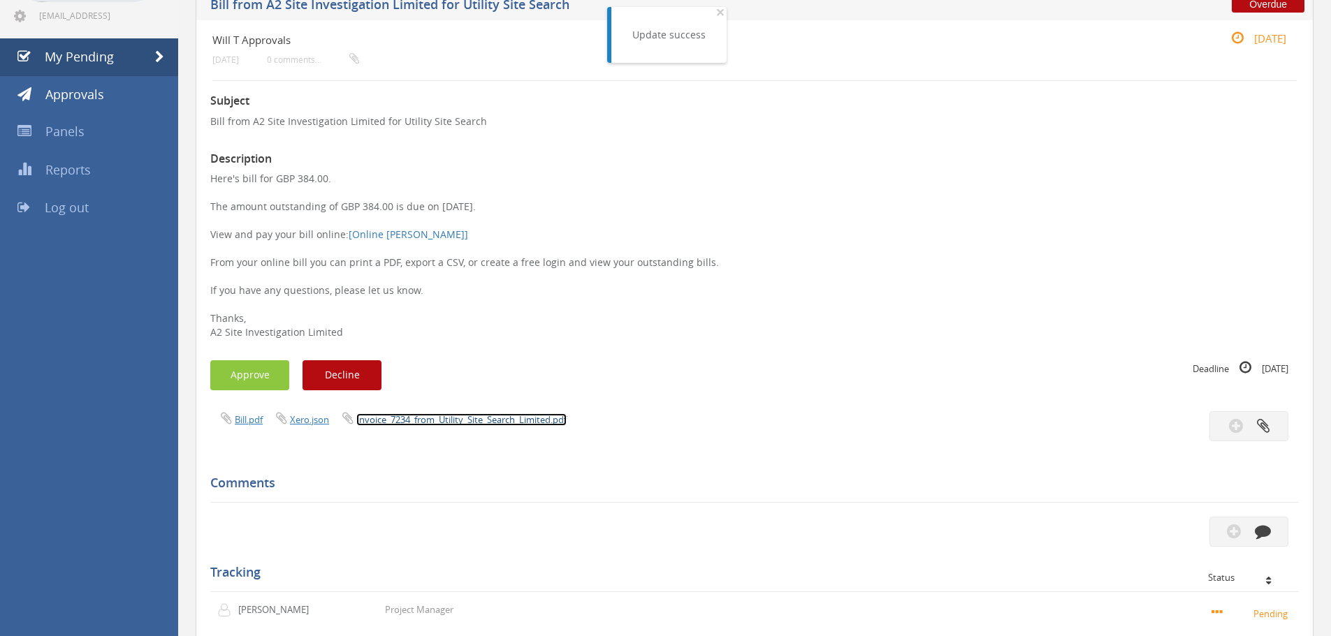
click at [533, 418] on link "Invoice_7234_from_Utility_Site_Search_Limited.pdf" at bounding box center [461, 420] width 210 height 13
click at [262, 376] on button "Approve" at bounding box center [249, 375] width 79 height 30
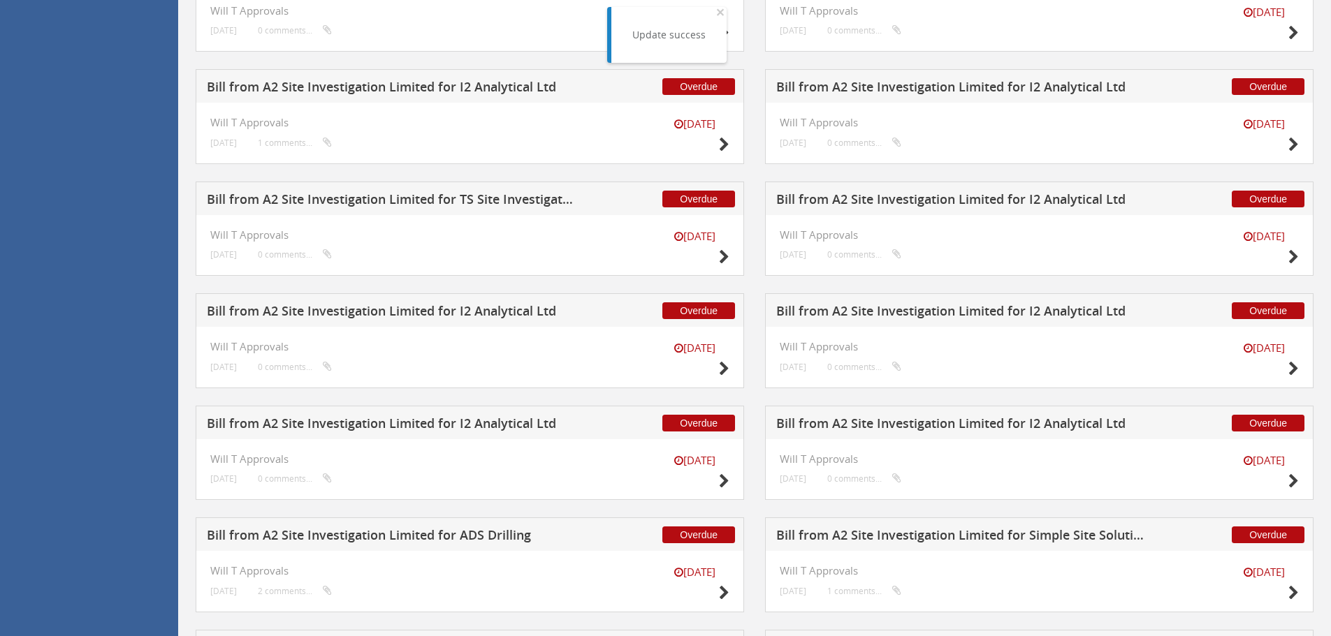
scroll to position [1351, 0]
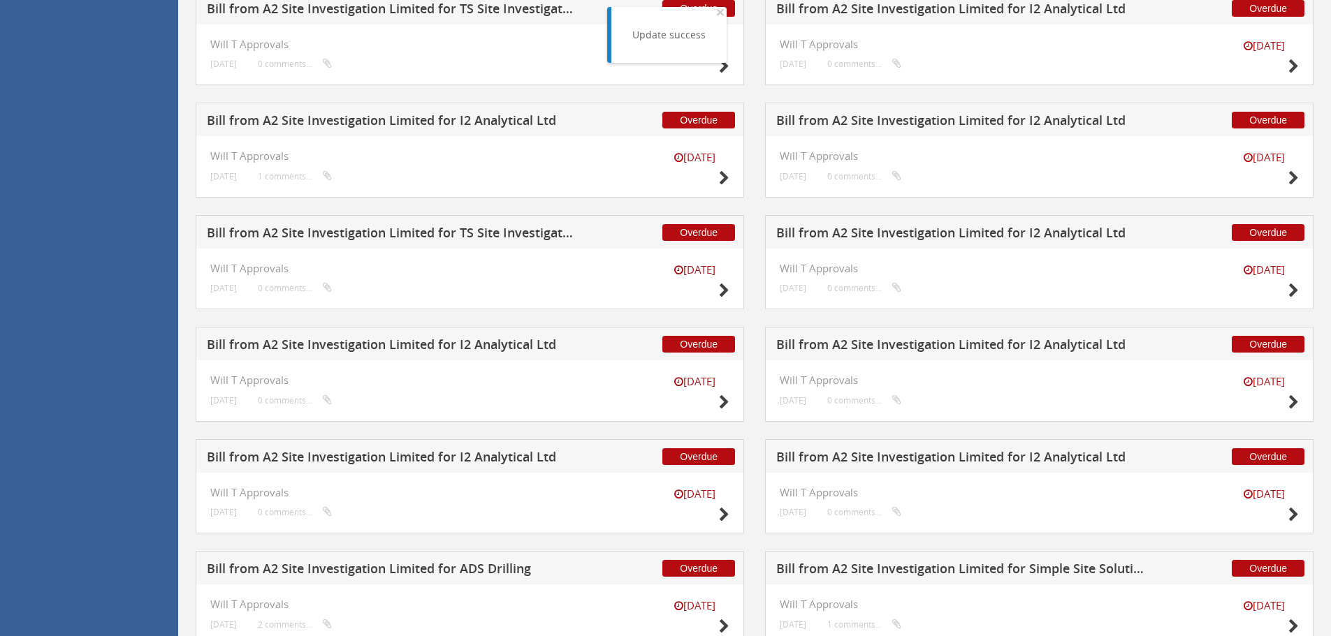
click at [488, 235] on h5 "Bill from A2 Site Investigation Limited for TS Site Investigation Ltd" at bounding box center [391, 234] width 368 height 17
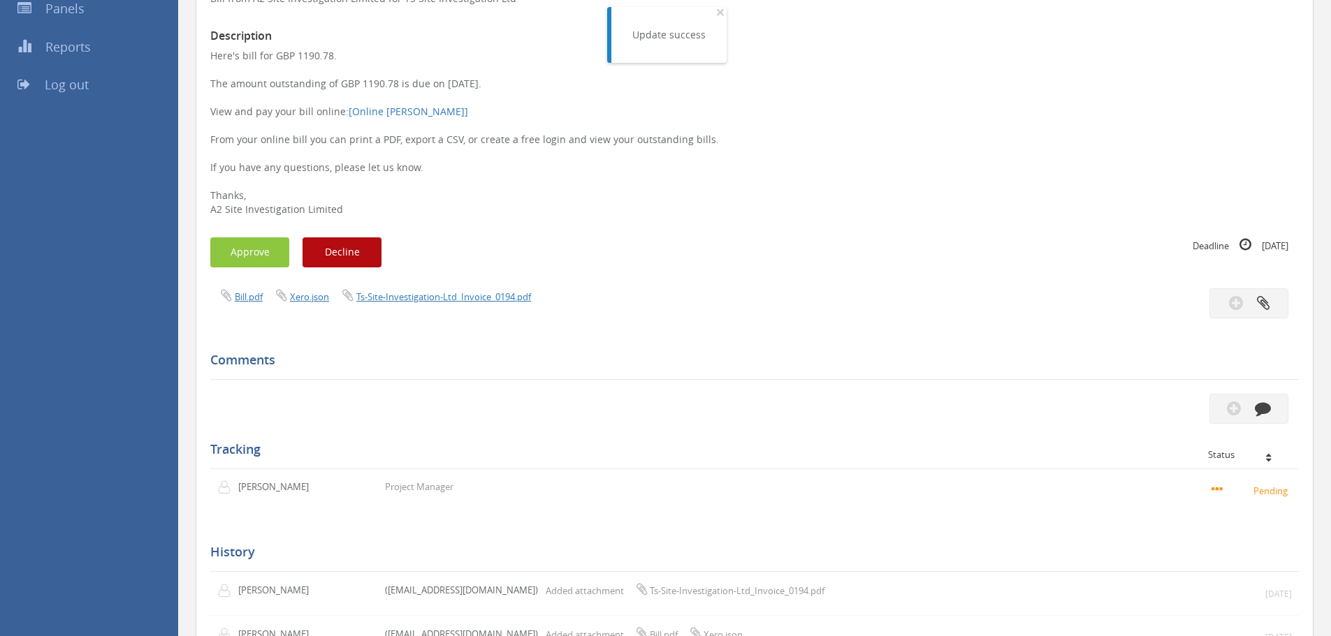
scroll to position [194, 0]
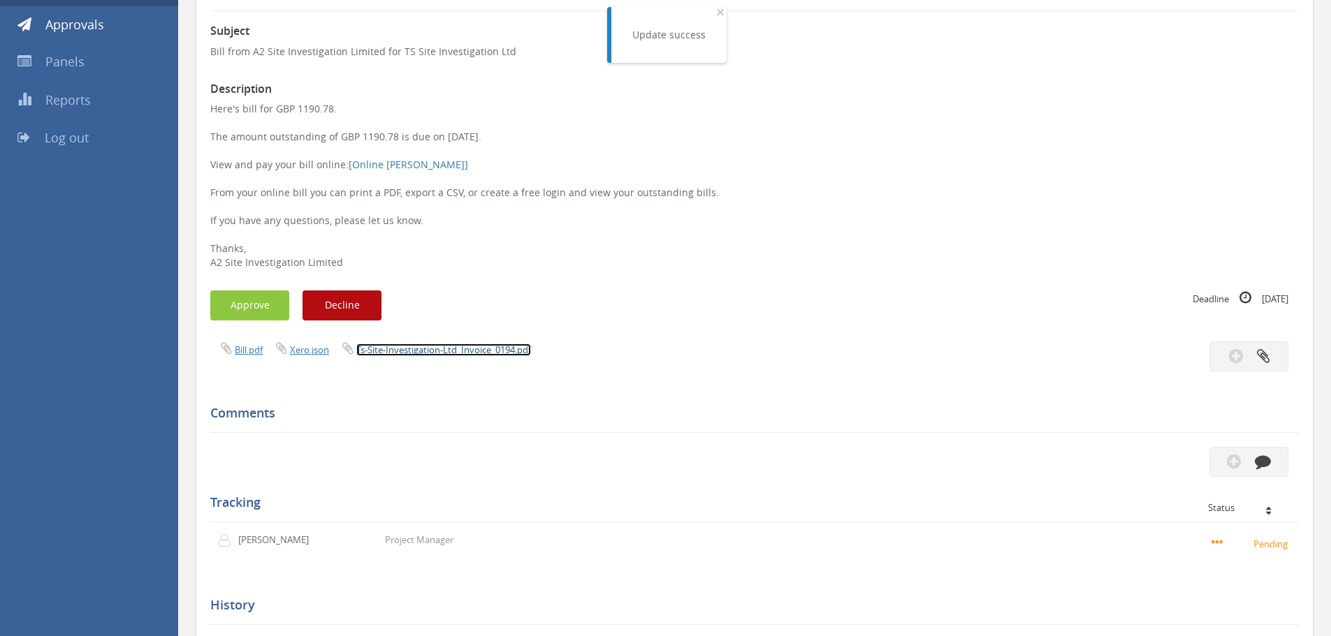
click at [473, 344] on link "Ts-Site-Investigation-Ltd_Invoice_0194.pdf" at bounding box center [443, 350] width 175 height 13
click at [258, 311] on button "Approve" at bounding box center [249, 306] width 79 height 30
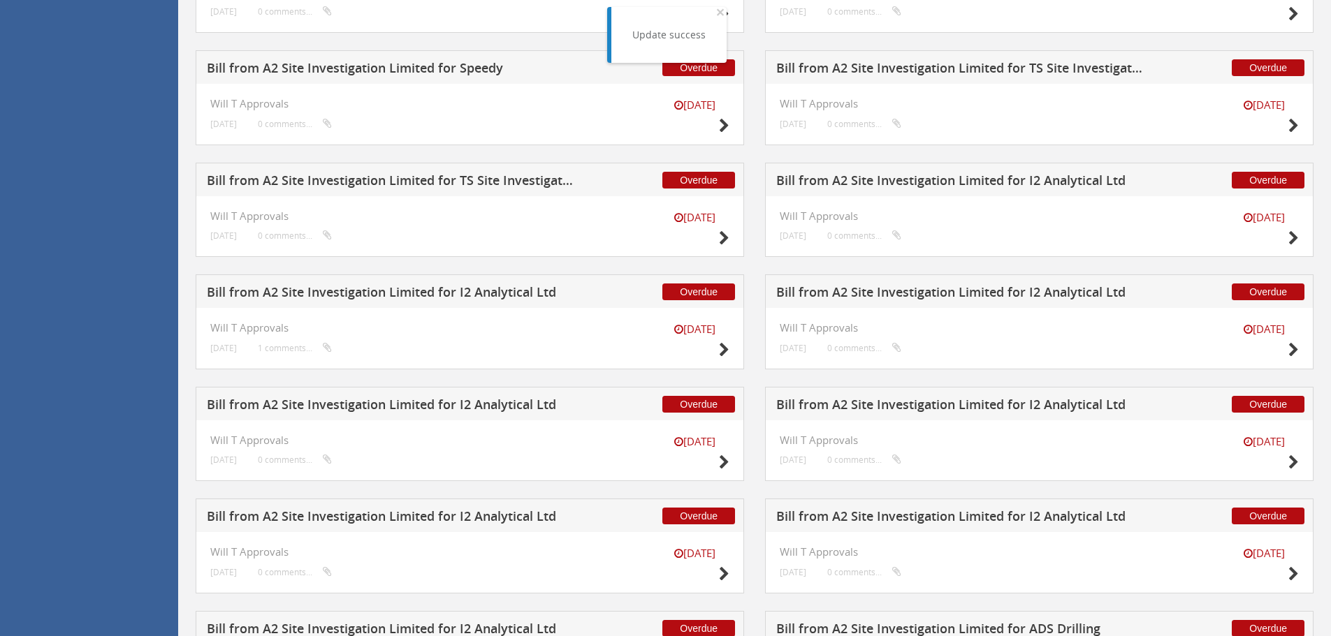
scroll to position [1172, 0]
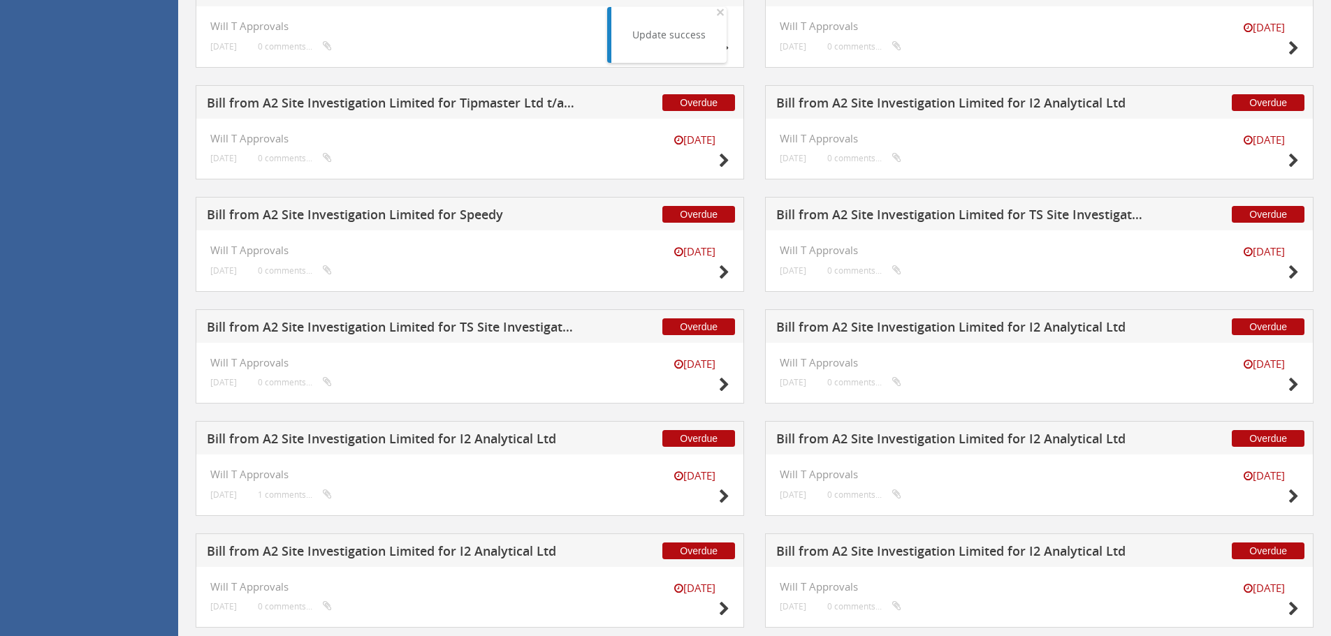
click at [486, 327] on h5 "Bill from A2 Site Investigation Limited for TS Site Investigation Ltd" at bounding box center [391, 329] width 368 height 17
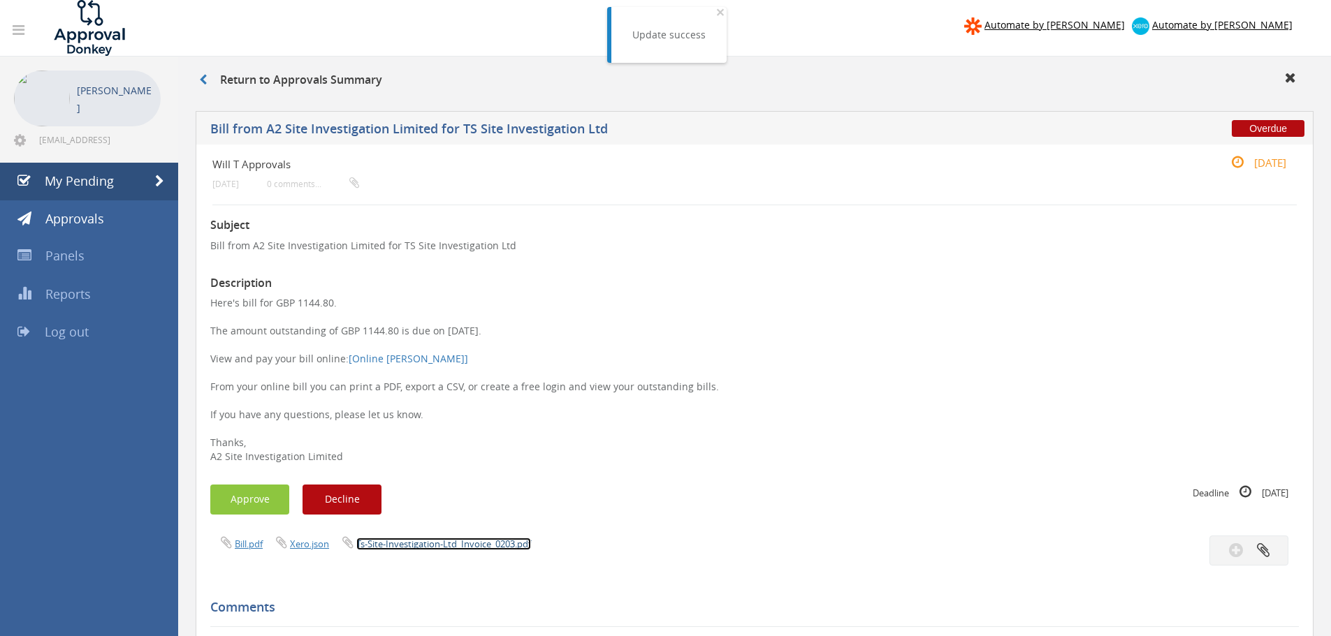
click at [474, 548] on link "Ts-Site-Investigation-Ltd_Invoice_0203.pdf" at bounding box center [443, 544] width 175 height 13
click at [273, 481] on div "Subject Bill from A2 Site Investigation Limited for TS Site Investigation Ltd D…" at bounding box center [754, 592] width 1088 height 775
click at [270, 502] on button "Approve" at bounding box center [249, 500] width 79 height 30
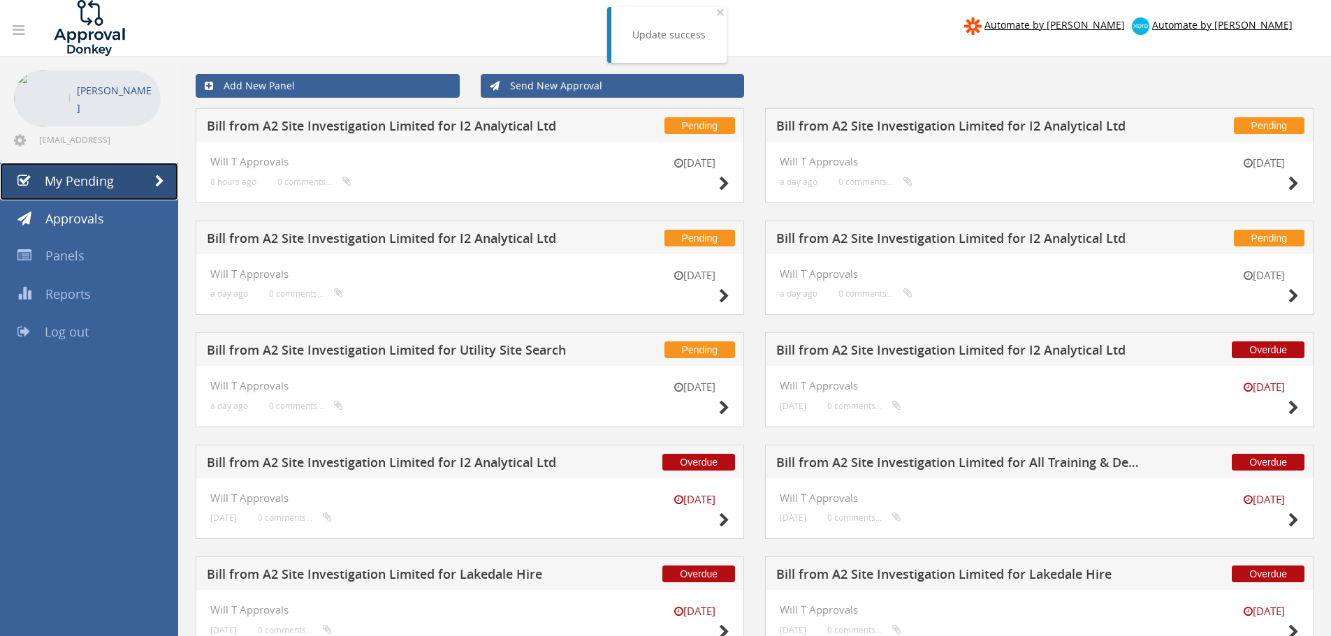
click at [123, 180] on link "My Pending" at bounding box center [89, 182] width 178 height 38
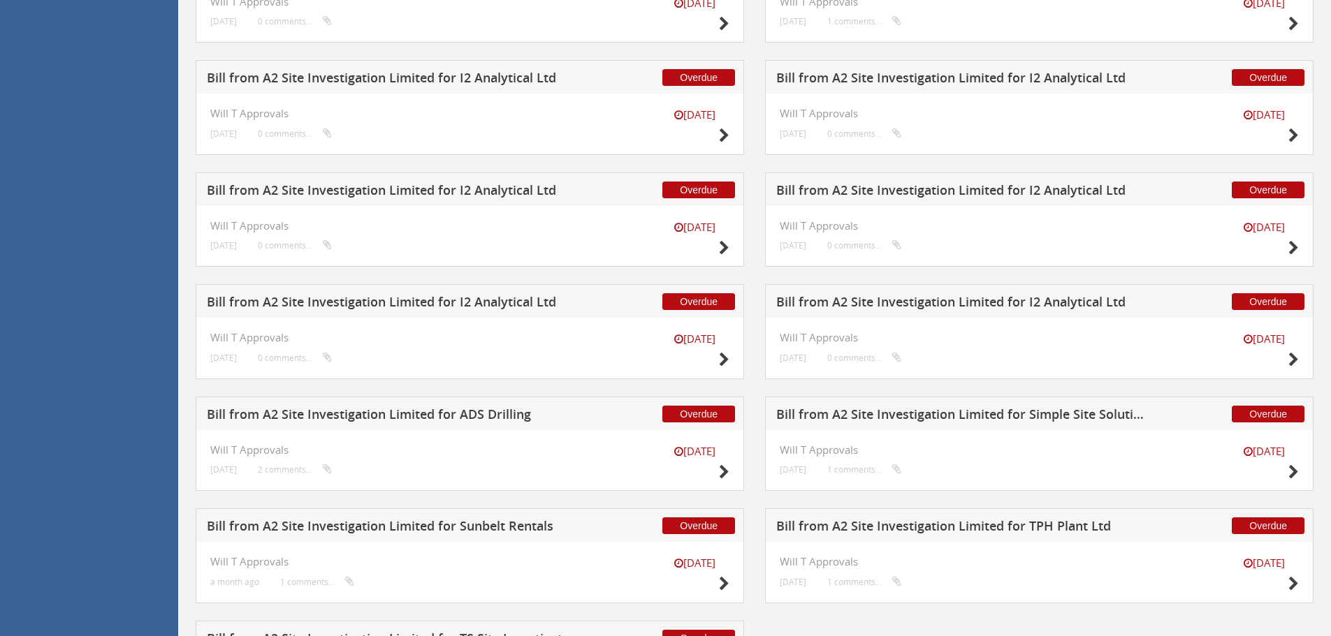
scroll to position [1099, 0]
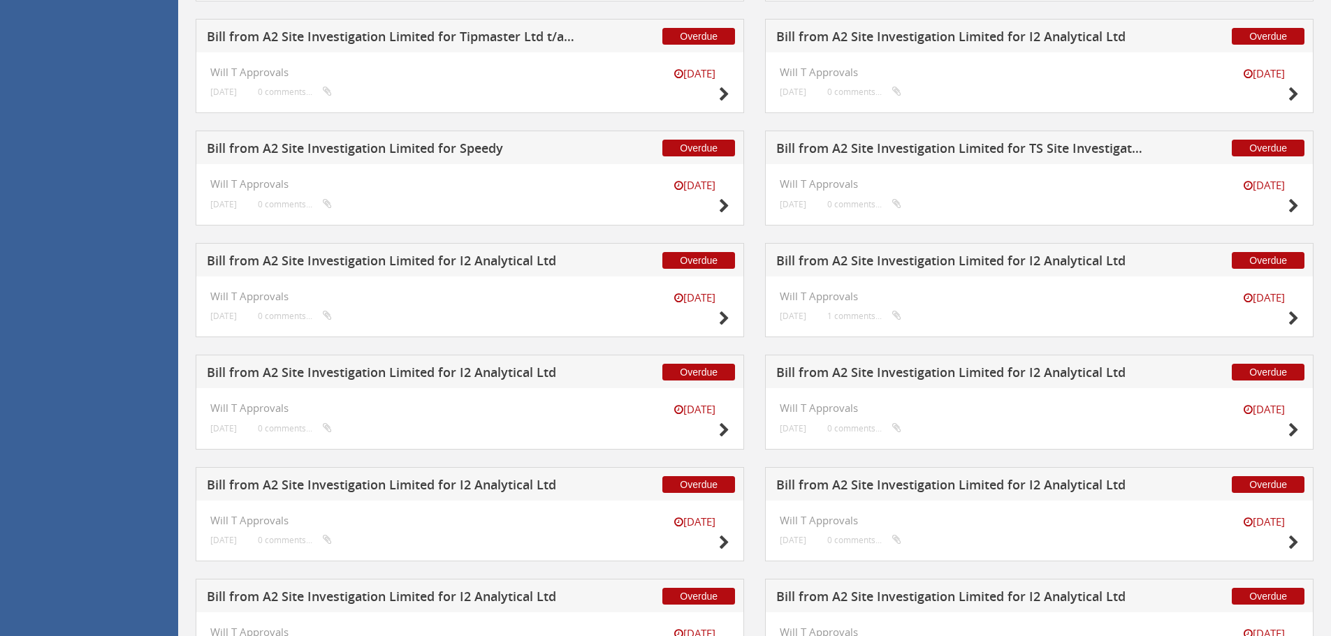
click at [1058, 142] on h5 "Bill from A2 Site Investigation Limited for TS Site Investigation Ltd" at bounding box center [960, 150] width 368 height 17
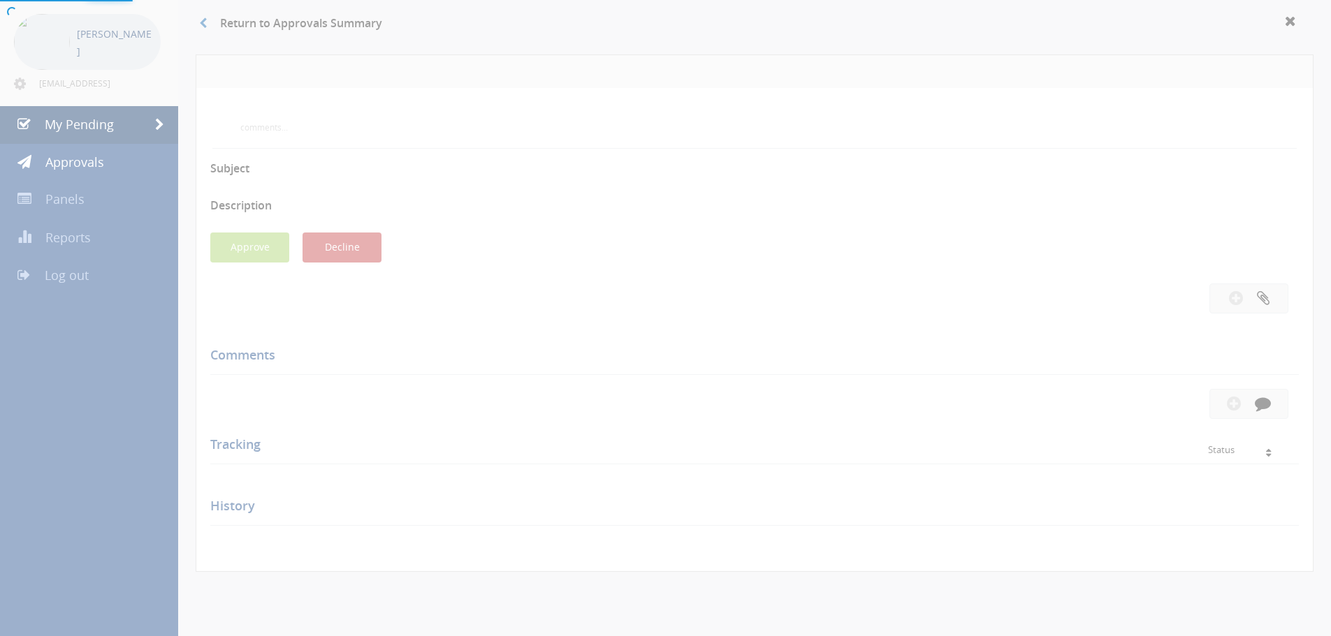
scroll to position [404, 0]
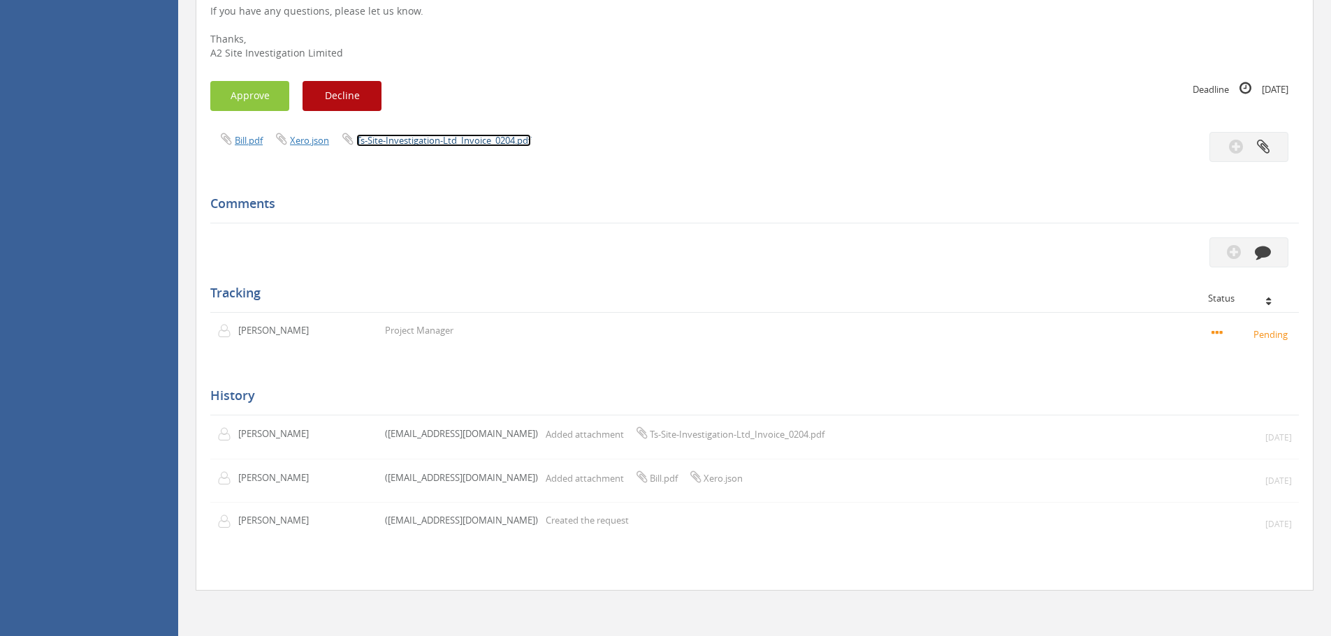
click at [435, 137] on link "Ts-Site-Investigation-Ltd_Invoice_0204.pdf" at bounding box center [443, 140] width 175 height 13
click at [244, 92] on button "Approve" at bounding box center [249, 96] width 79 height 30
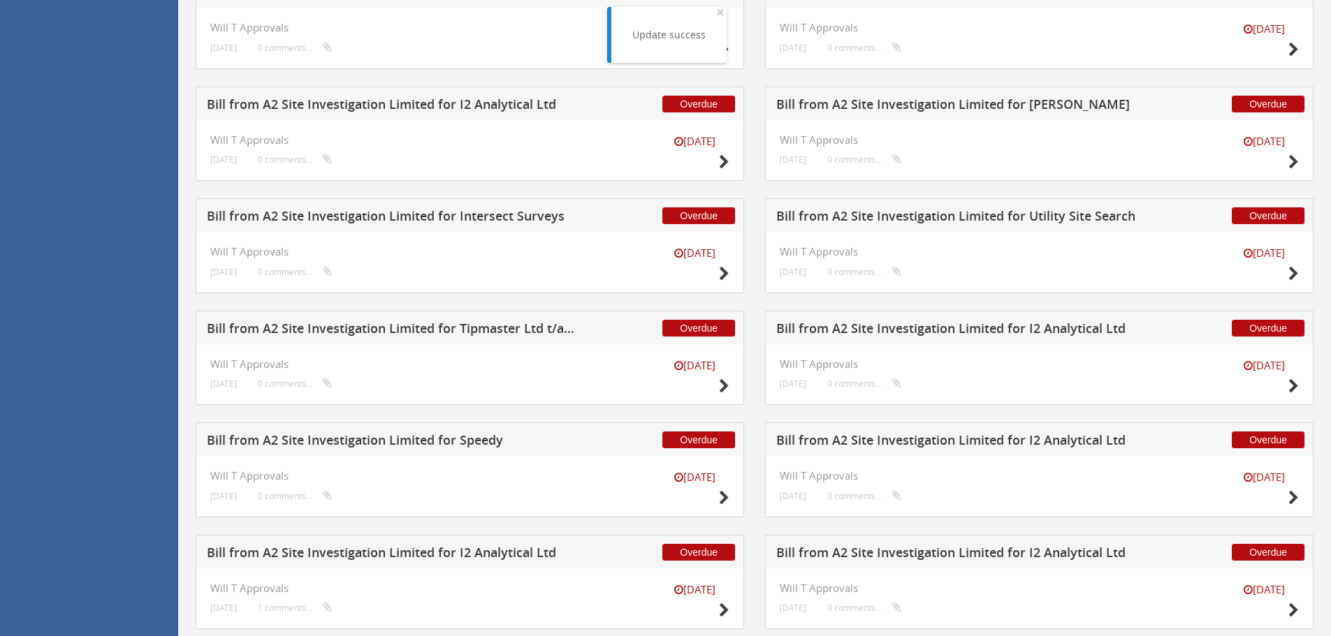
scroll to position [823, 0]
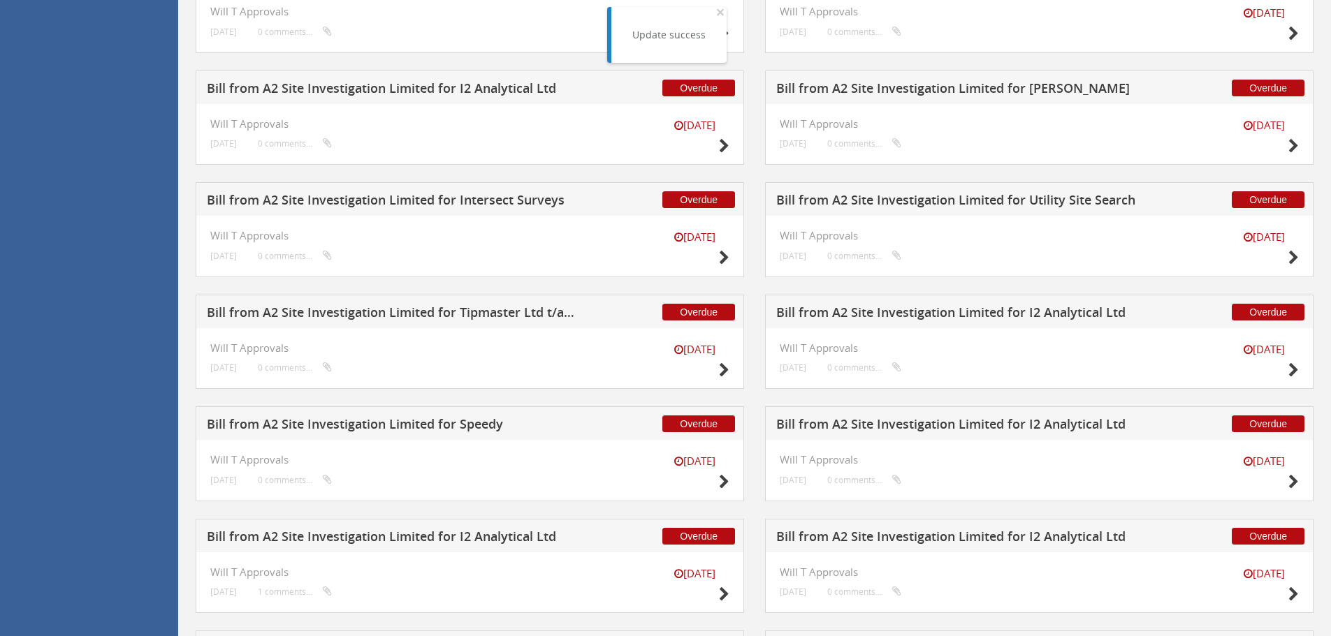
click at [474, 424] on h5 "Bill from A2 Site Investigation Limited for Speedy" at bounding box center [391, 426] width 368 height 17
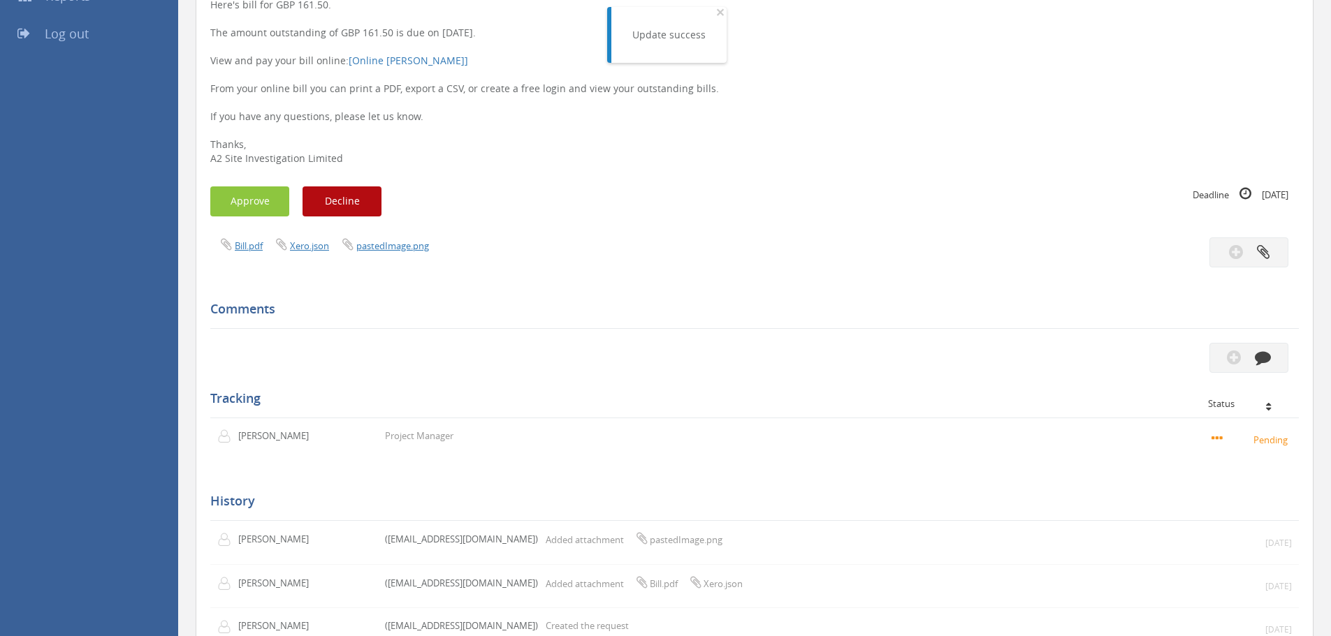
scroll to position [124, 0]
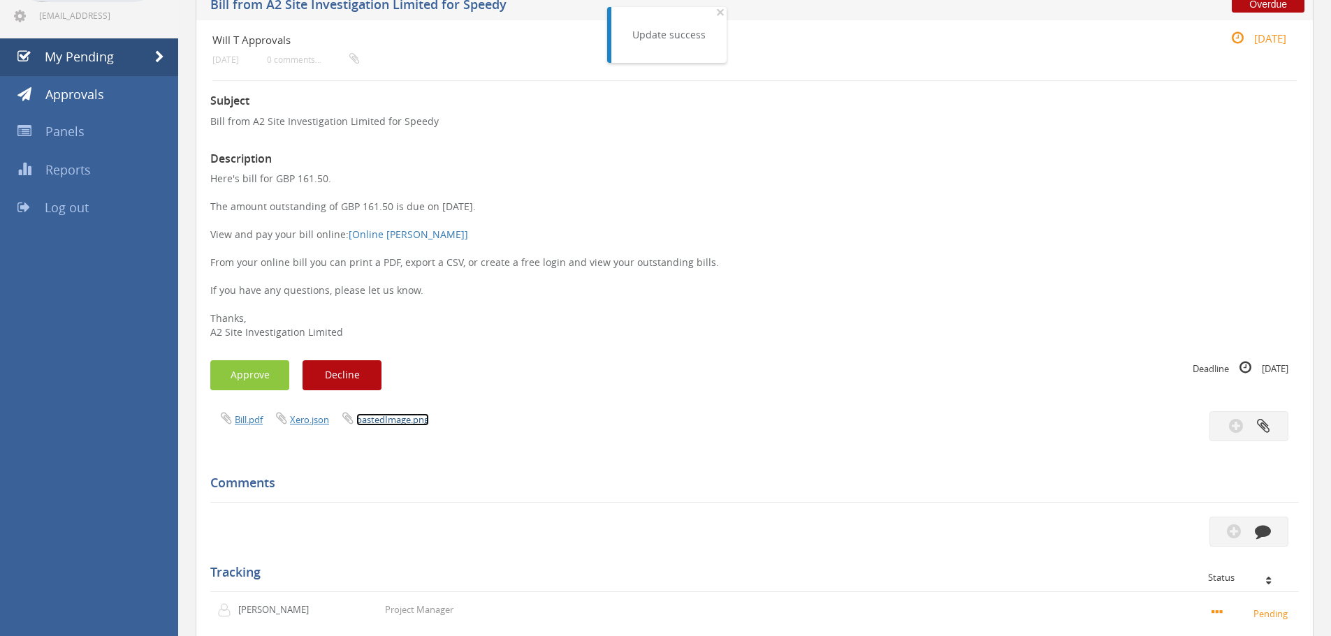
click at [421, 416] on link "pastedImage.png" at bounding box center [392, 420] width 73 height 13
click at [253, 422] on link "Bill.pdf" at bounding box center [249, 420] width 28 height 13
click at [240, 423] on link "Bill.pdf" at bounding box center [249, 420] width 28 height 13
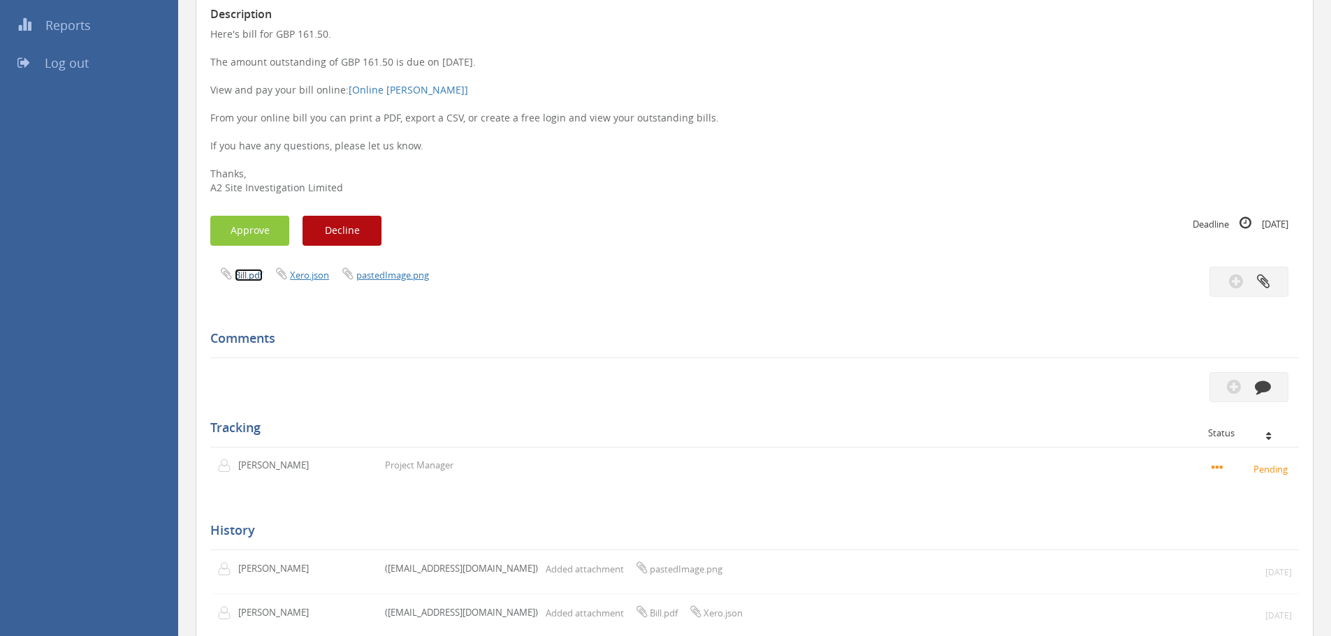
scroll to position [404, 0]
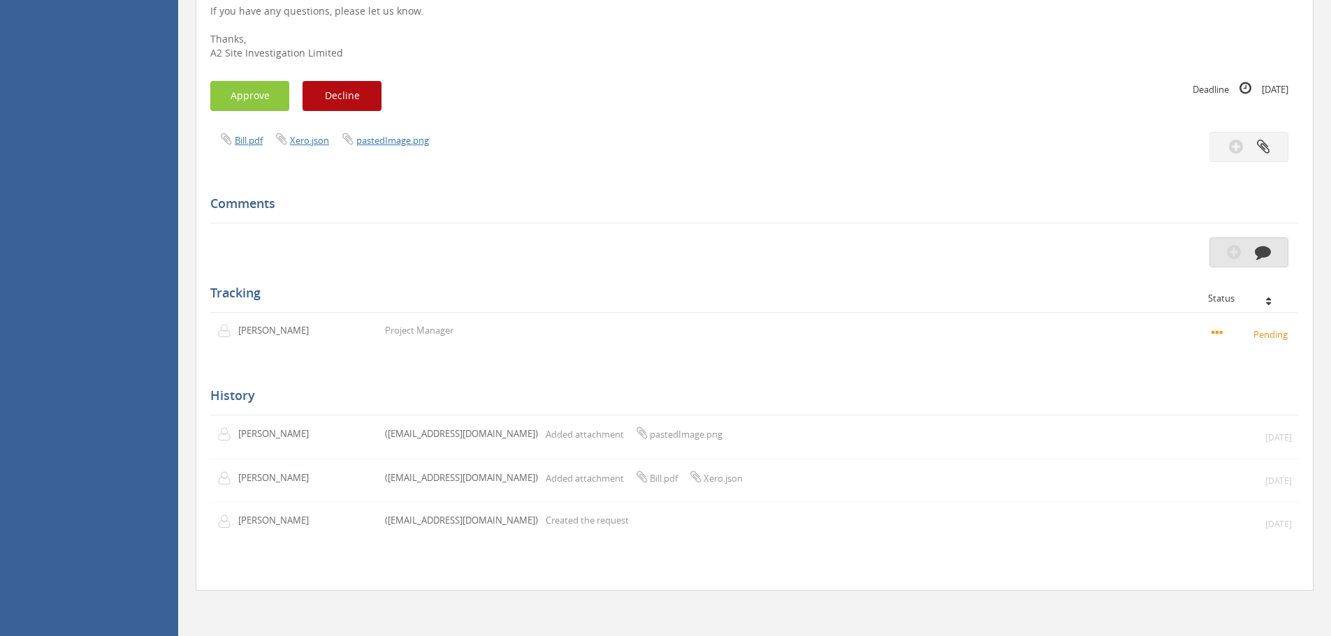
click at [1227, 256] on icon "button" at bounding box center [1234, 252] width 14 height 16
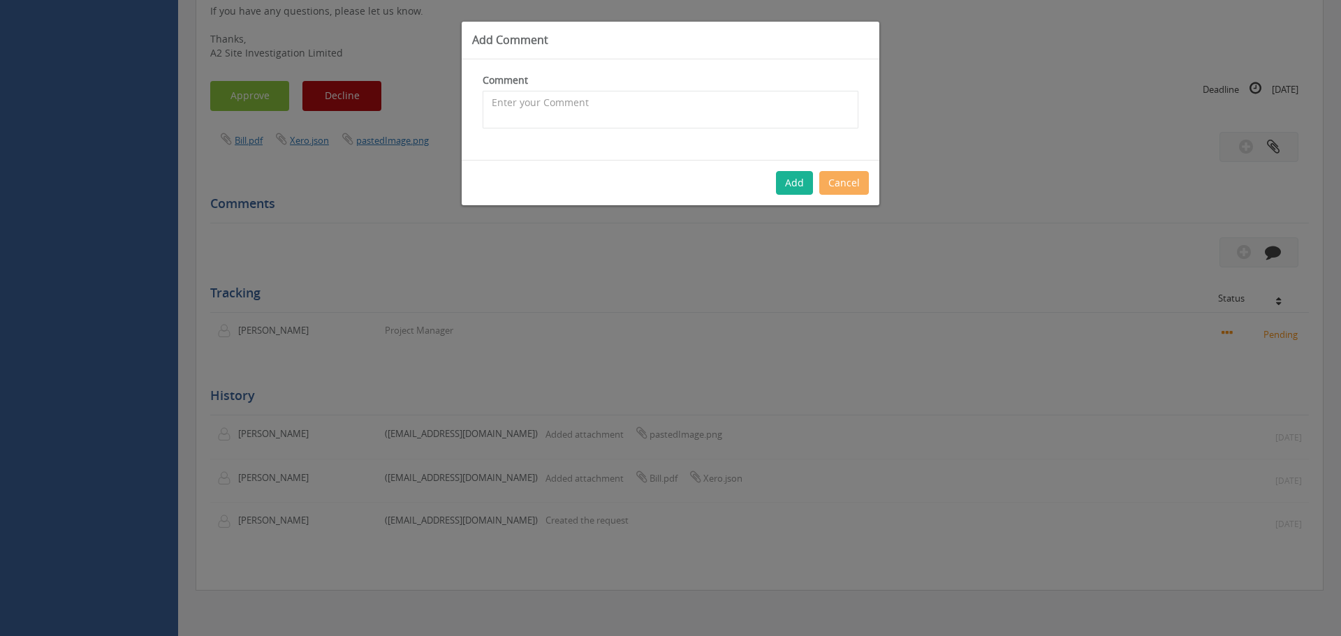
click at [625, 86] on div "Comment The comment is required." at bounding box center [671, 100] width 376 height 55
click at [622, 105] on textarea at bounding box center [671, 110] width 376 height 38
type textarea "Queried"
click at [815, 183] on div "Add Cancel" at bounding box center [671, 182] width 418 height 45
click at [805, 185] on button "Add" at bounding box center [794, 183] width 37 height 24
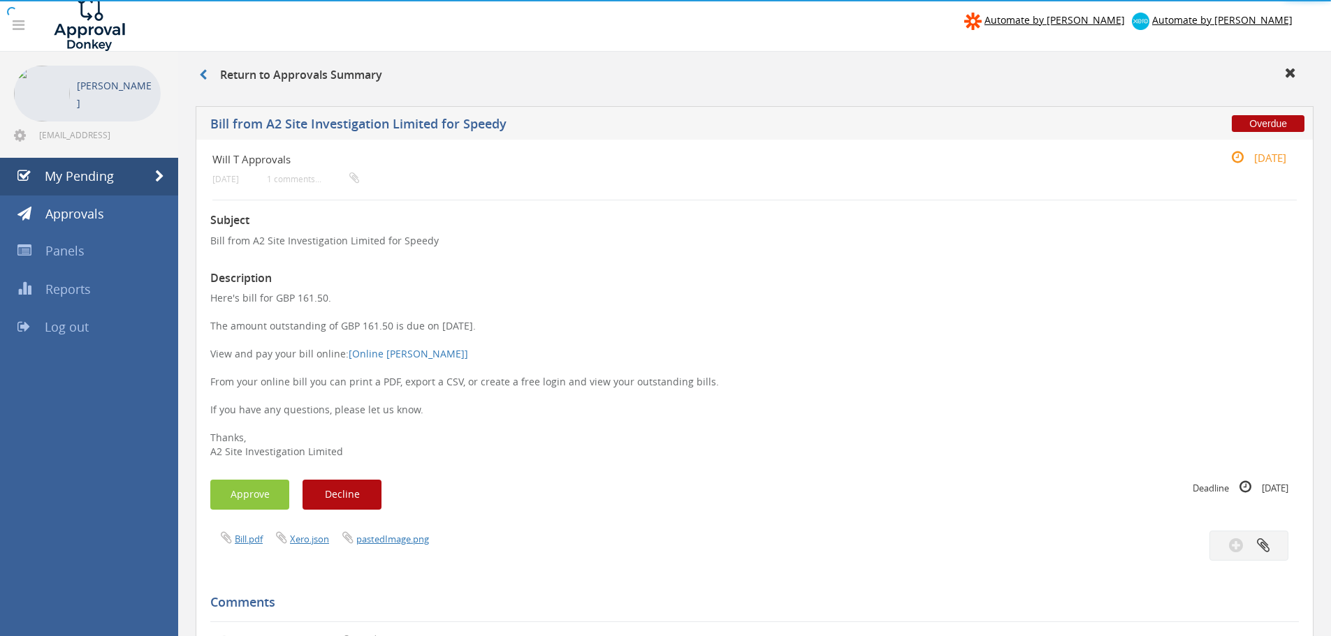
scroll to position [0, 0]
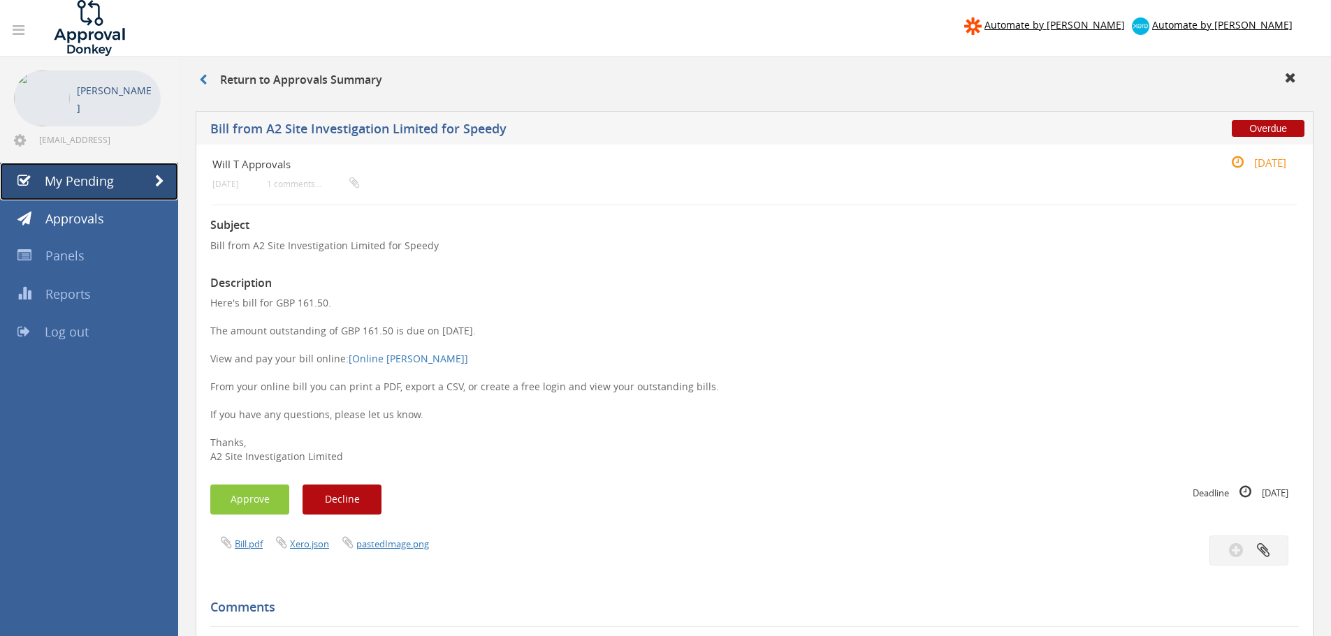
click at [134, 179] on link "My Pending" at bounding box center [89, 182] width 178 height 38
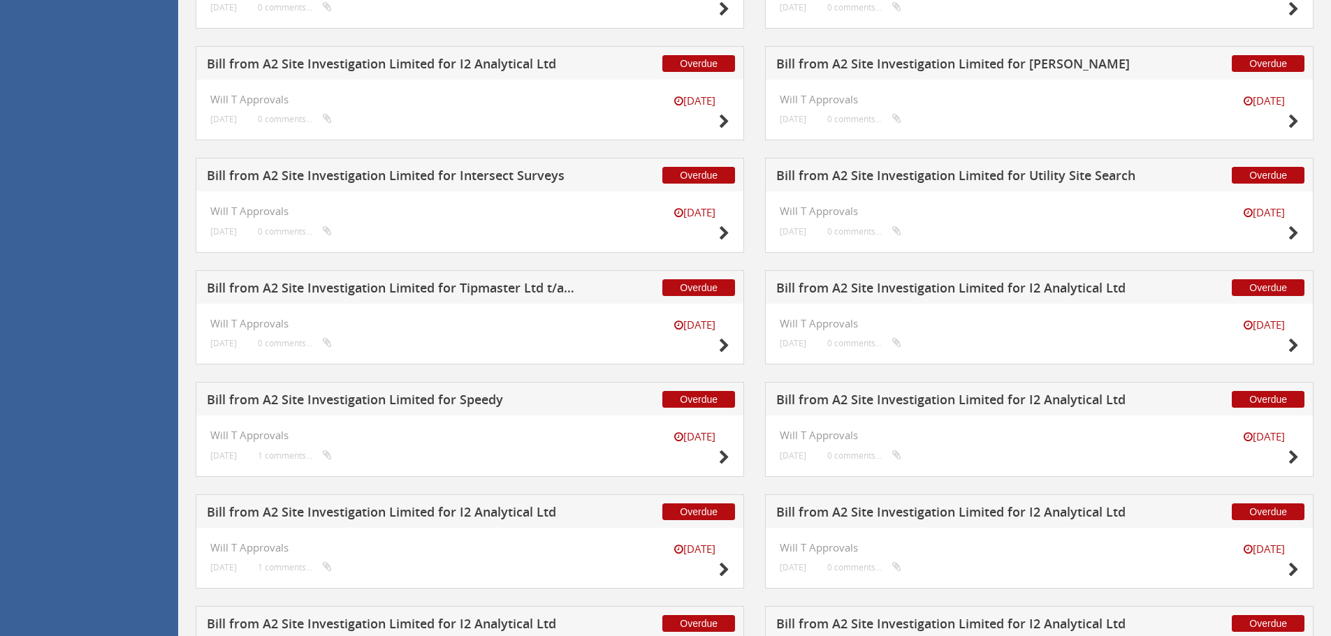
click at [471, 287] on h5 "Bill from A2 Site Investigation Limited for Tipmaster Ltd t/a The All Clear Com…" at bounding box center [391, 290] width 368 height 17
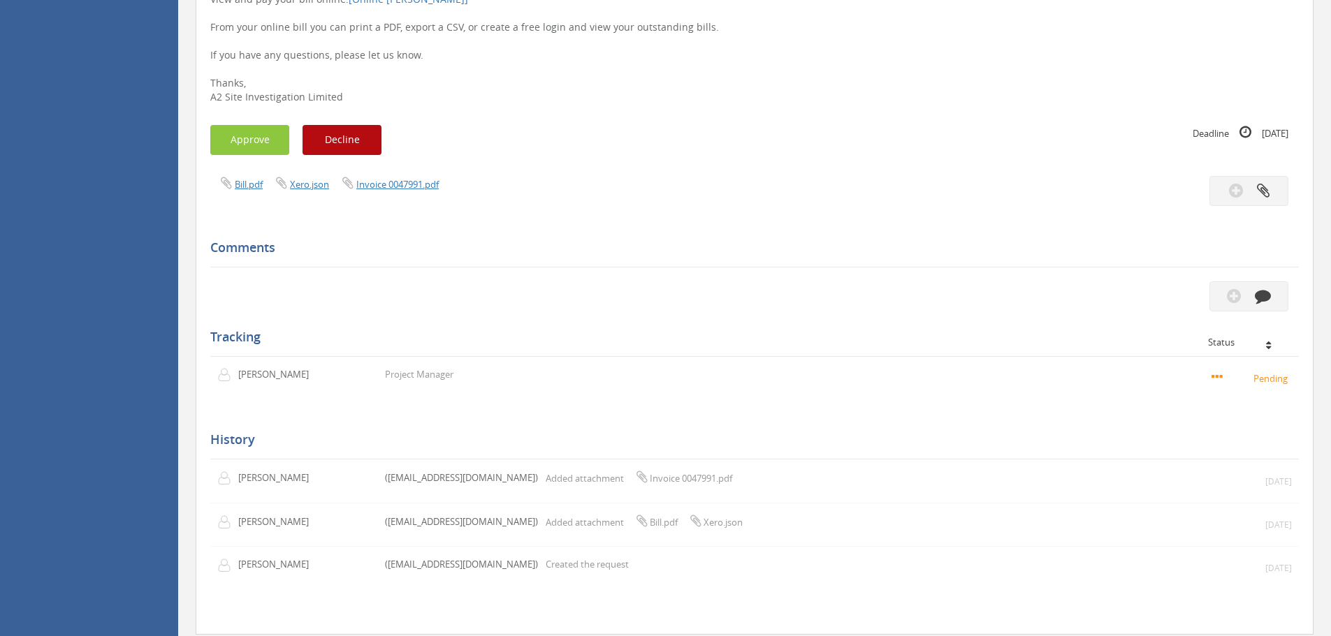
scroll to position [194, 0]
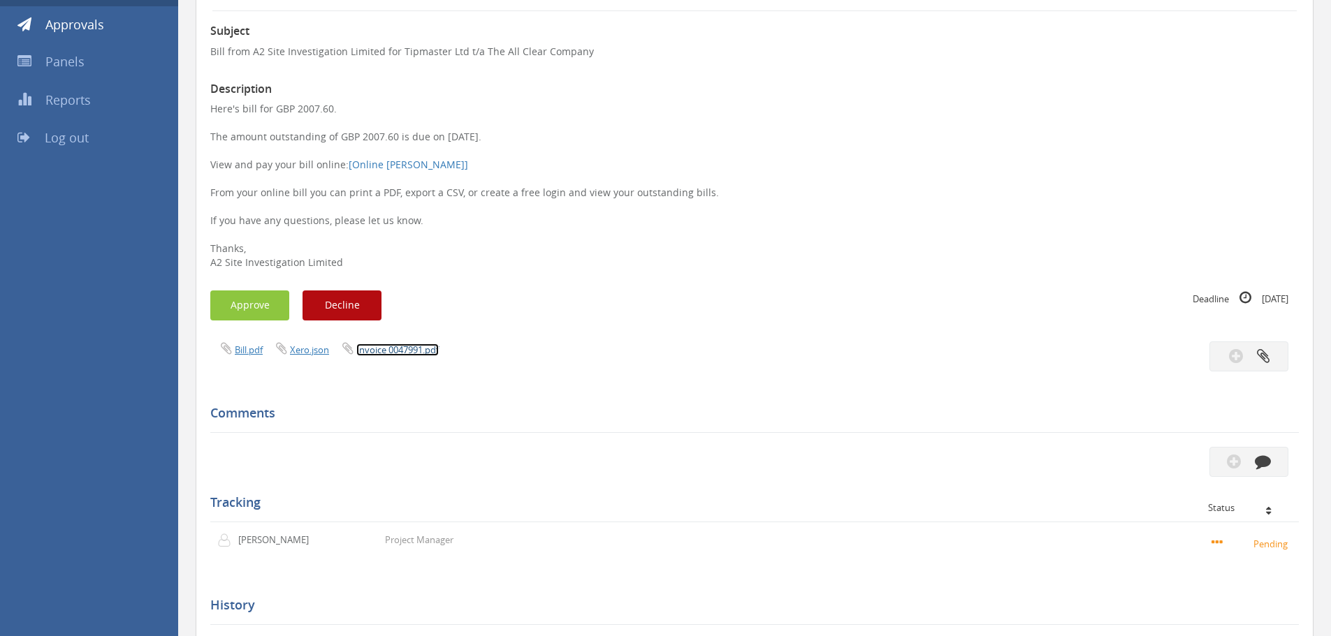
click at [431, 355] on link "Invoice 0047991.pdf" at bounding box center [397, 350] width 82 height 13
click at [262, 302] on button "Approve" at bounding box center [249, 306] width 79 height 30
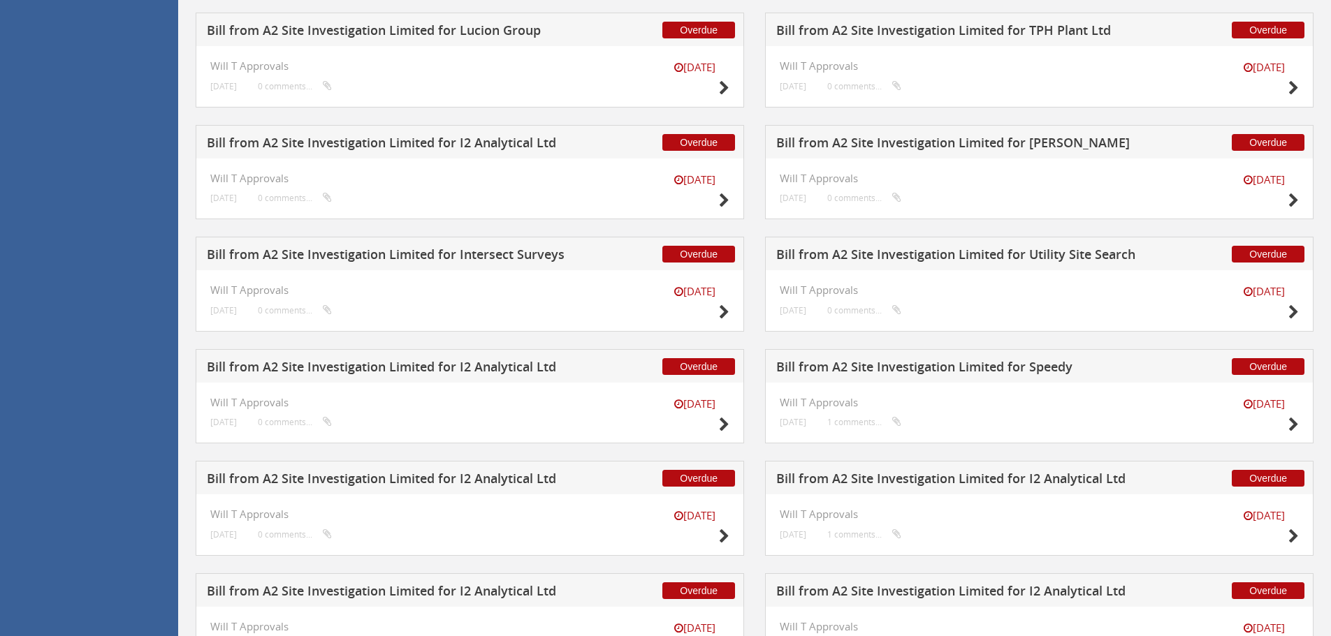
scroll to position [823, 0]
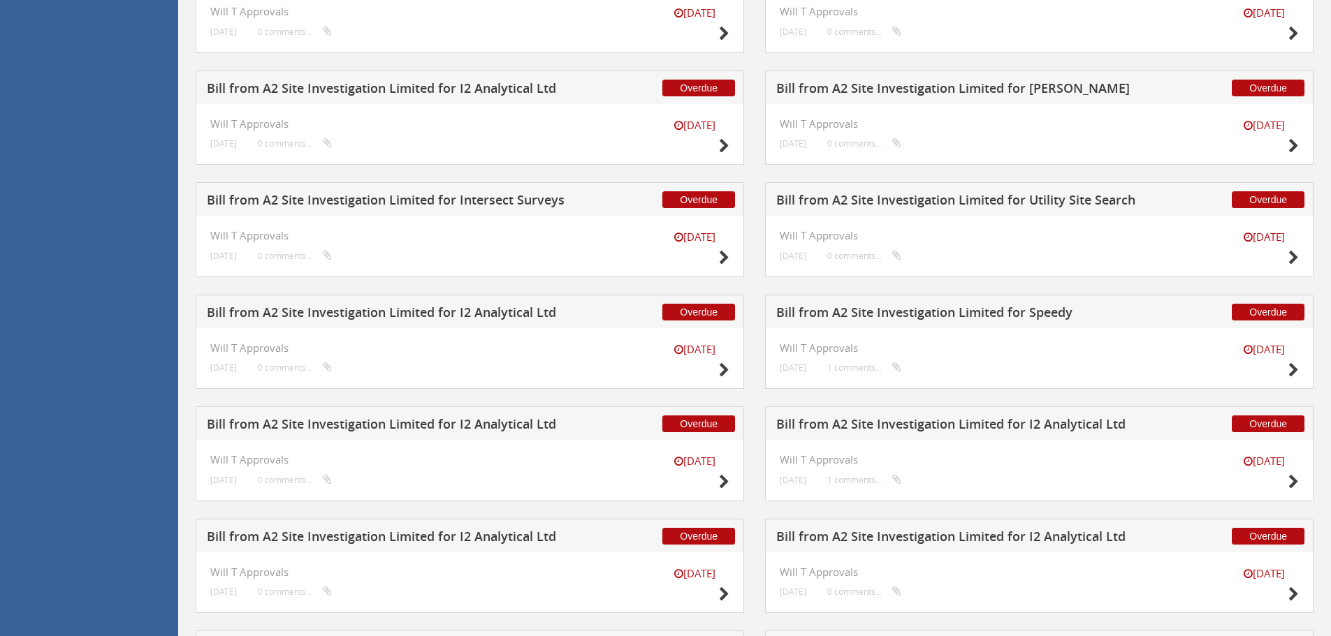
click at [940, 196] on h5 "Bill from A2 Site Investigation Limited for Utility Site Search" at bounding box center [960, 202] width 368 height 17
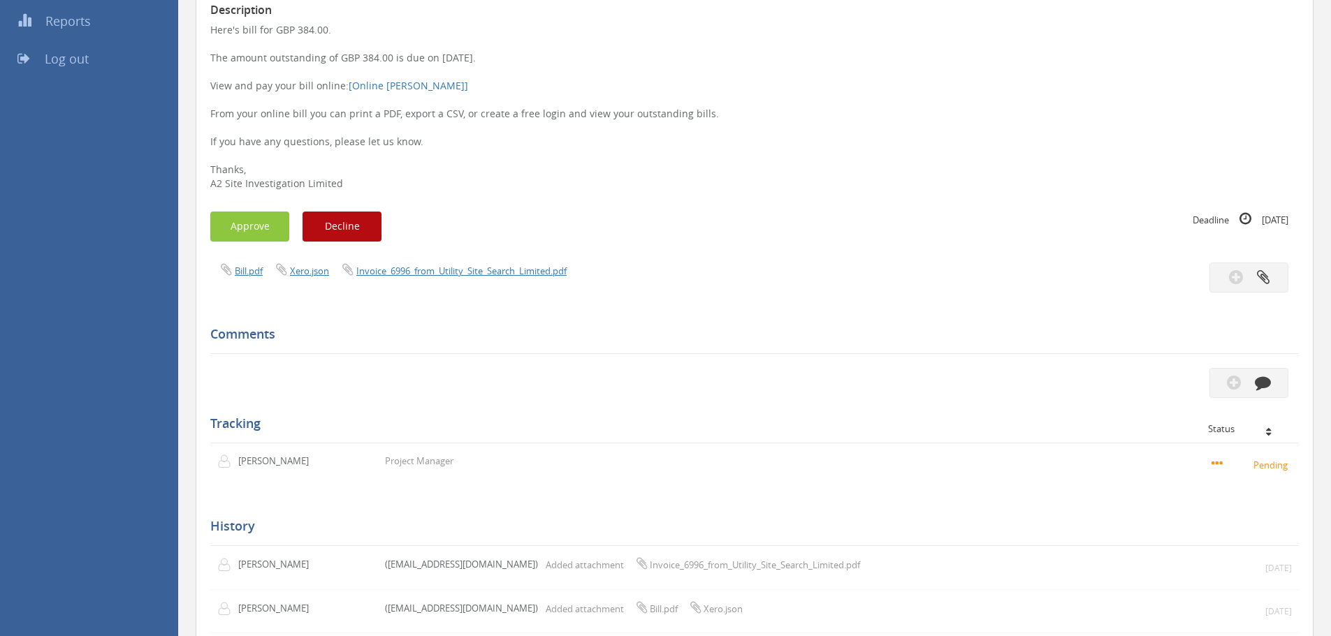
scroll to position [124, 0]
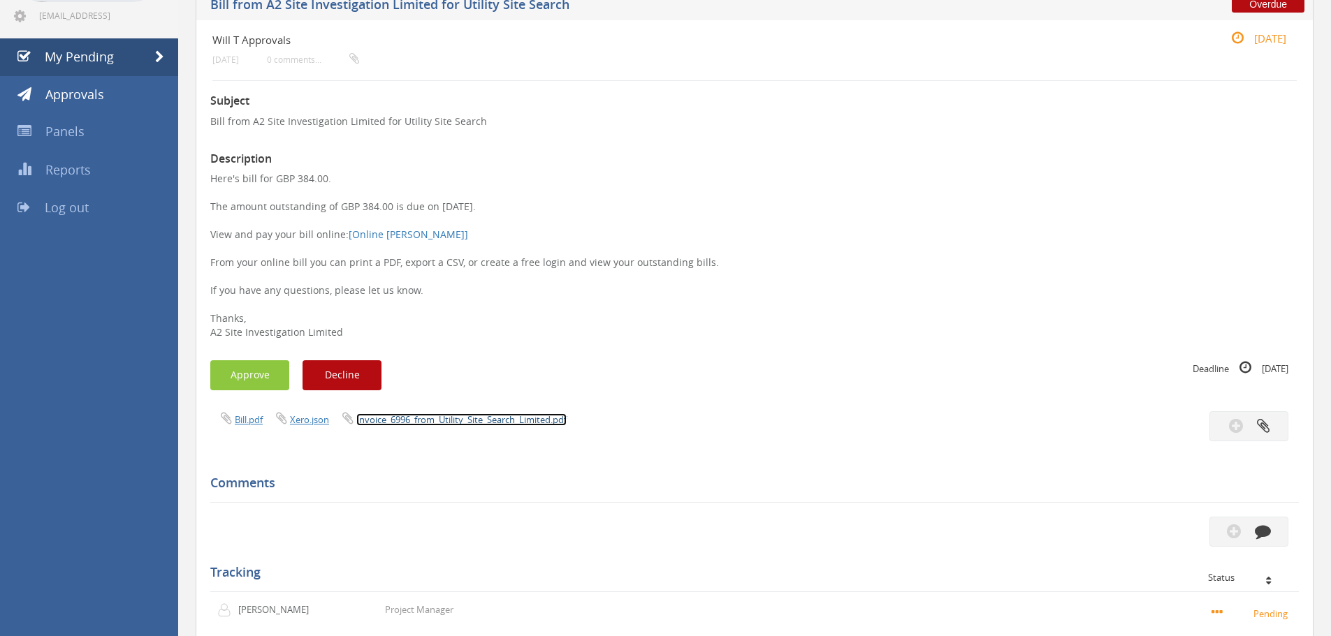
click at [517, 415] on link "Invoice_6996_from_Utility_Site_Search_Limited.pdf" at bounding box center [461, 420] width 210 height 13
click at [257, 365] on button "Approve" at bounding box center [249, 375] width 79 height 30
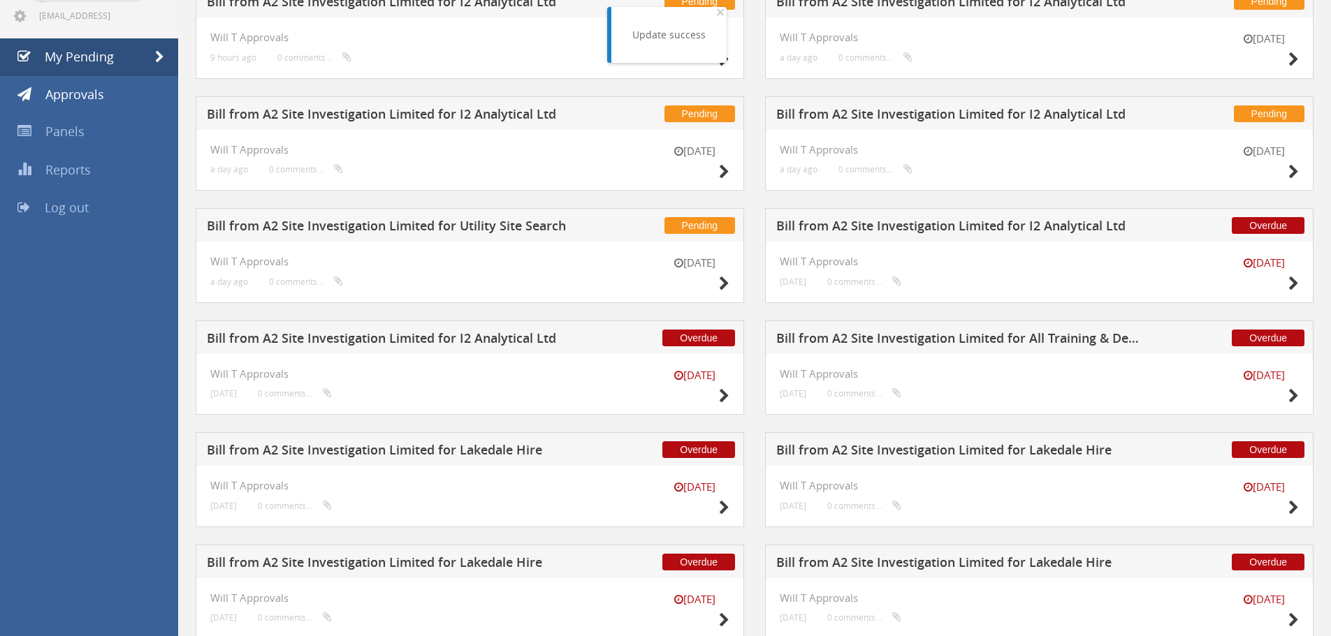
scroll to position [683, 0]
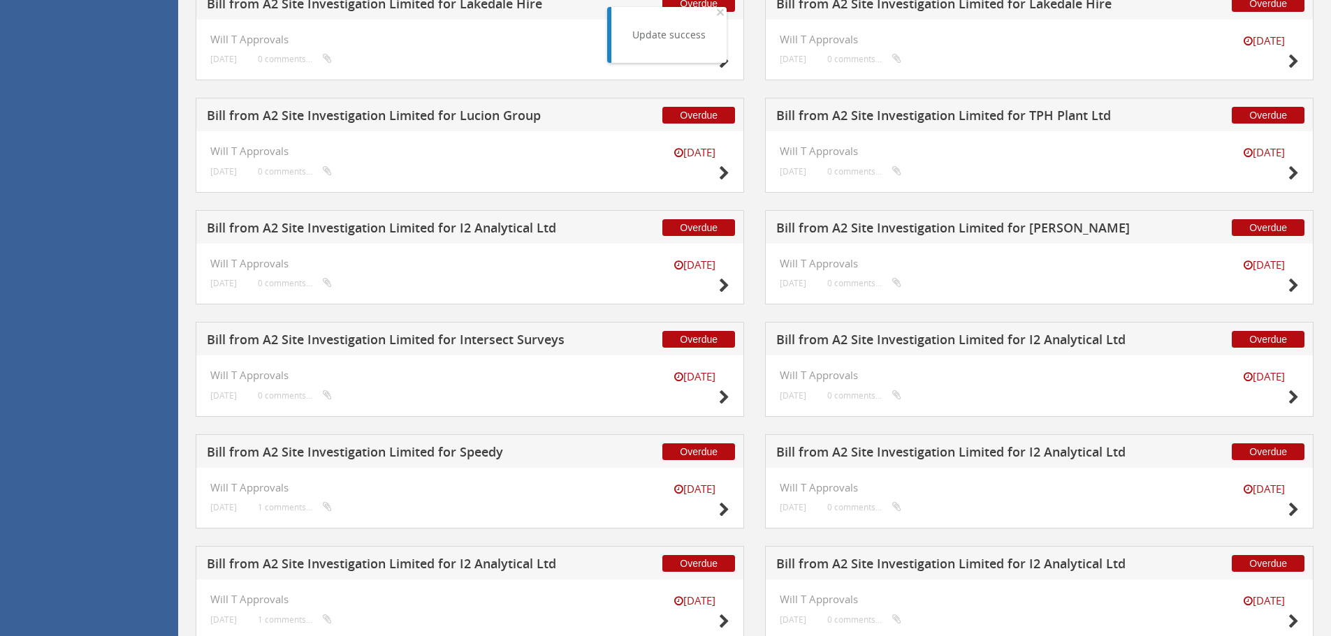
click at [474, 345] on h5 "Bill from A2 Site Investigation Limited for Intersect Surveys" at bounding box center [391, 341] width 368 height 17
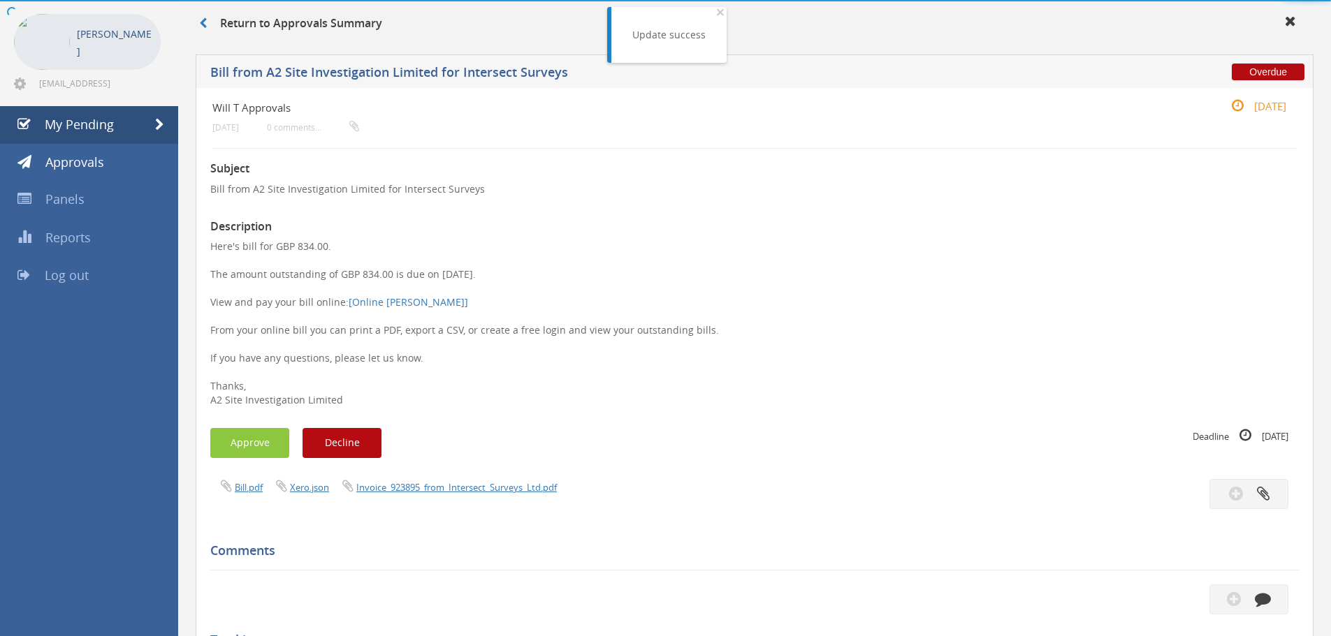
scroll to position [404, 0]
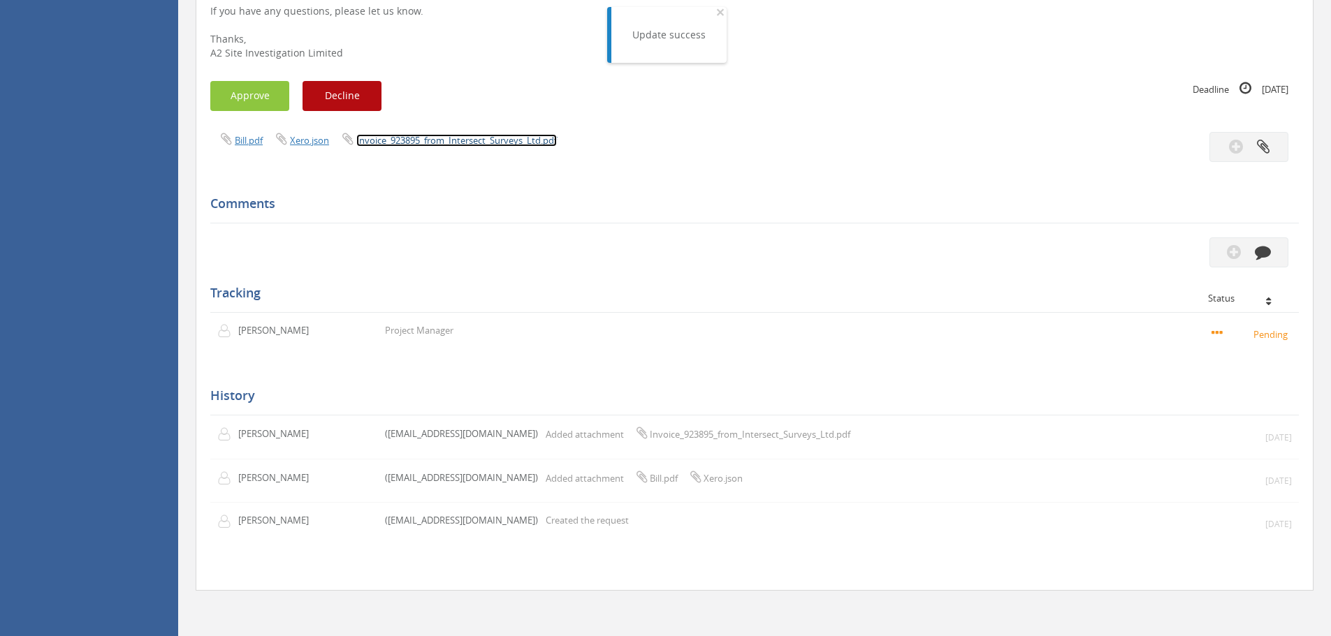
click at [505, 145] on link "Invoice_923895_from_Intersect_Surveys_Ltd.pdf" at bounding box center [456, 140] width 200 height 13
drag, startPoint x: 291, startPoint y: 89, endPoint x: 284, endPoint y: 89, distance: 7.7
click at [289, 89] on div "Approve Decline" at bounding box center [482, 96] width 544 height 30
click at [284, 89] on button "Approve" at bounding box center [249, 96] width 79 height 30
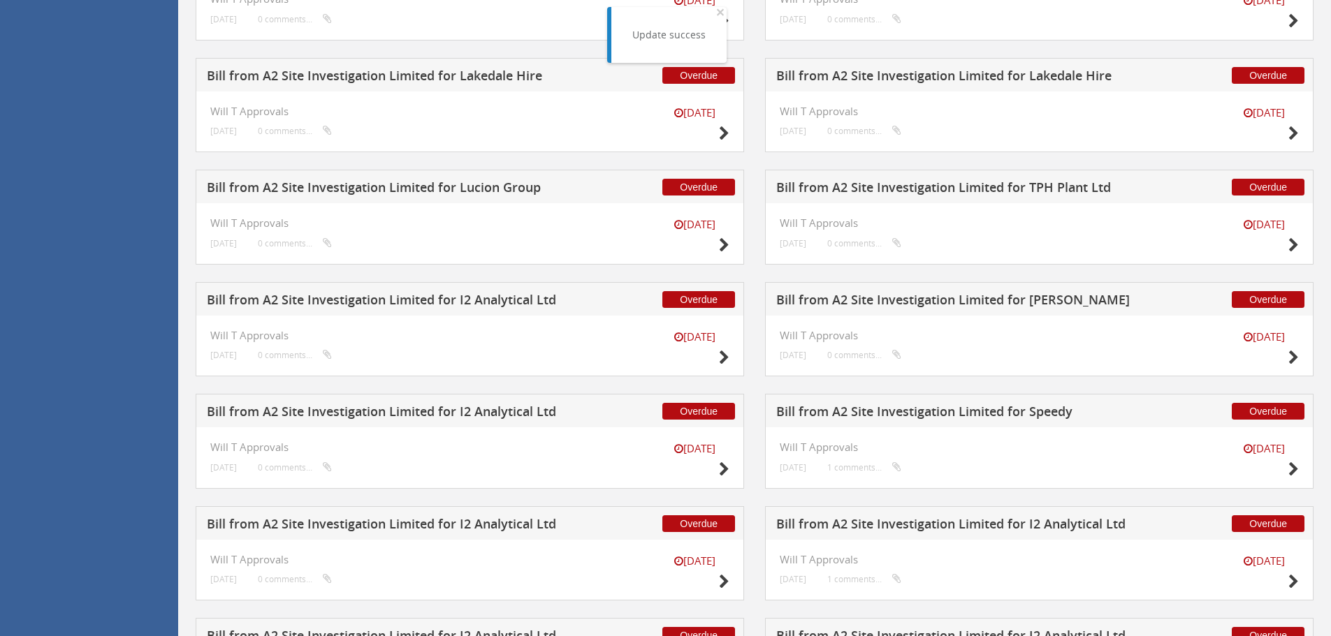
scroll to position [613, 0]
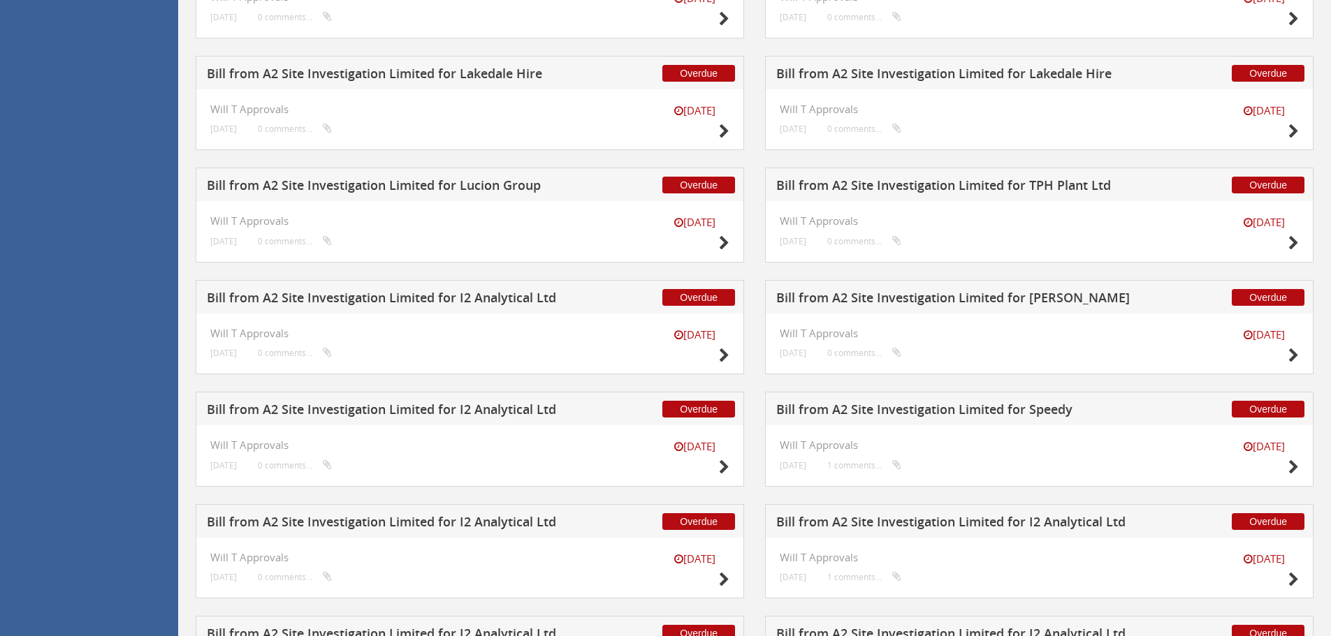
click at [968, 298] on h5 "Bill from A2 Site Investigation Limited for [PERSON_NAME]" at bounding box center [960, 299] width 368 height 17
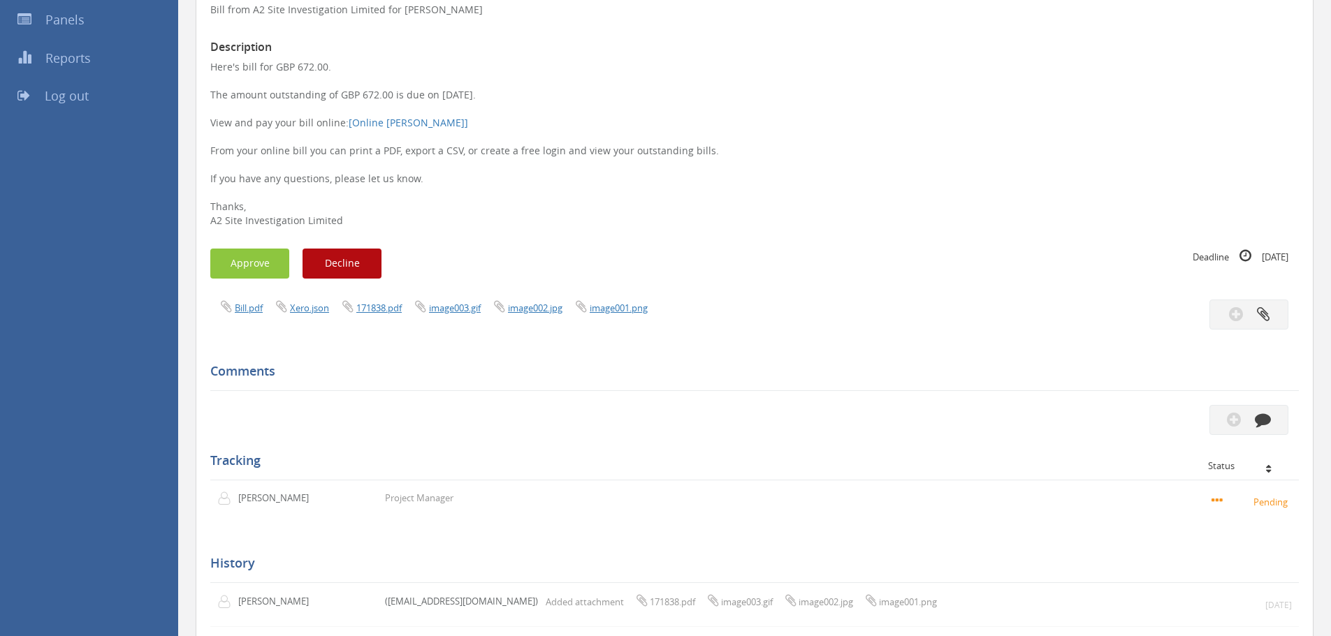
scroll to position [194, 0]
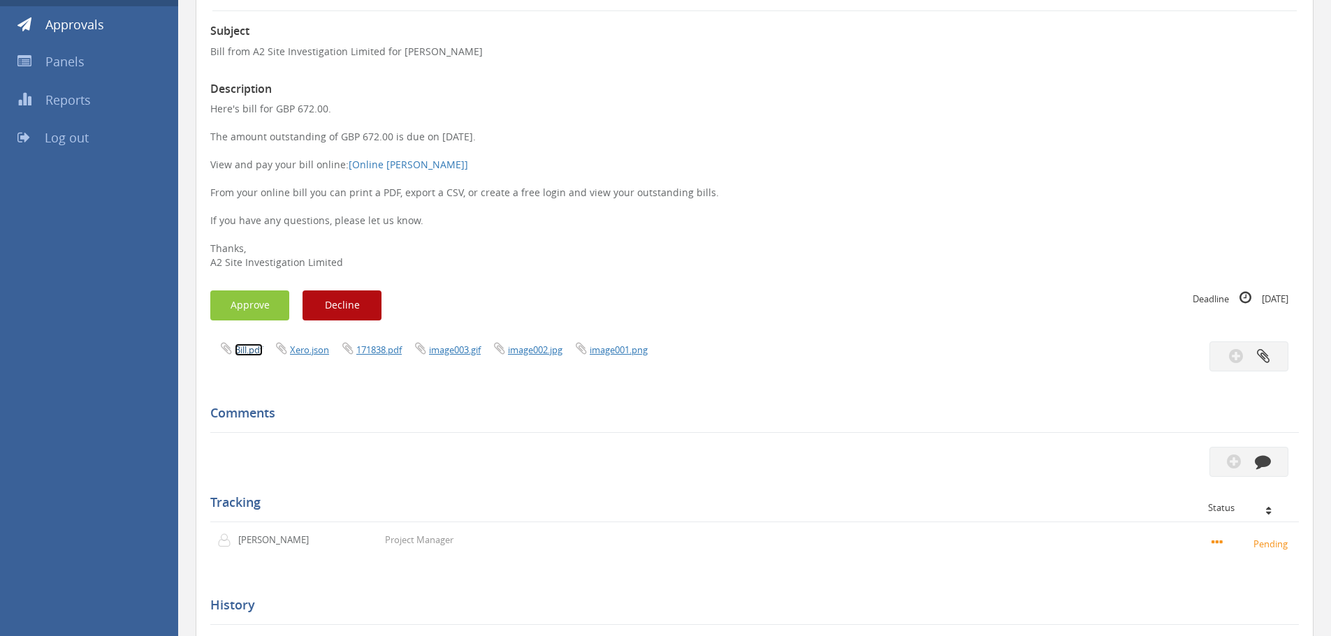
click at [261, 345] on link "Bill.pdf" at bounding box center [249, 350] width 28 height 13
click at [384, 348] on link "171838.pdf" at bounding box center [378, 350] width 45 height 13
click at [254, 303] on button "Approve" at bounding box center [249, 306] width 79 height 30
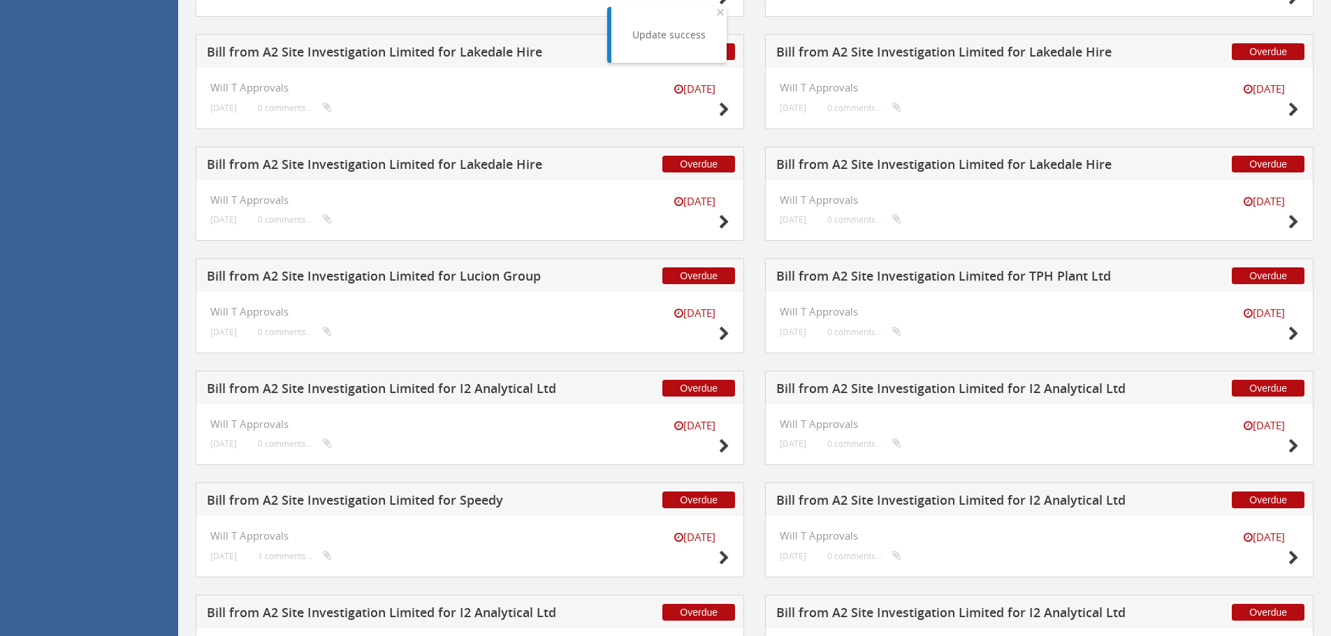
scroll to position [544, 0]
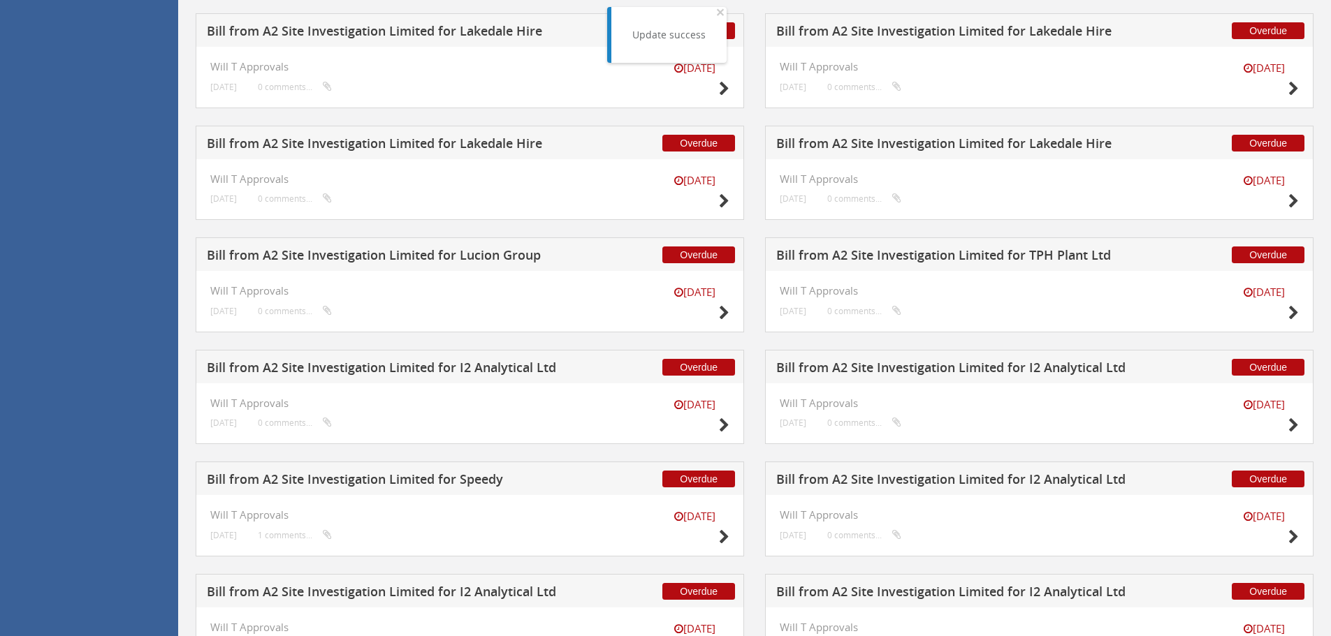
click at [899, 258] on h5 "Bill from A2 Site Investigation Limited for TPH Plant Ltd" at bounding box center [960, 257] width 368 height 17
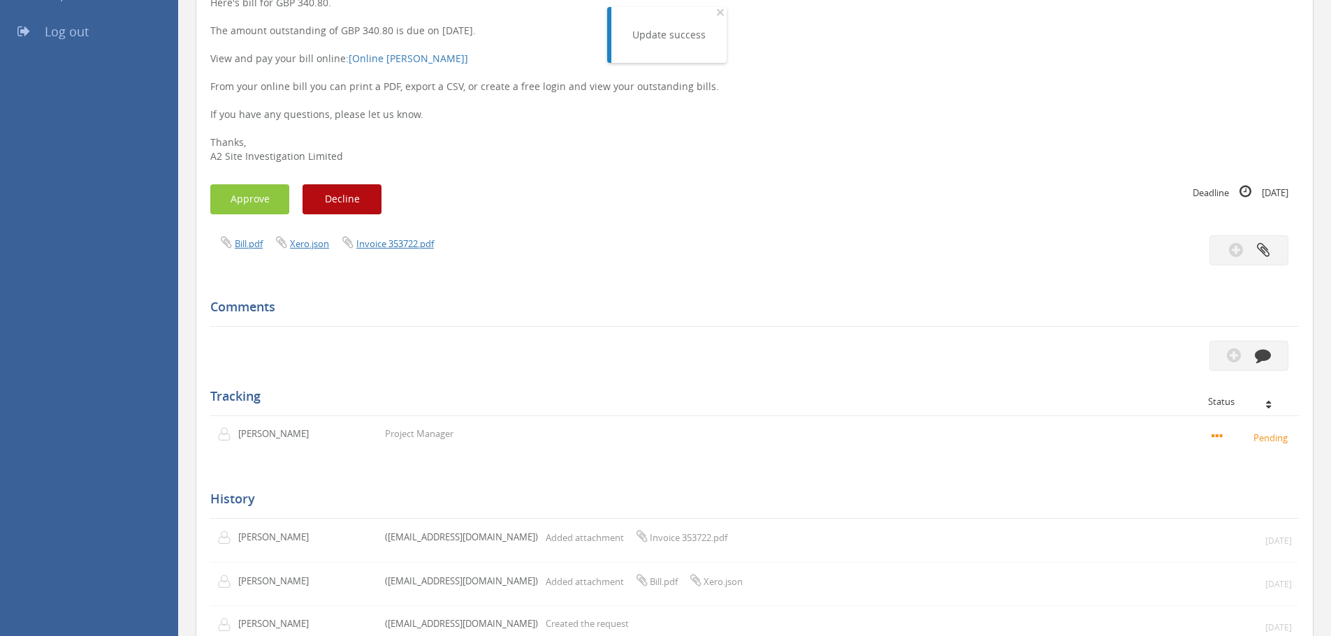
scroll to position [194, 0]
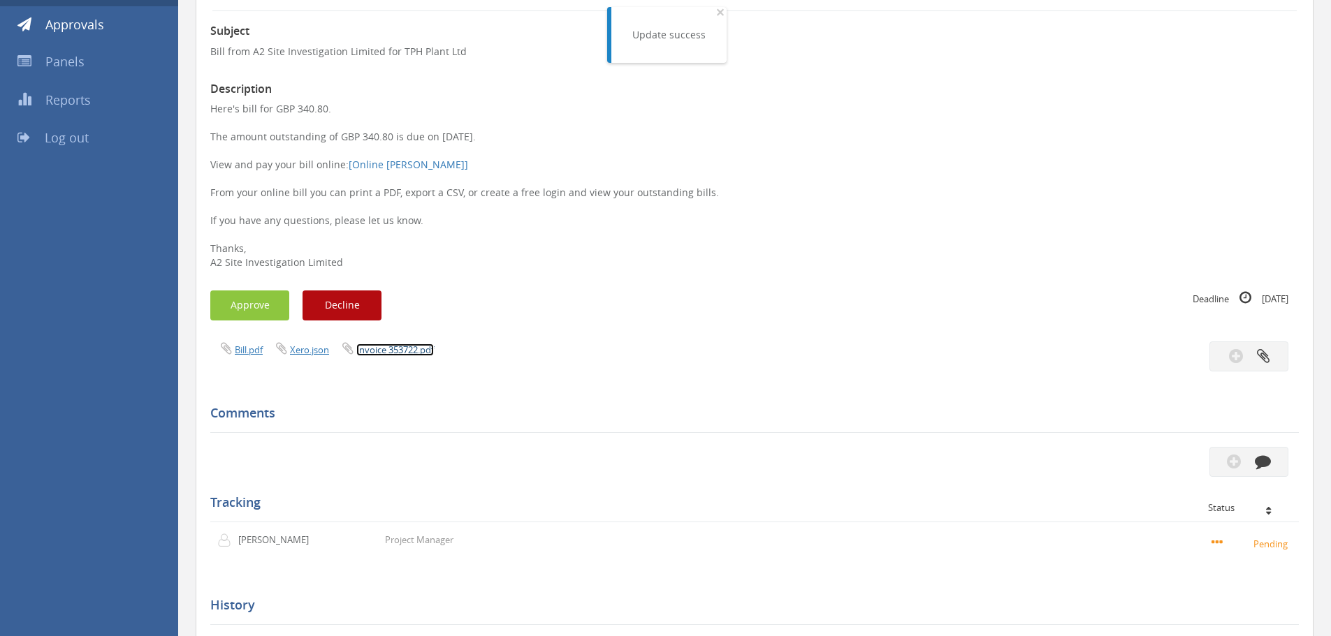
click at [421, 349] on link "Invoice 353722.pdf" at bounding box center [395, 350] width 78 height 13
click at [267, 302] on button "Approve" at bounding box center [249, 306] width 79 height 30
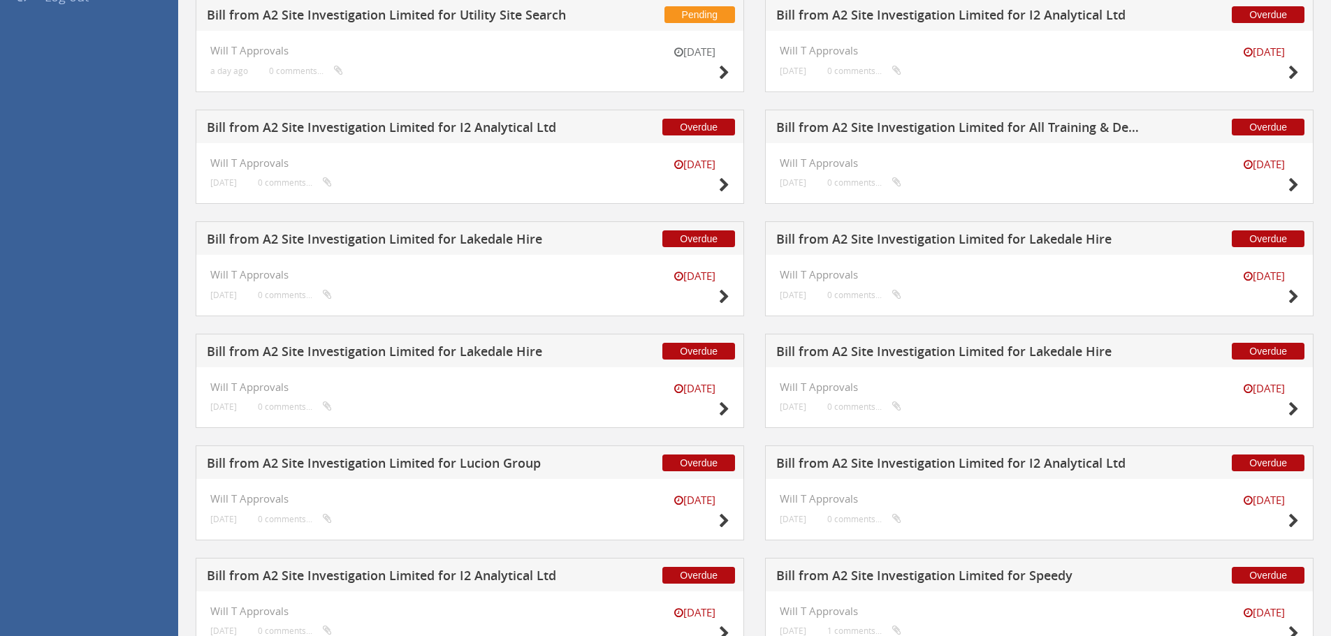
scroll to position [349, 0]
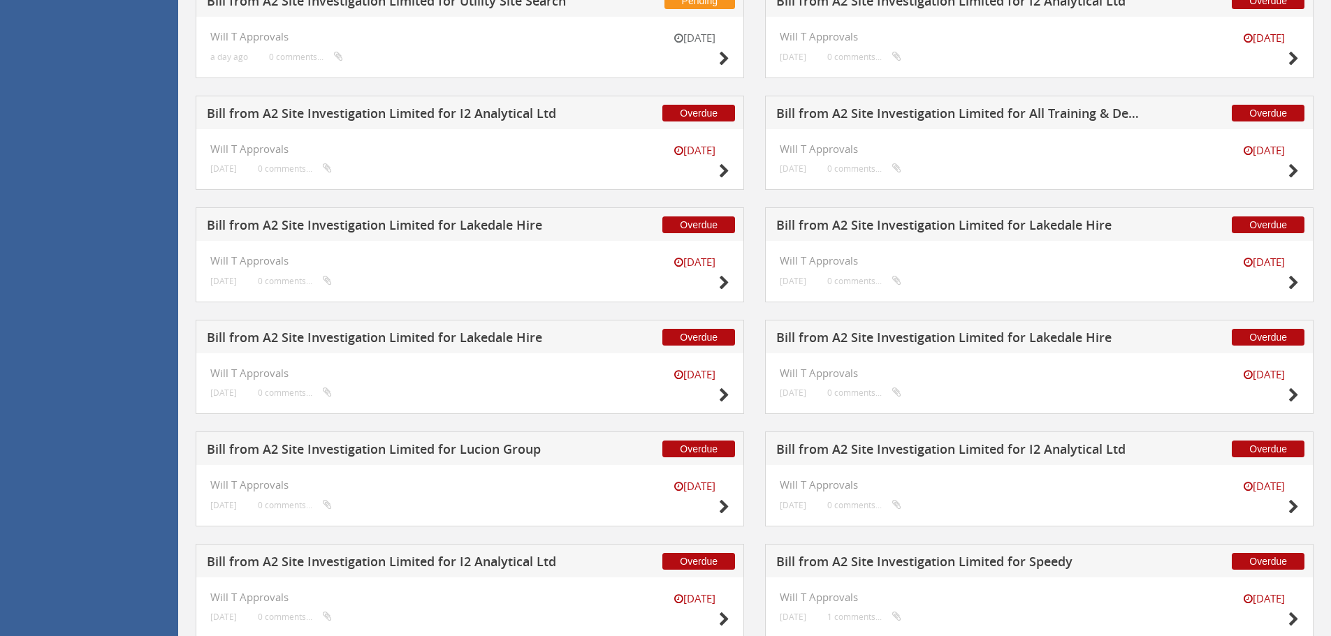
click at [463, 456] on h5 "Bill from A2 Site Investigation Limited for Lucion Group" at bounding box center [391, 451] width 368 height 17
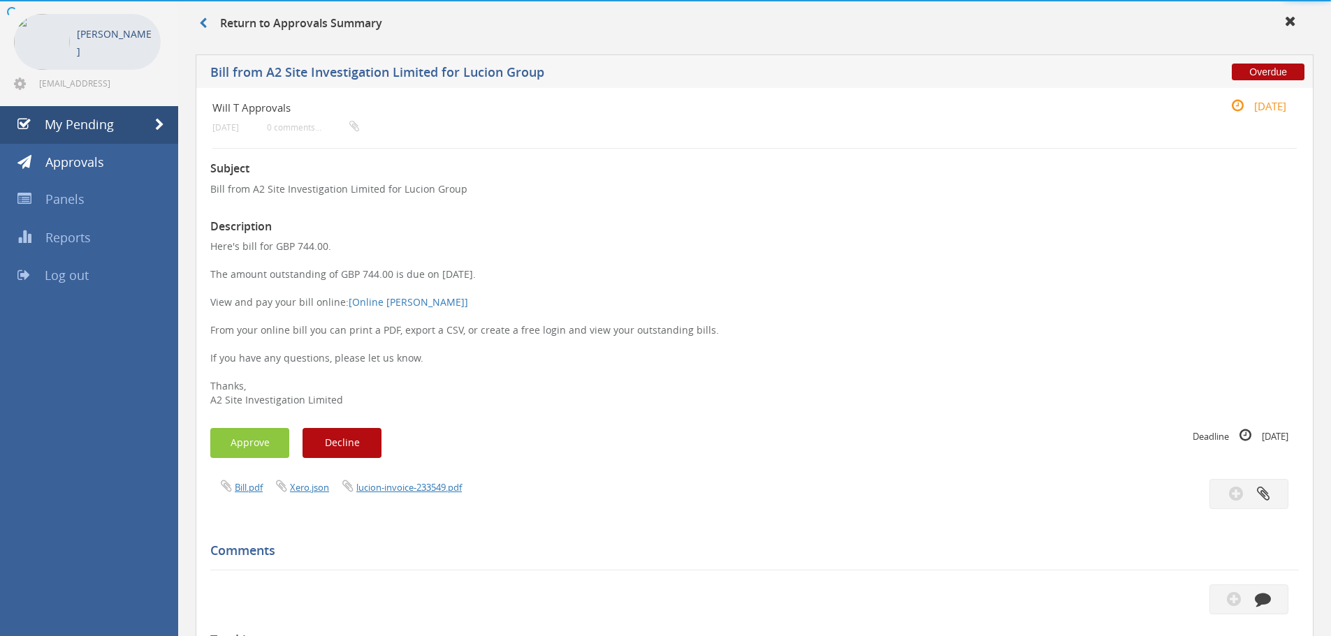
scroll to position [349, 0]
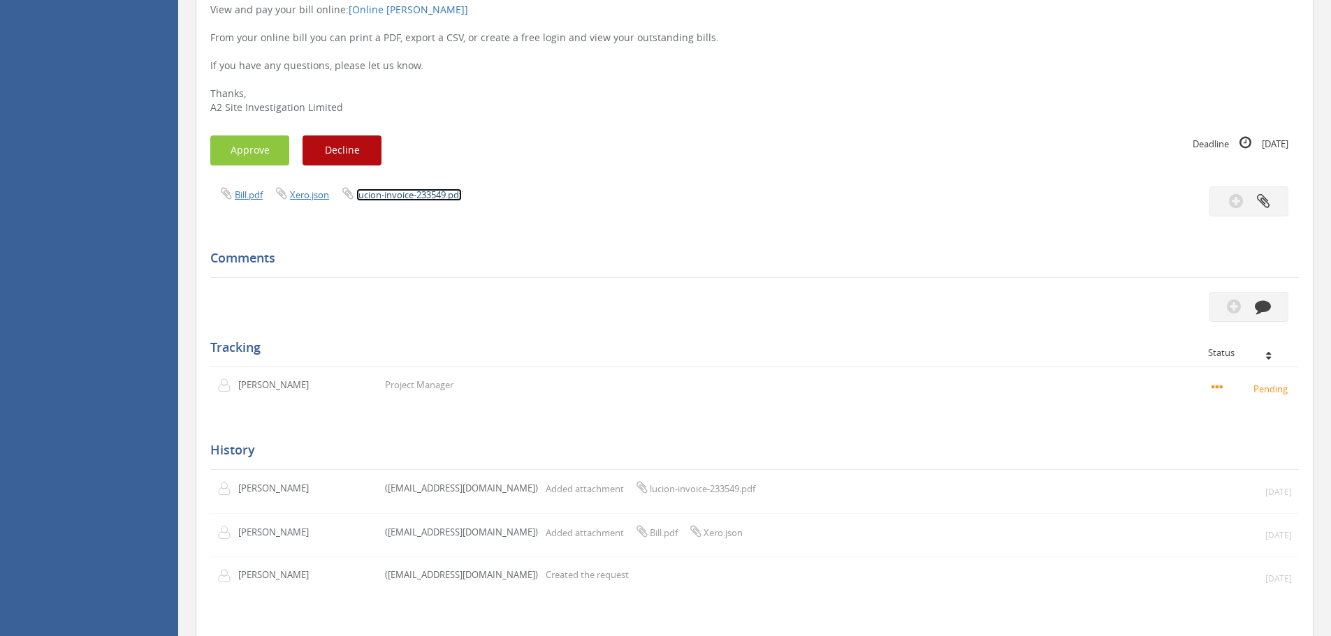
click at [453, 192] on link "lucion-invoice-233549.pdf" at bounding box center [408, 195] width 105 height 13
click at [262, 149] on button "Approve" at bounding box center [249, 151] width 79 height 30
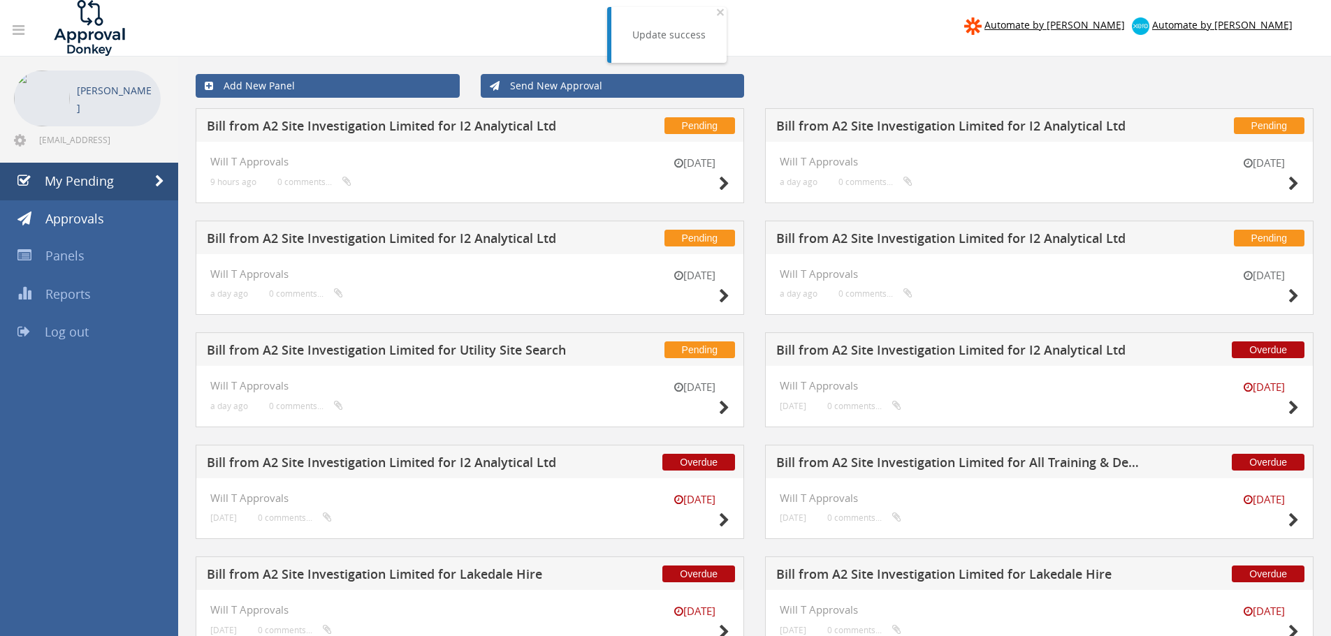
scroll to position [349, 0]
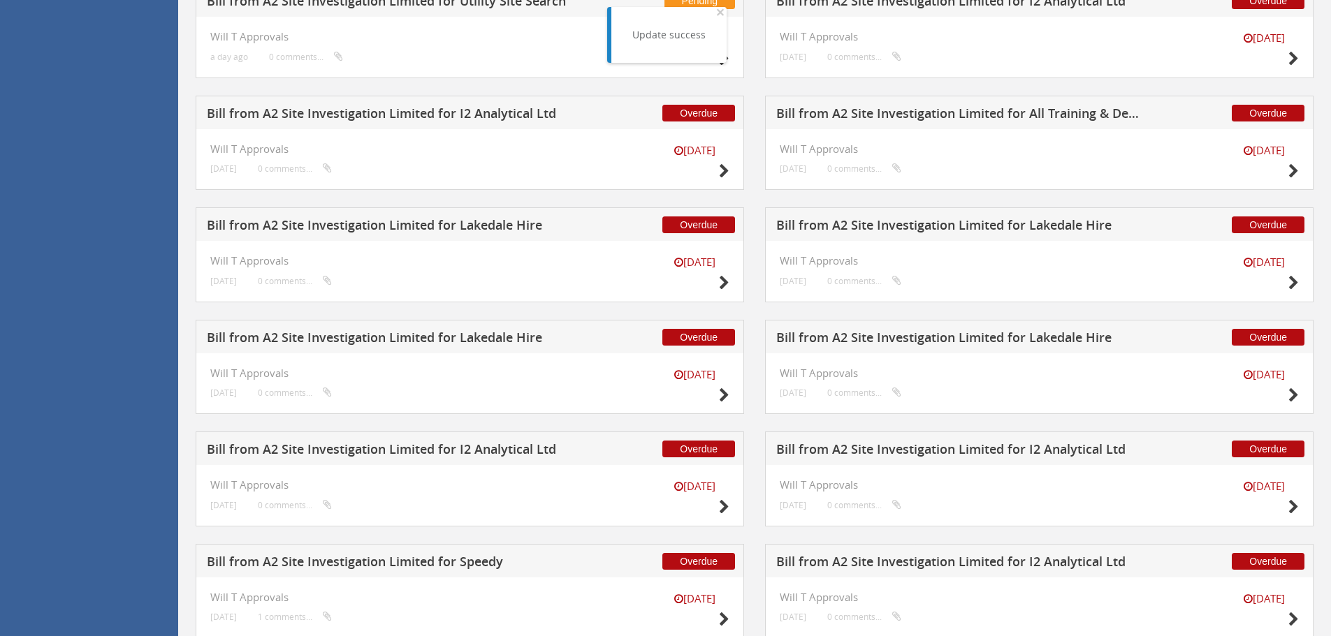
click at [951, 337] on h5 "Bill from A2 Site Investigation Limited for Lakedale Hire" at bounding box center [960, 339] width 368 height 17
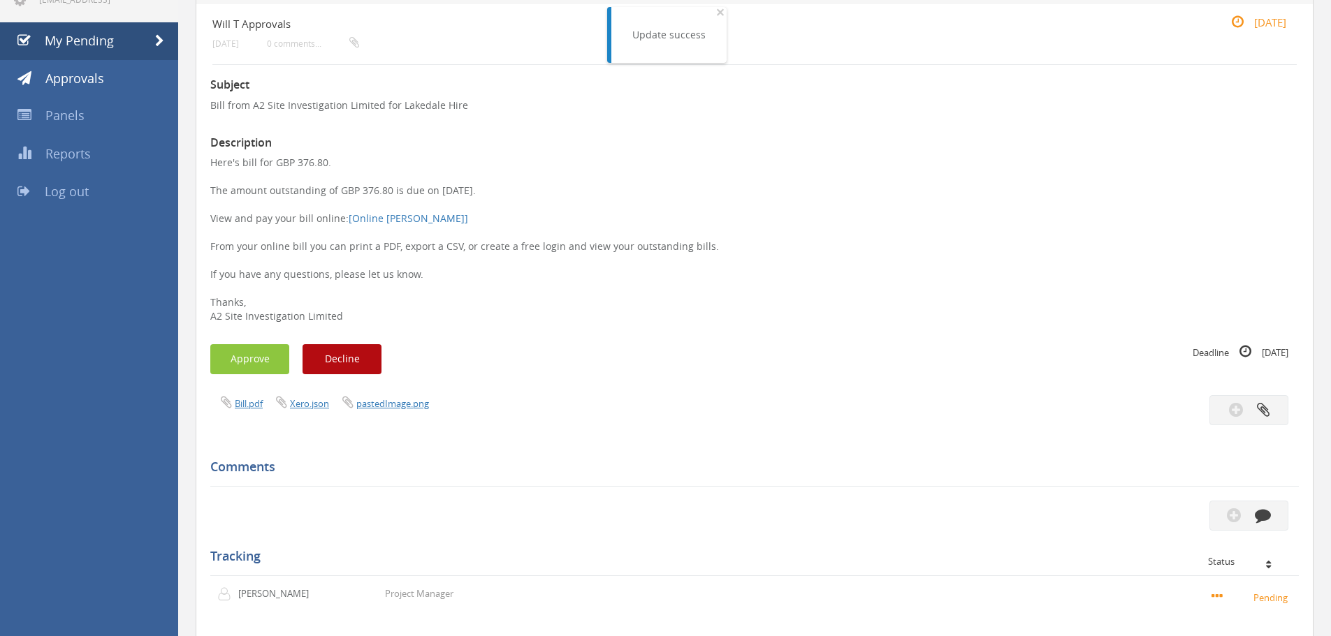
scroll to position [140, 0]
click at [420, 404] on link "pastedImage.png" at bounding box center [392, 404] width 73 height 13
click at [242, 406] on link "Bill.pdf" at bounding box center [249, 404] width 28 height 13
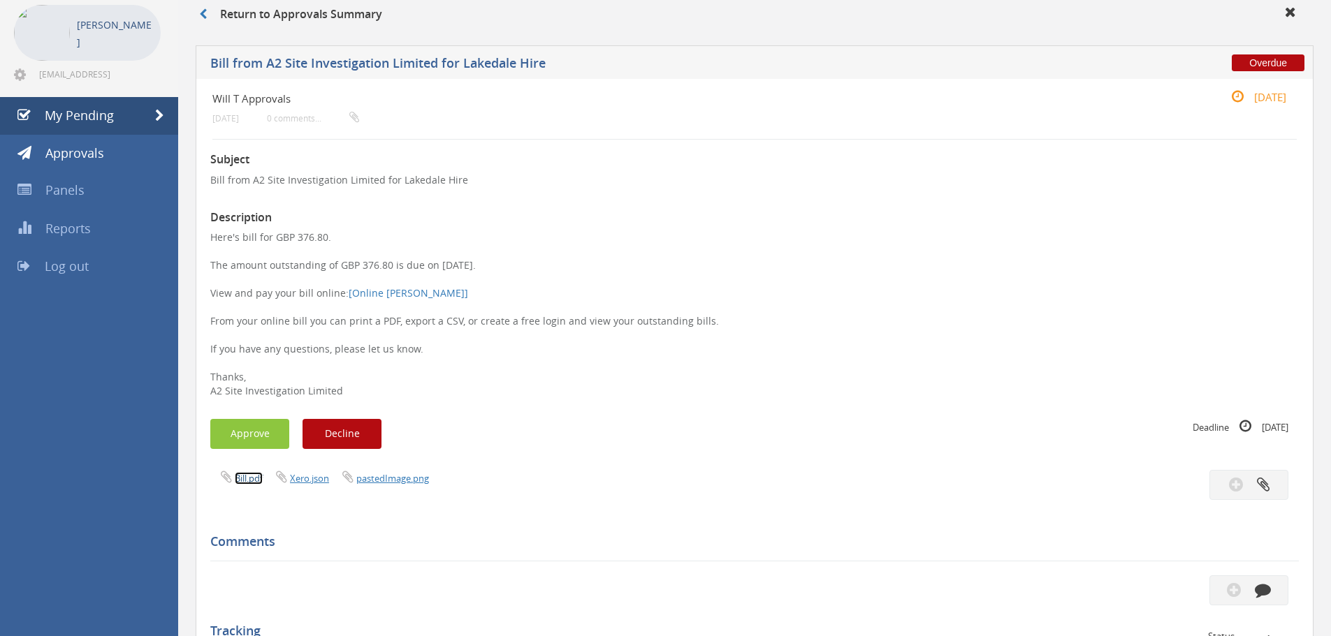
scroll to position [0, 0]
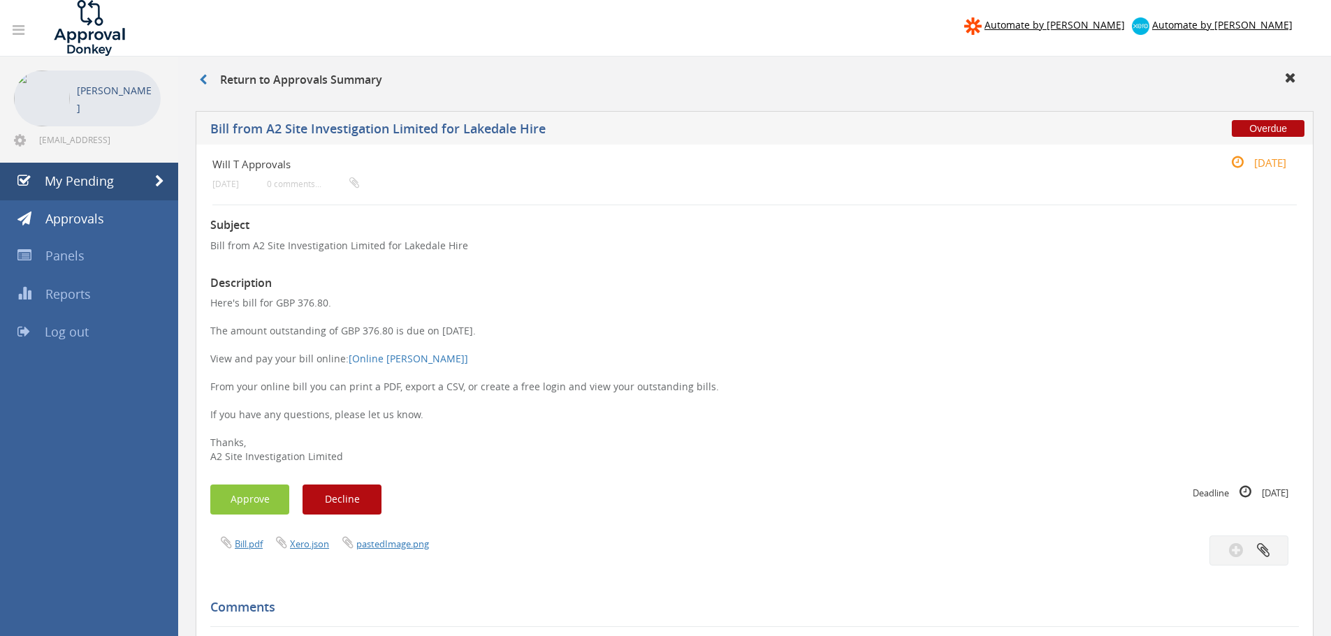
scroll to position [57, 0]
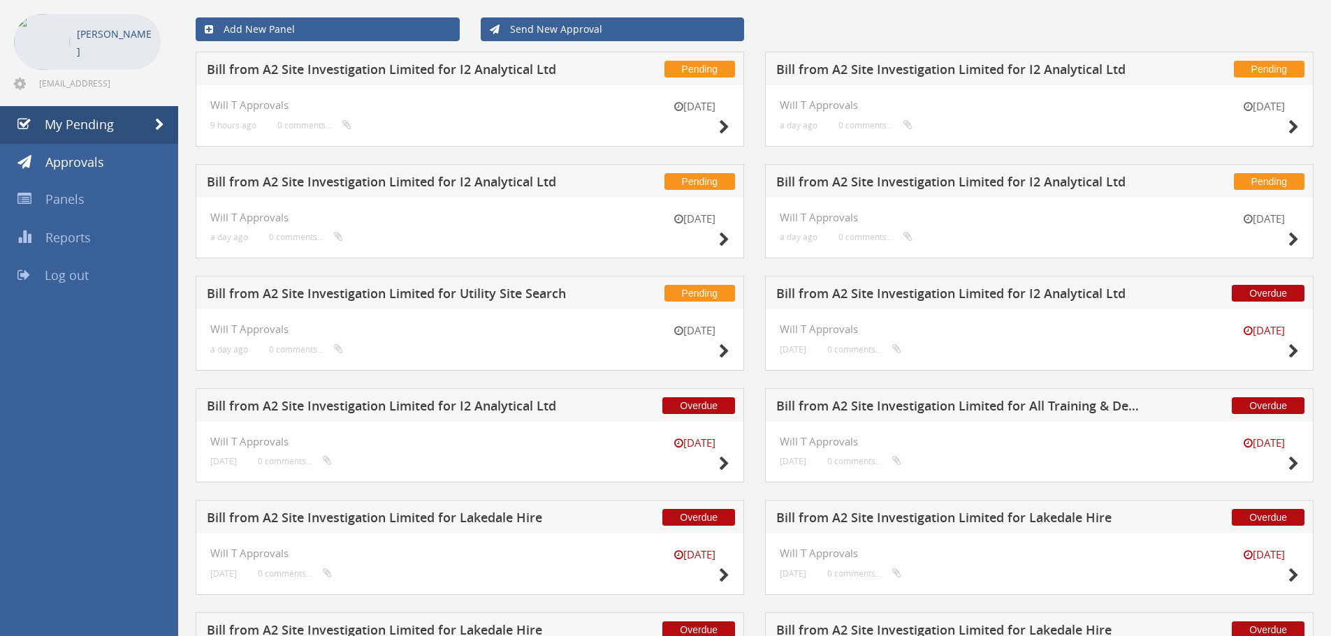
click at [449, 499] on div "Overdue Bill from A2 Site Investigation Limited for I2 Analytical Ltd [DATE] Wi…" at bounding box center [469, 444] width 569 height 112
click at [454, 511] on h5 "Bill from A2 Site Investigation Limited for Lakedale Hire" at bounding box center [391, 519] width 368 height 17
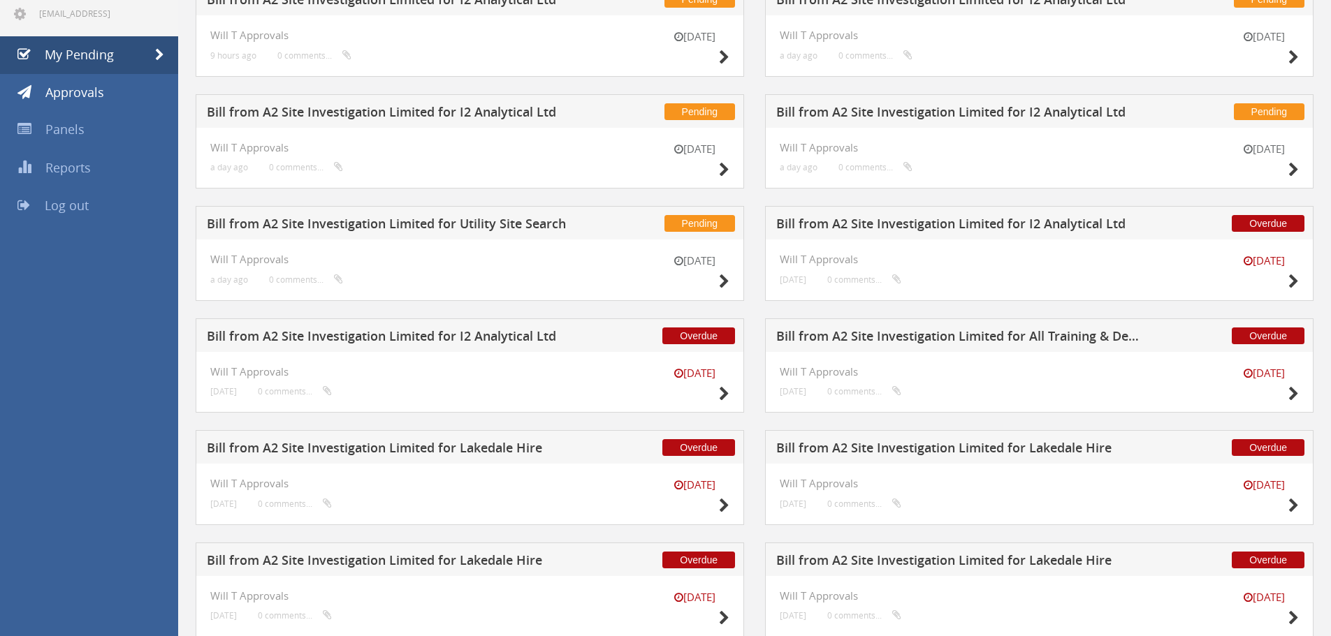
click at [1039, 444] on h5 "Bill from A2 Site Investigation Limited for Lakedale Hire" at bounding box center [960, 450] width 368 height 17
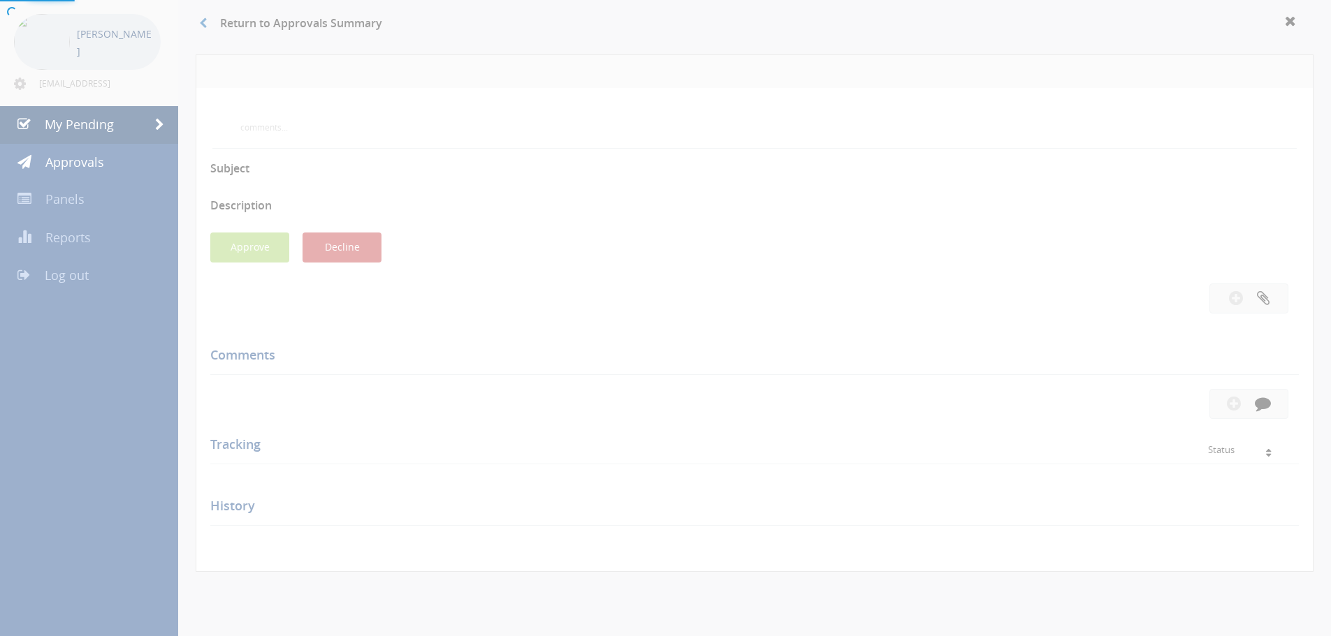
scroll to position [126, 0]
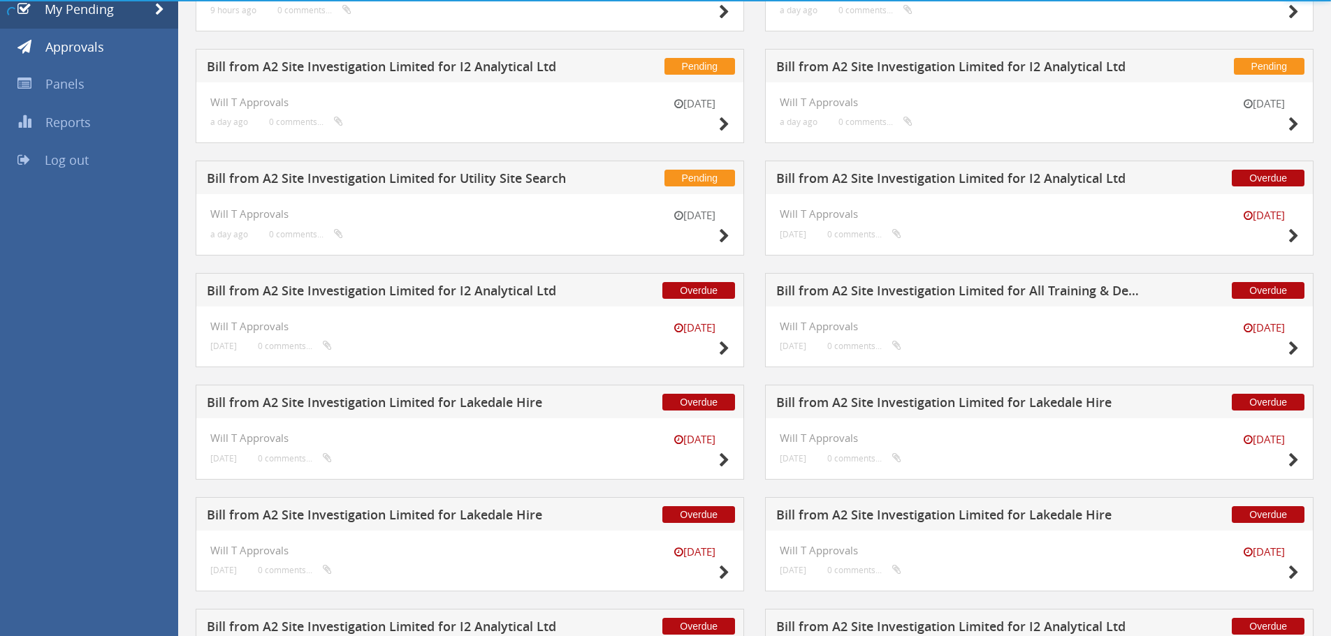
scroll to position [196, 0]
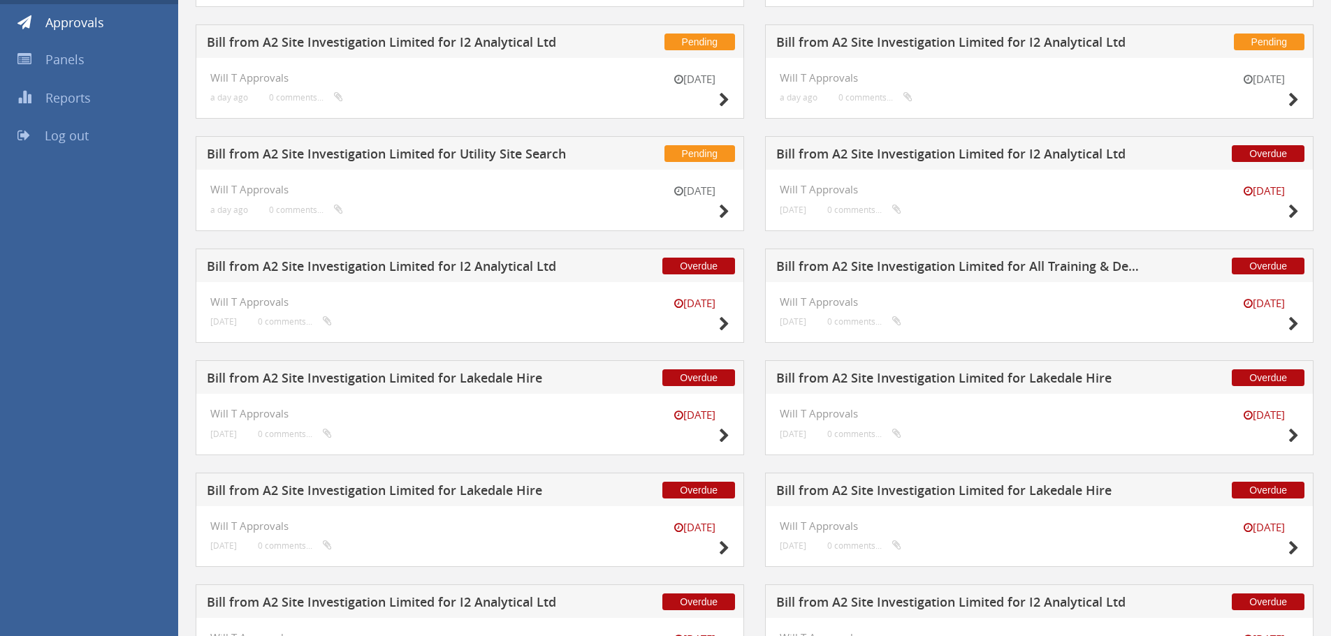
click at [876, 485] on h5 "Bill from A2 Site Investigation Limited for Lakedale Hire" at bounding box center [960, 492] width 368 height 17
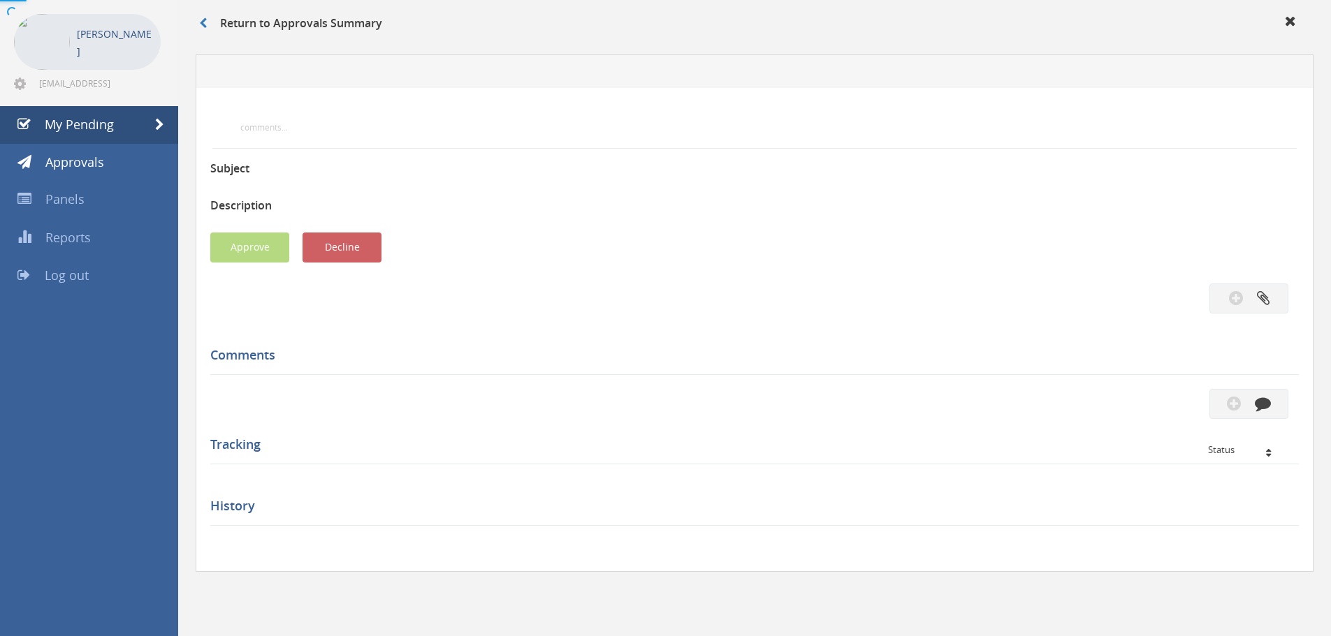
scroll to position [196, 0]
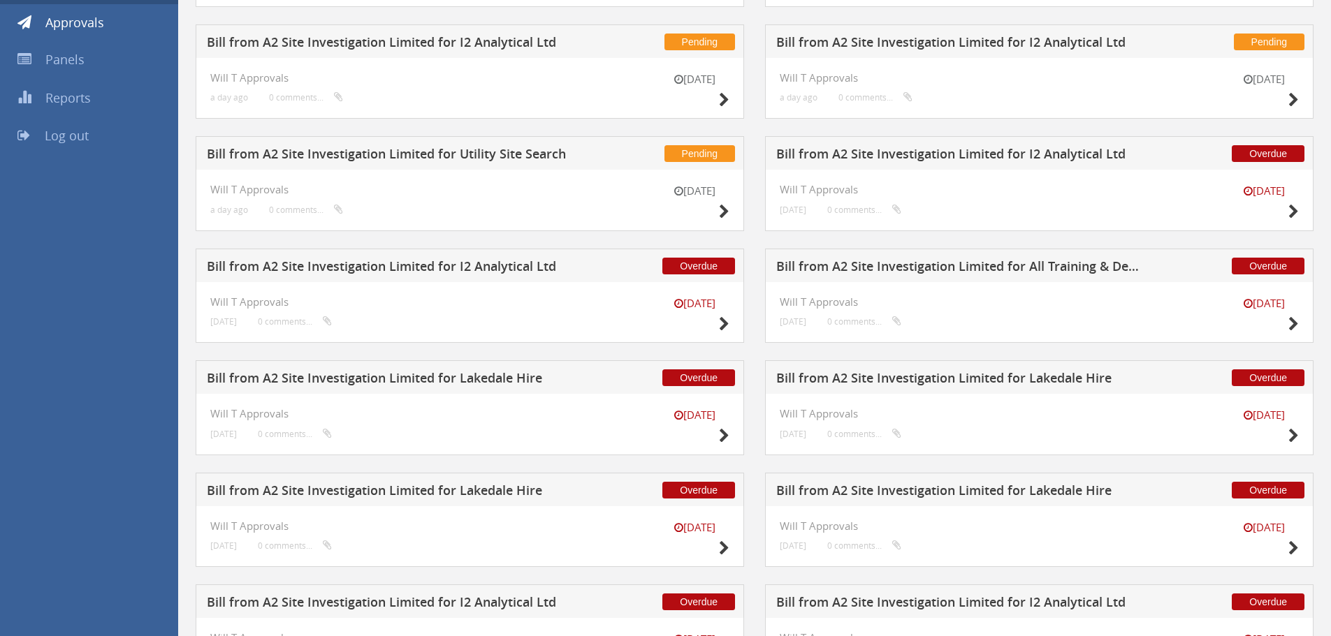
click at [520, 484] on h5 "Bill from A2 Site Investigation Limited for Lakedale Hire" at bounding box center [391, 492] width 368 height 17
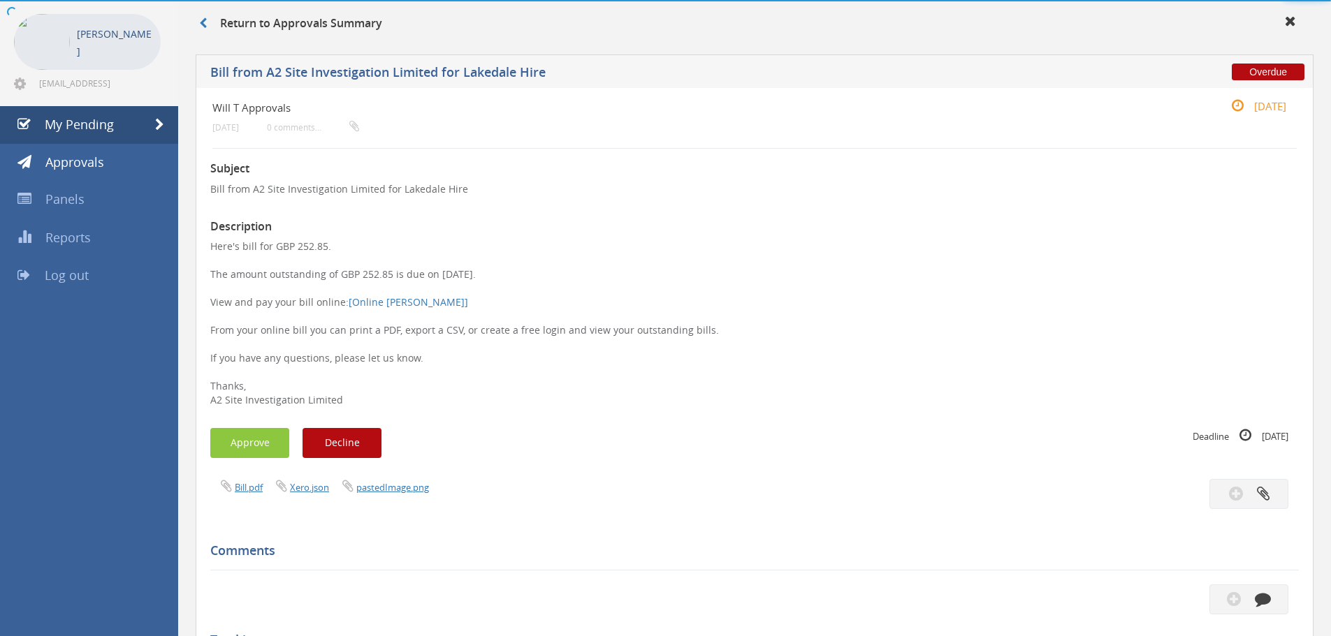
scroll to position [196, 0]
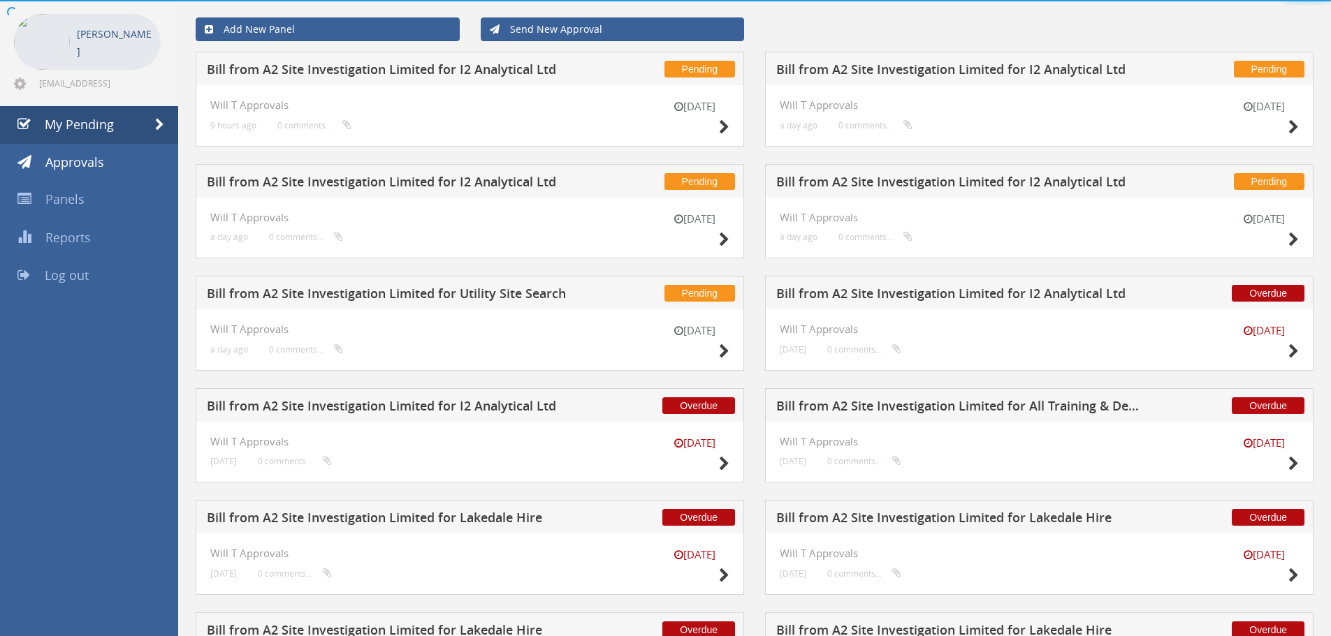
scroll to position [196, 0]
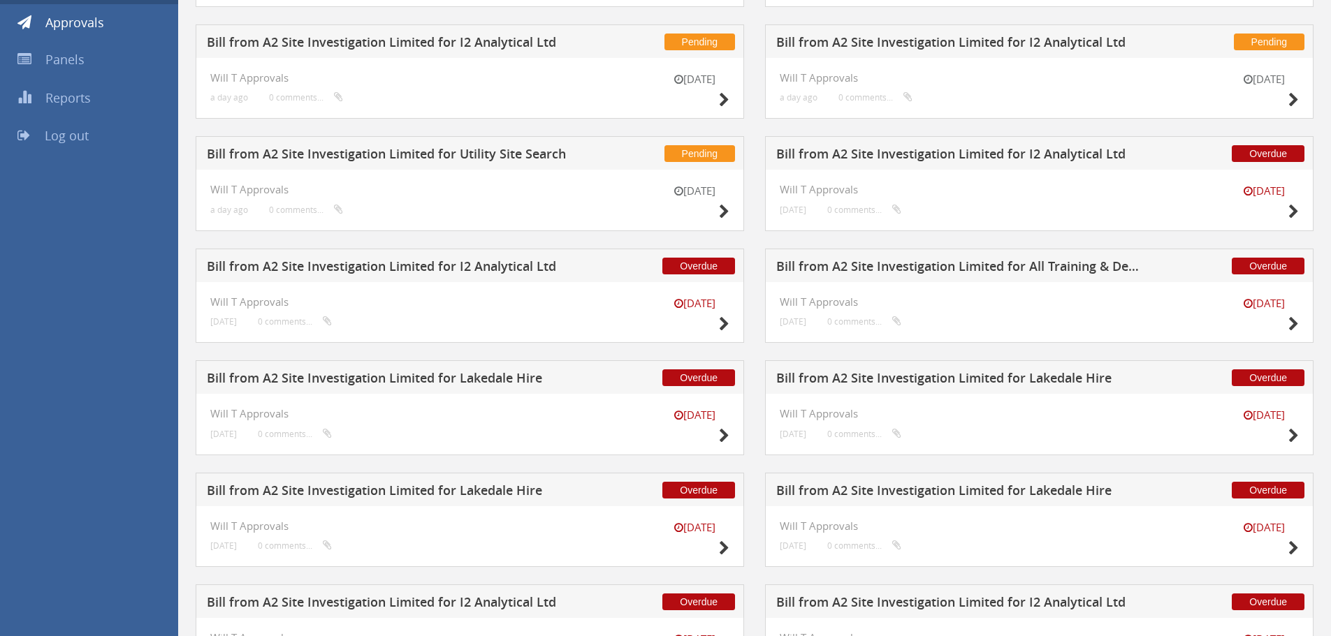
click at [1034, 263] on h5 "Bill from A2 Site Investigation Limited for All Training & Development Ltd" at bounding box center [960, 268] width 368 height 17
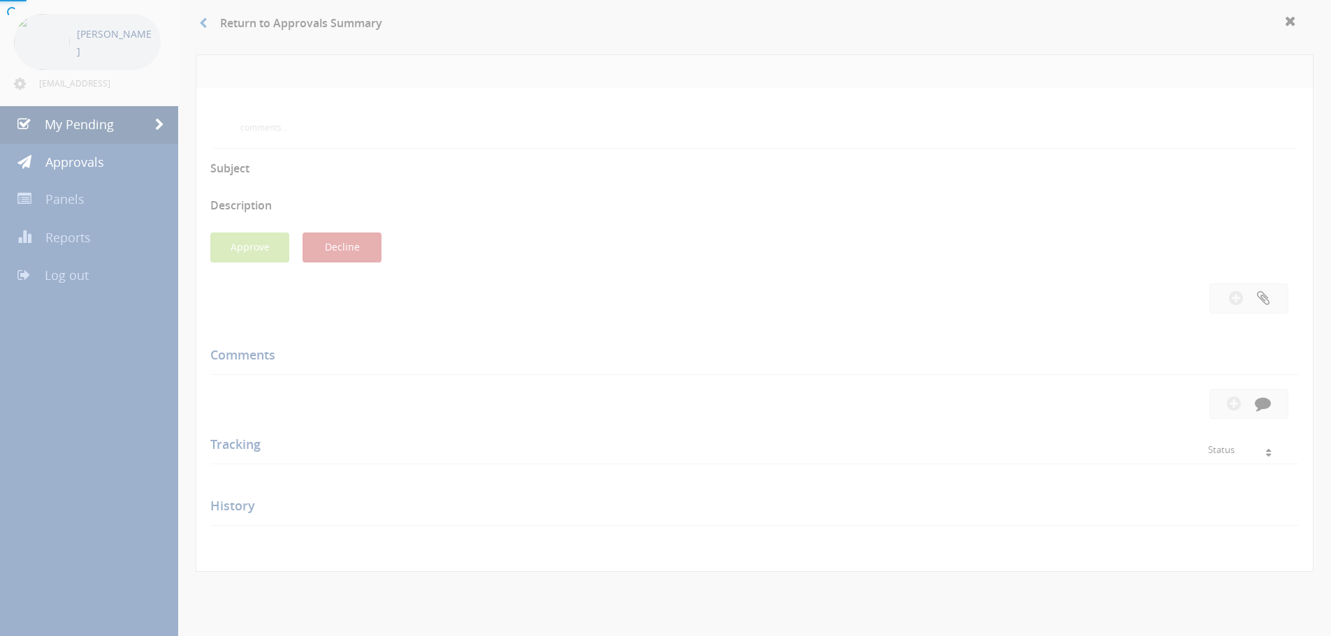
scroll to position [196, 0]
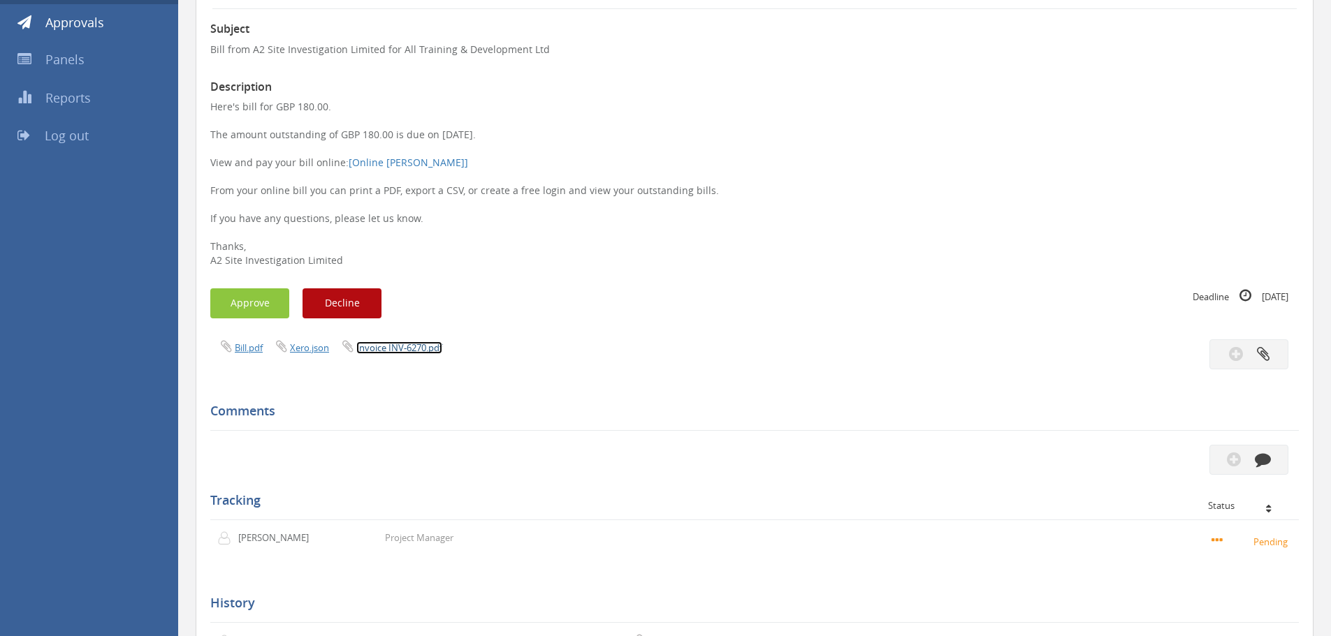
click at [435, 347] on link "Invoice INV-6270.pdf" at bounding box center [399, 348] width 86 height 13
click at [256, 302] on button "Approve" at bounding box center [249, 304] width 79 height 30
